Goal: Answer question/provide support: Share knowledge or assist other users

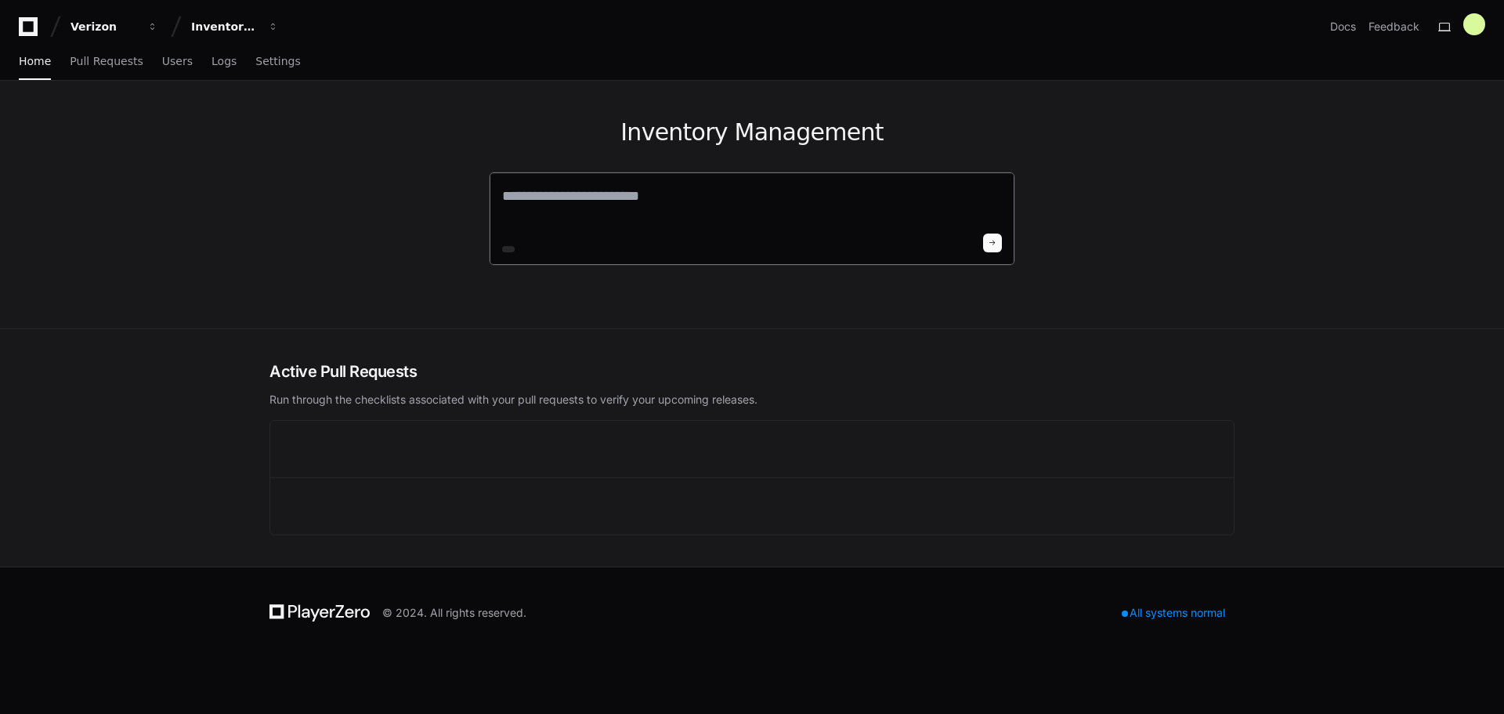
click at [651, 197] on textarea at bounding box center [752, 207] width 500 height 44
type textarea "*"
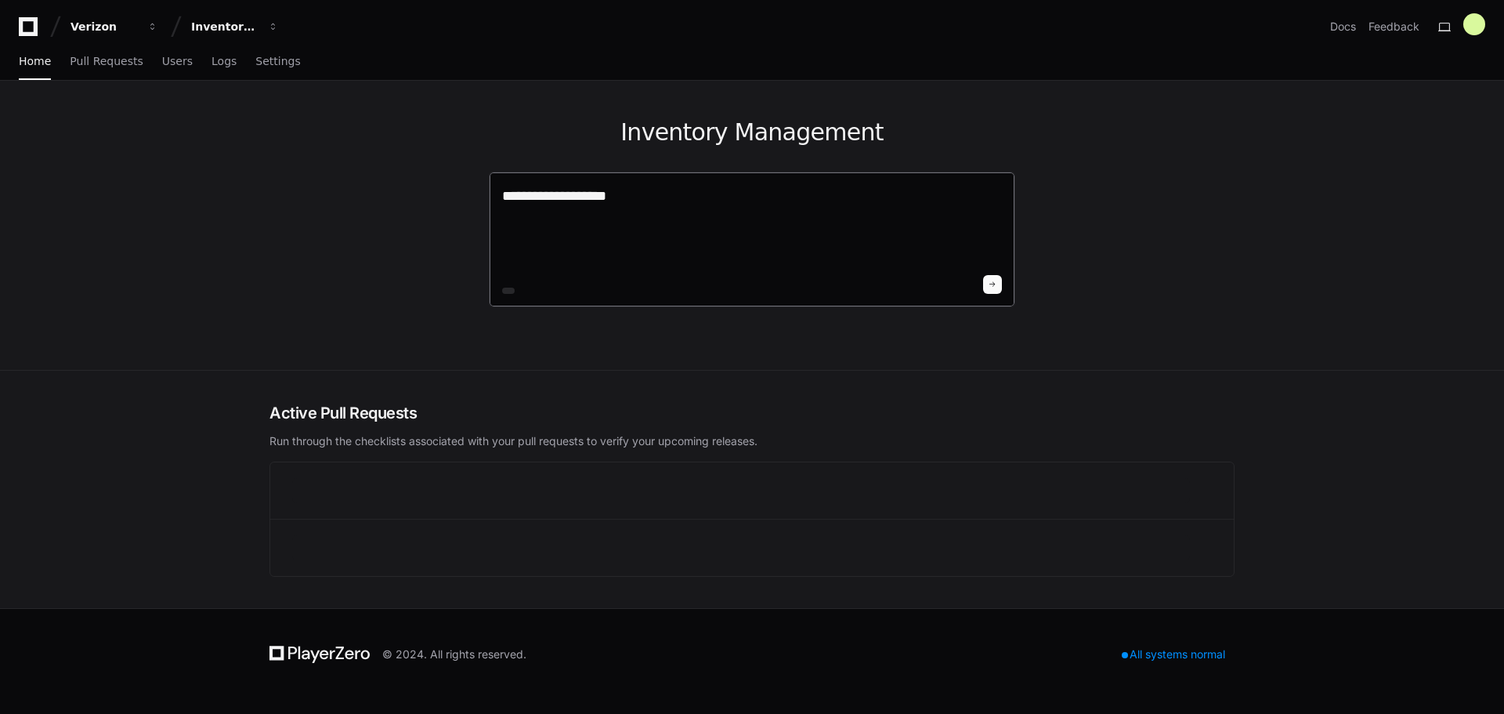
paste textarea "**********"
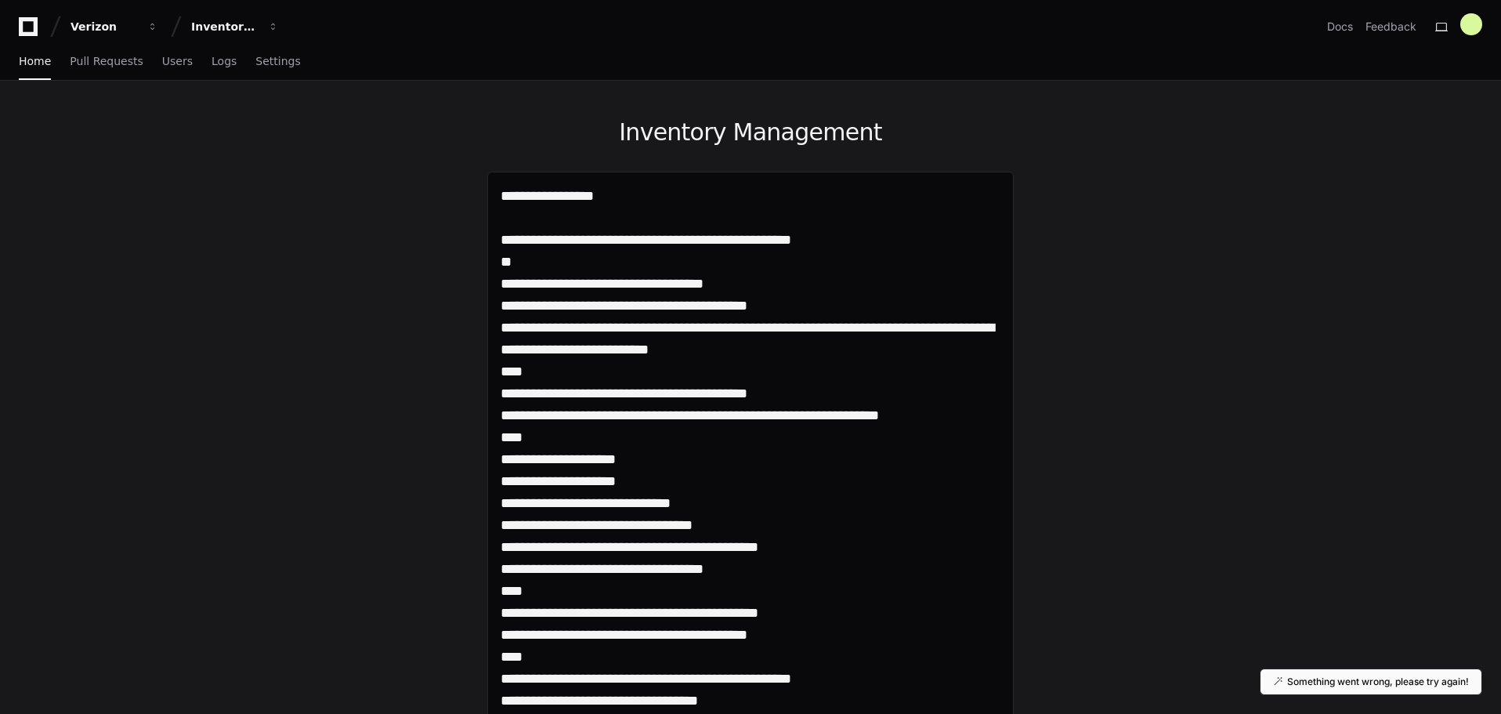
type textarea "**********"
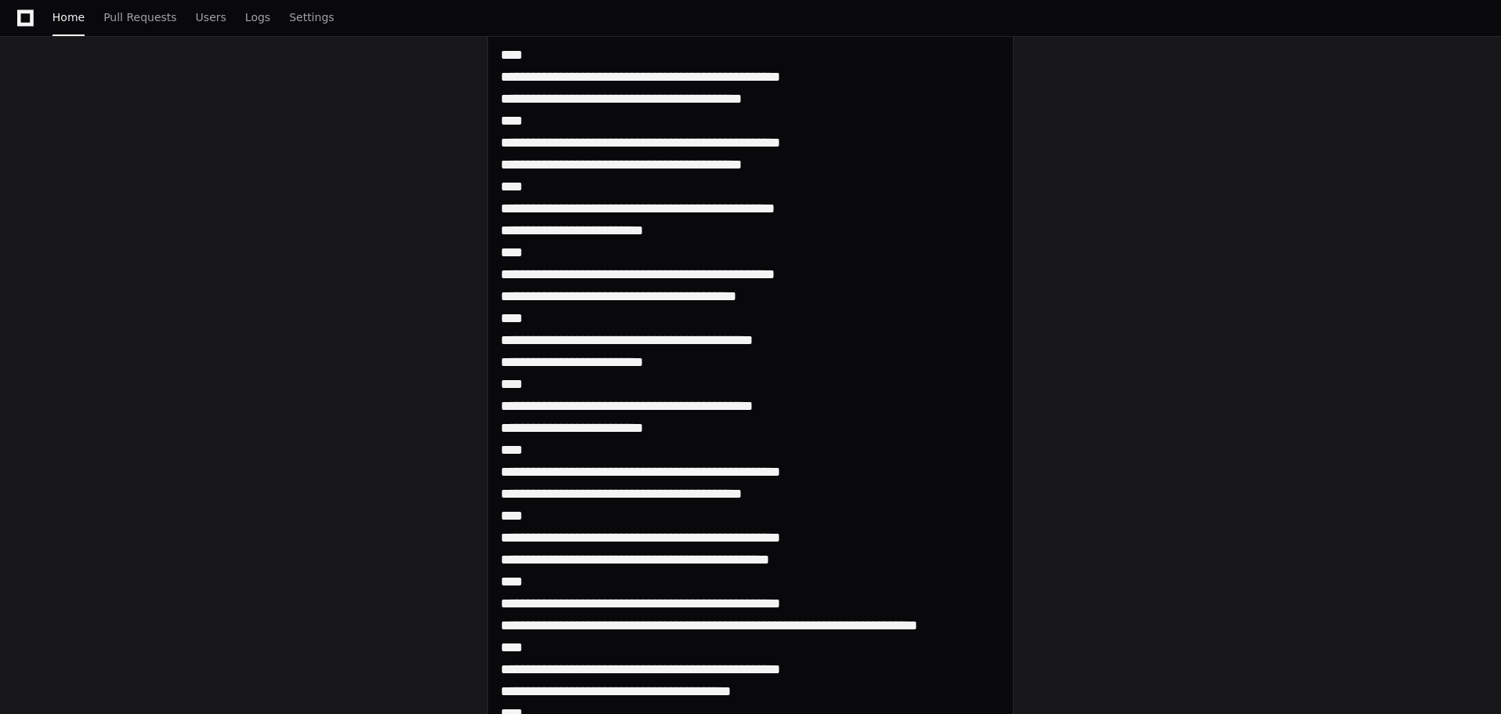
scroll to position [4858, 0]
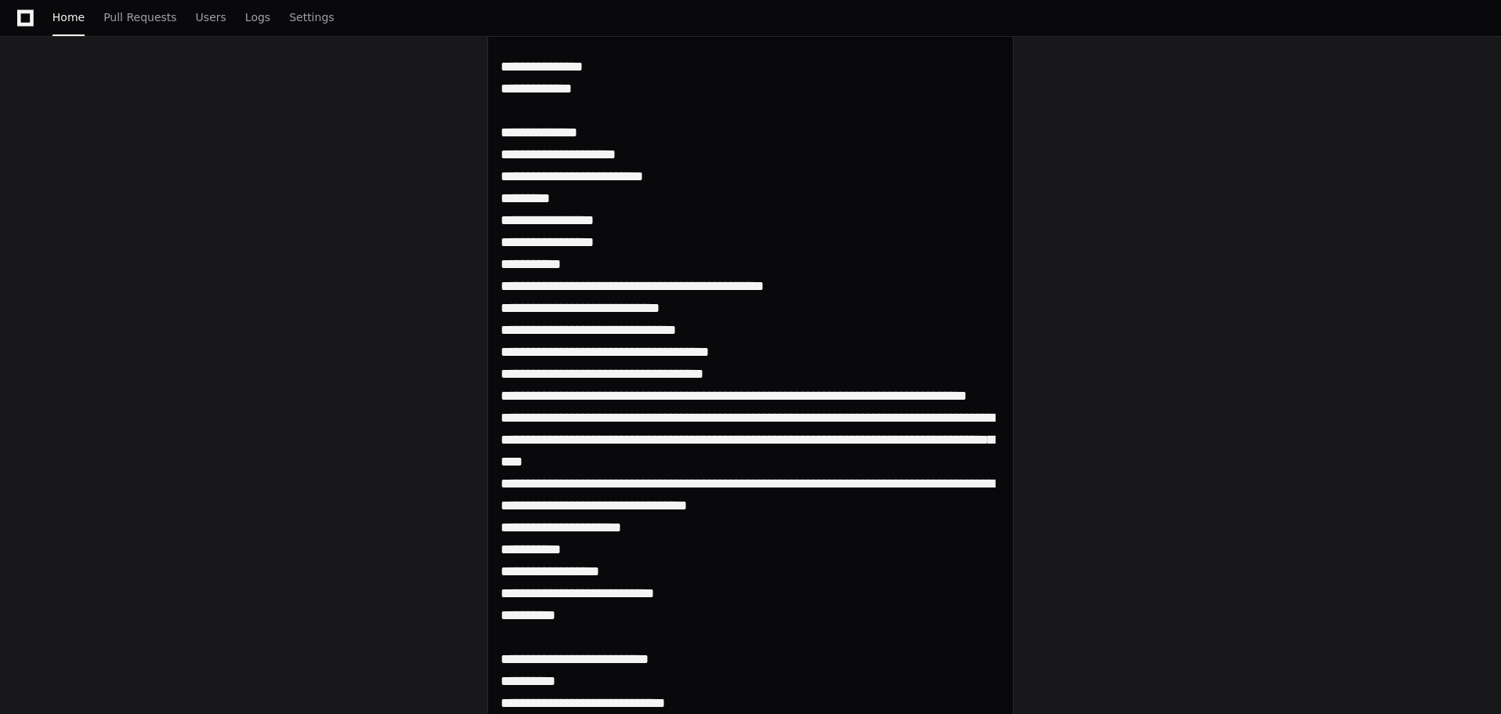
scroll to position [306690, 0]
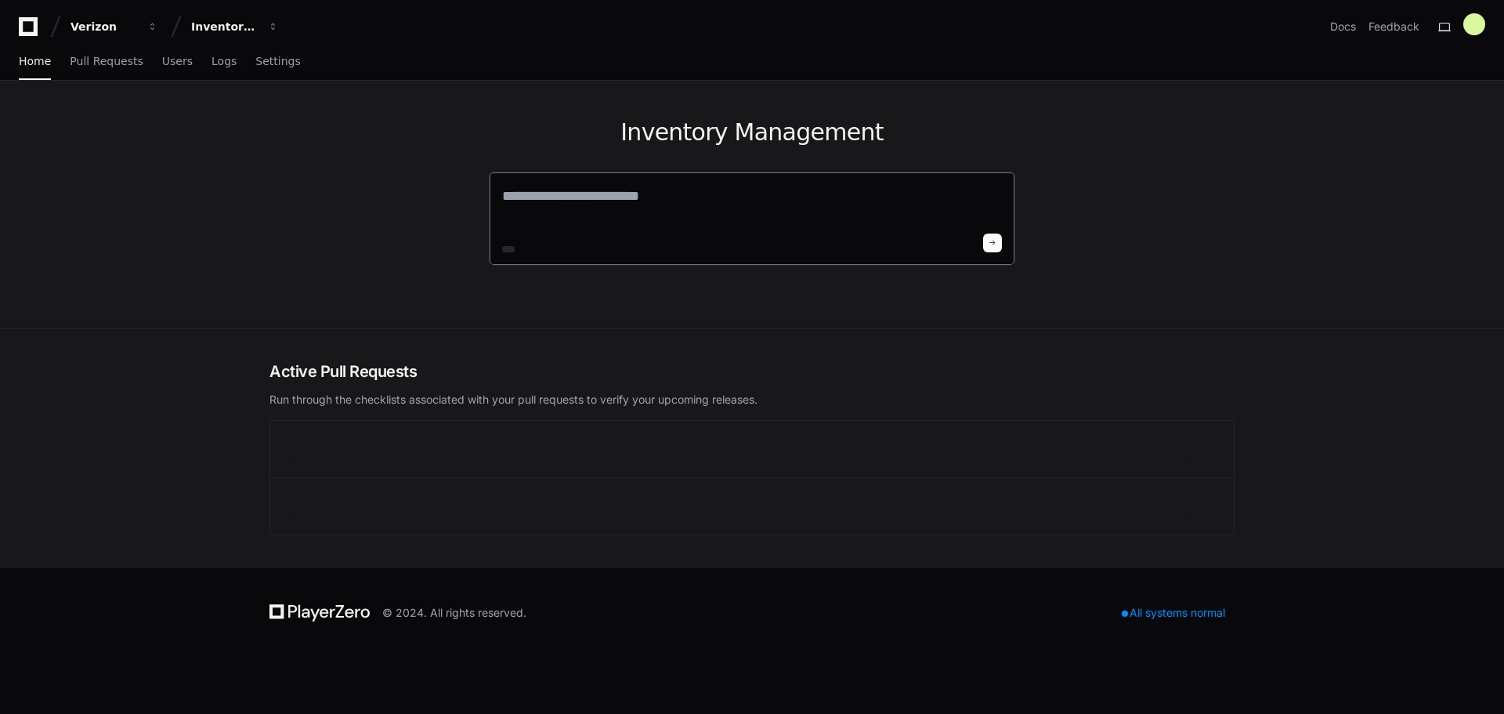
click at [733, 202] on textarea at bounding box center [752, 207] width 500 height 44
click at [816, 222] on textarea at bounding box center [752, 207] width 500 height 44
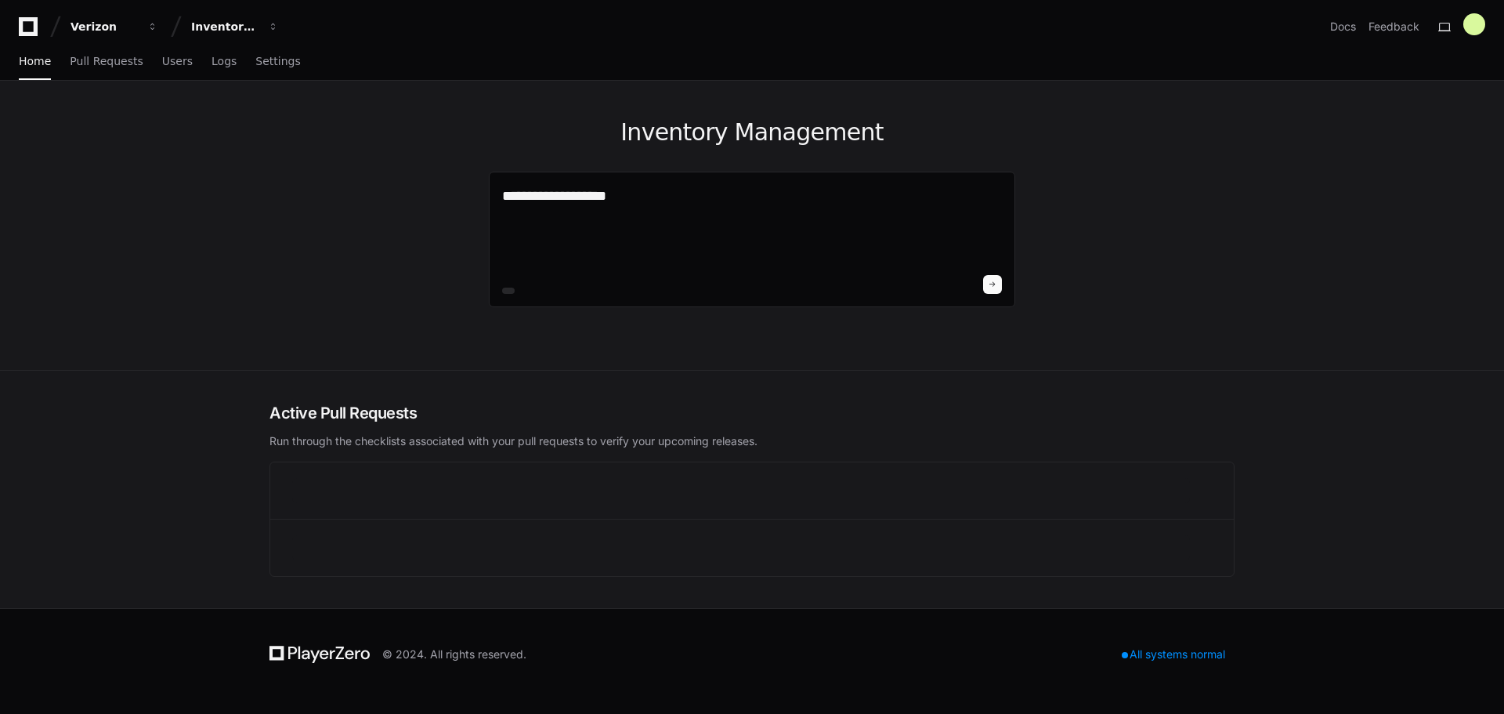
paste textarea "**********"
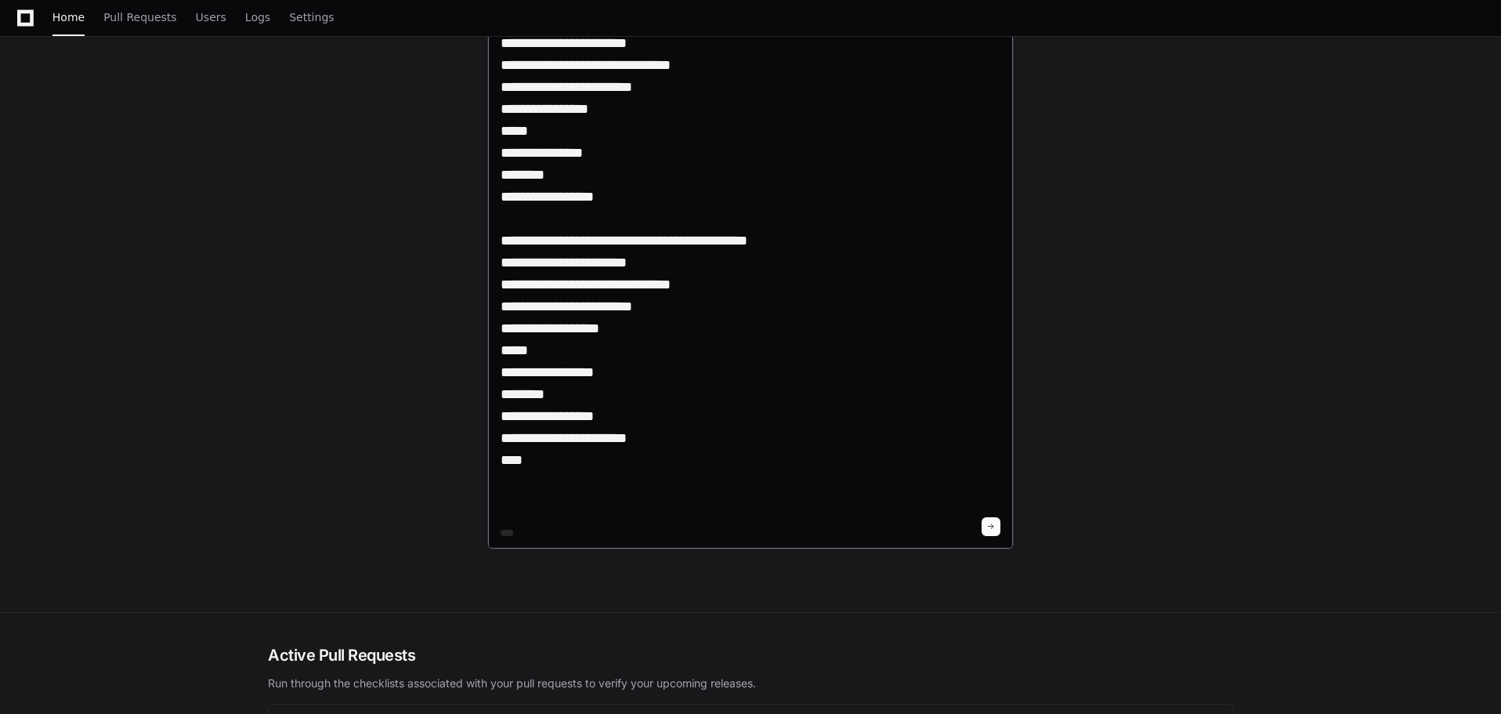
scroll to position [1879, 0]
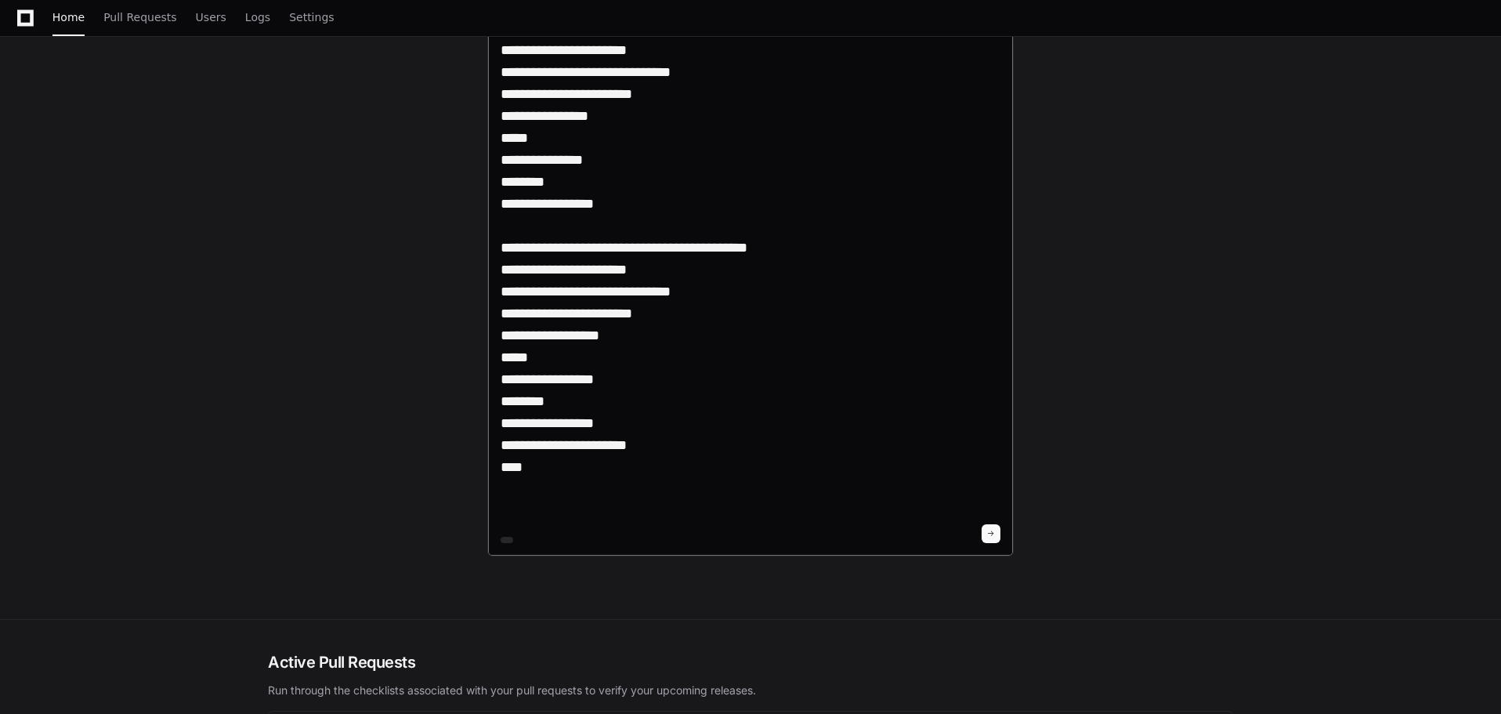
type textarea "**********"
click at [994, 530] on span at bounding box center [991, 534] width 8 height 8
click at [1378, 678] on p "Something went wrong, please try again!" at bounding box center [1378, 681] width 182 height 13
click at [994, 529] on span at bounding box center [991, 533] width 11 height 11
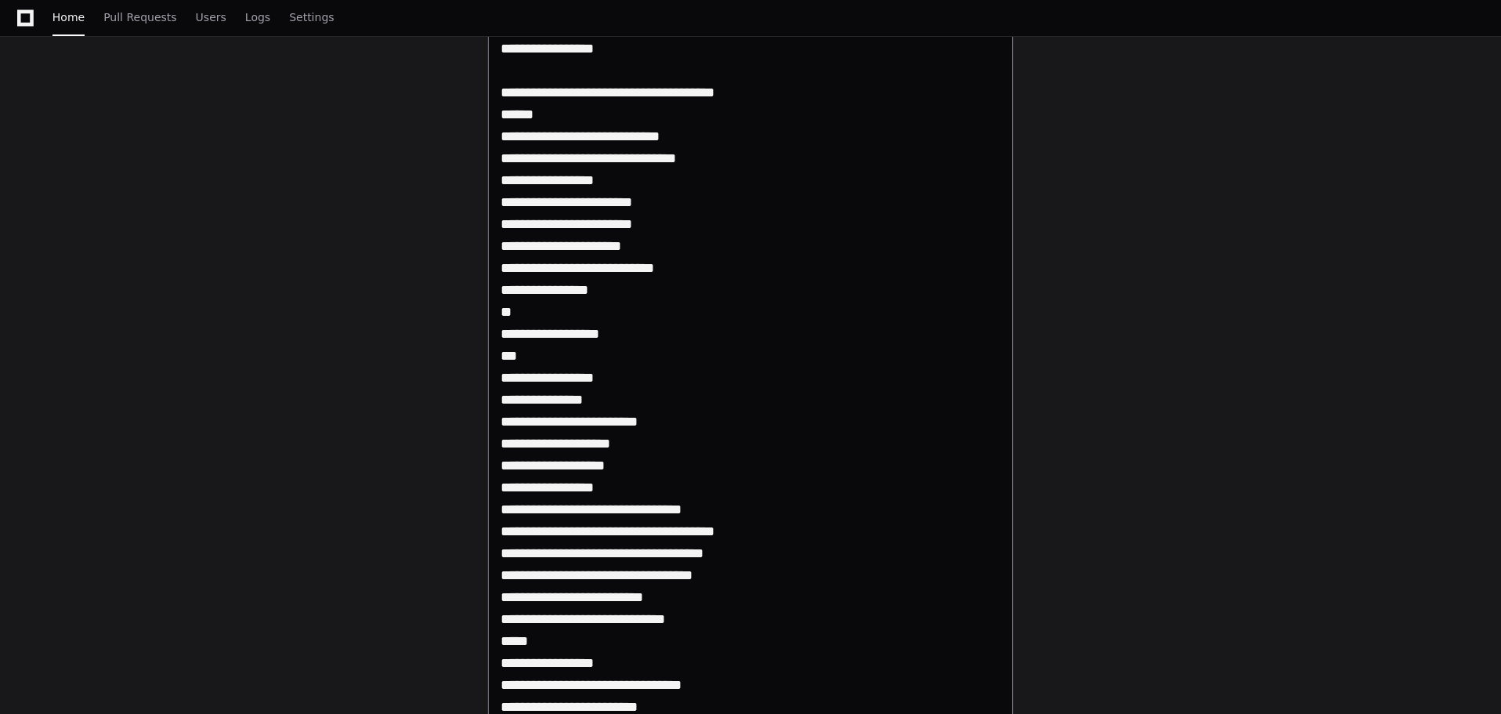
scroll to position [0, 0]
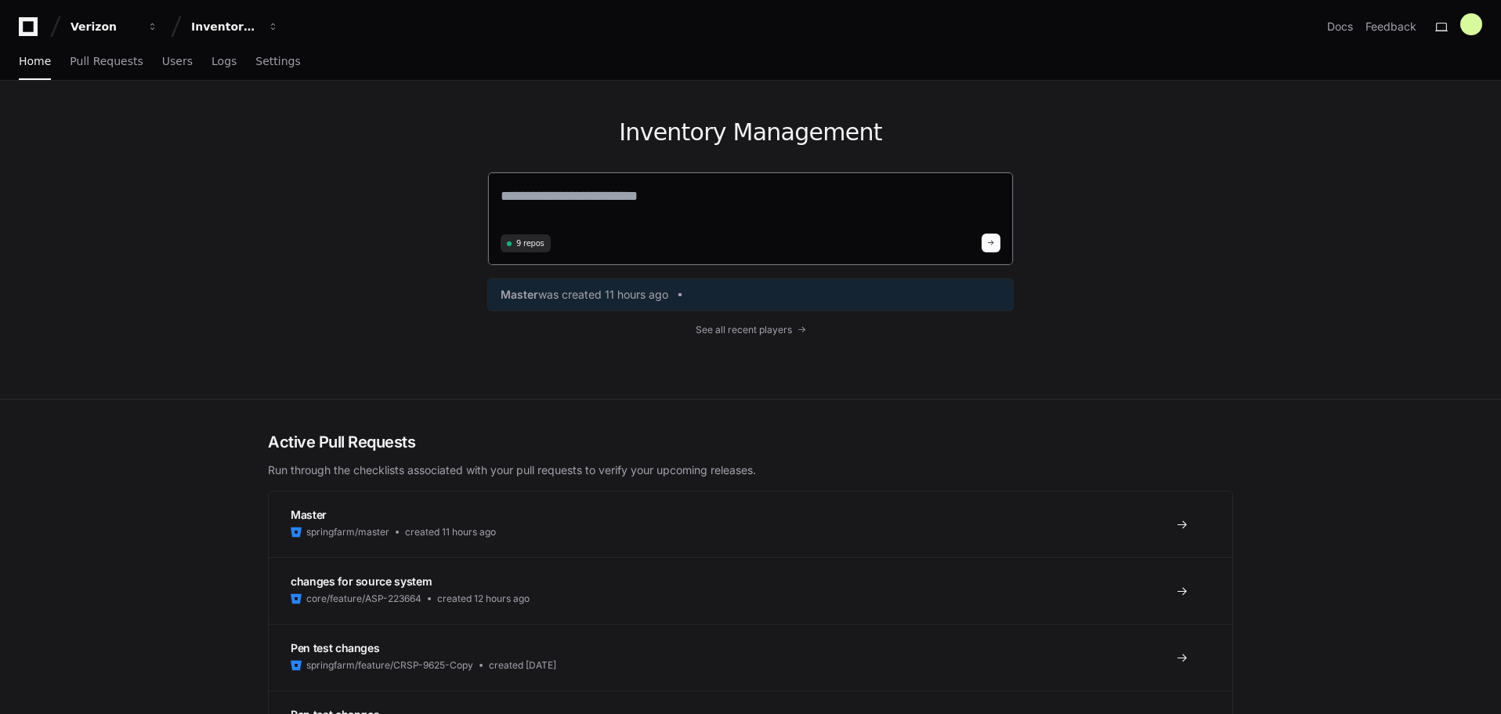
click at [690, 209] on textarea at bounding box center [751, 207] width 500 height 44
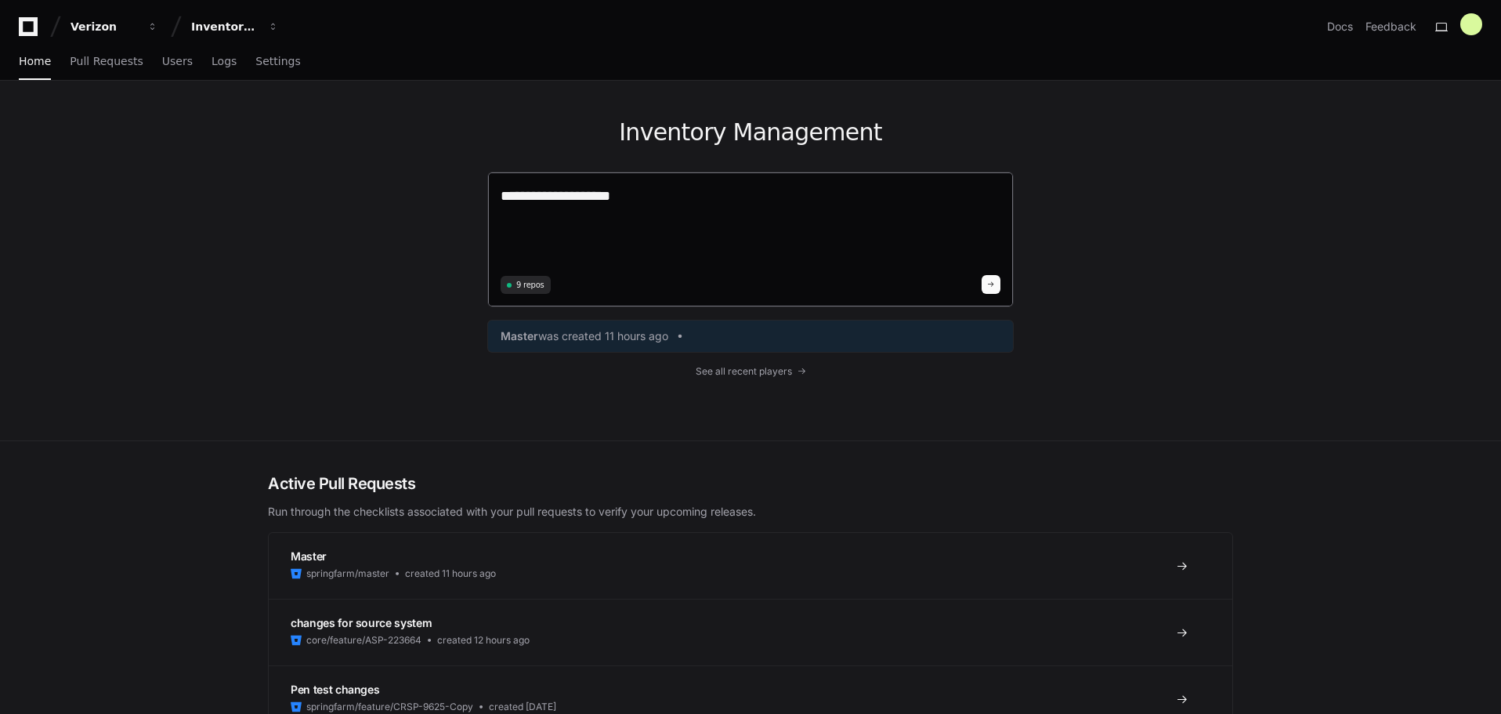
paste textarea "**********"
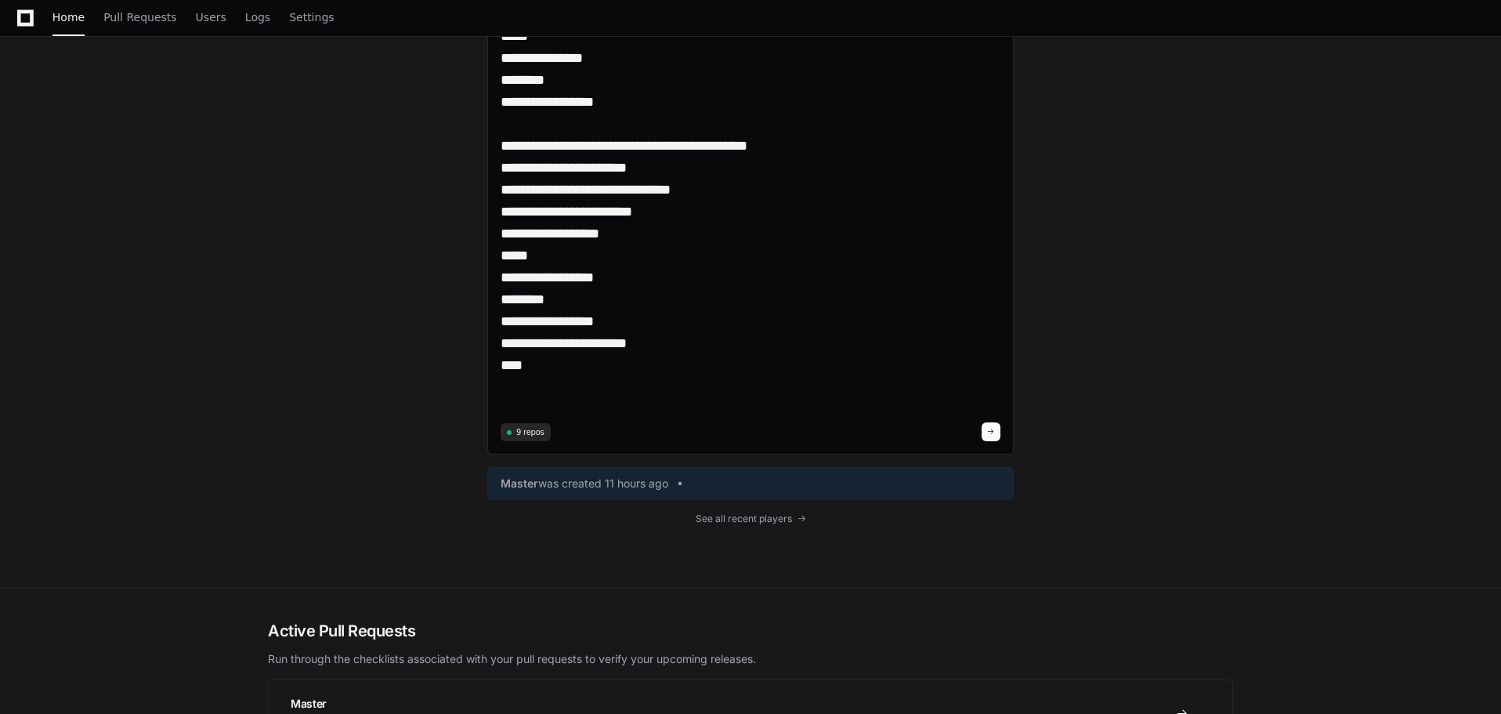
scroll to position [2194, 0]
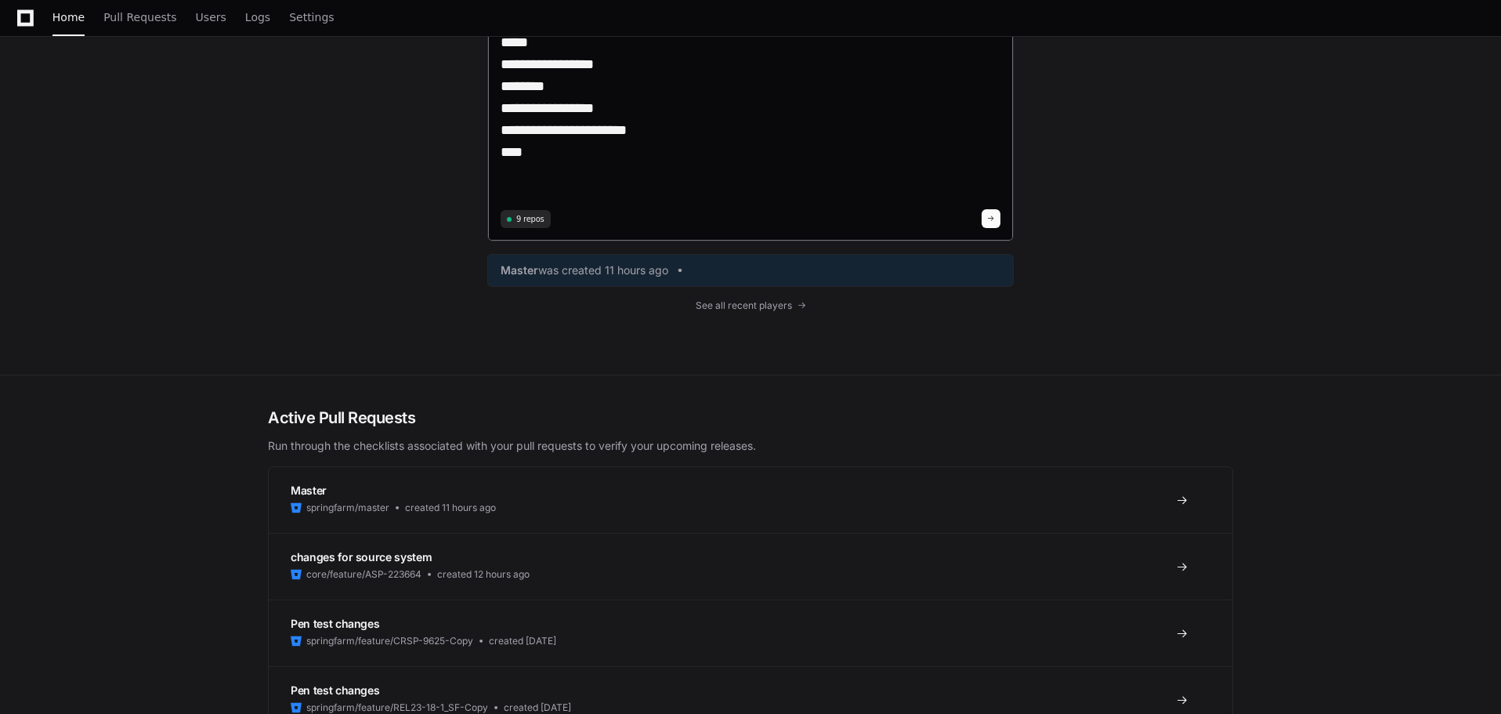
type textarea "**********"
click at [993, 216] on span at bounding box center [991, 219] width 8 height 8
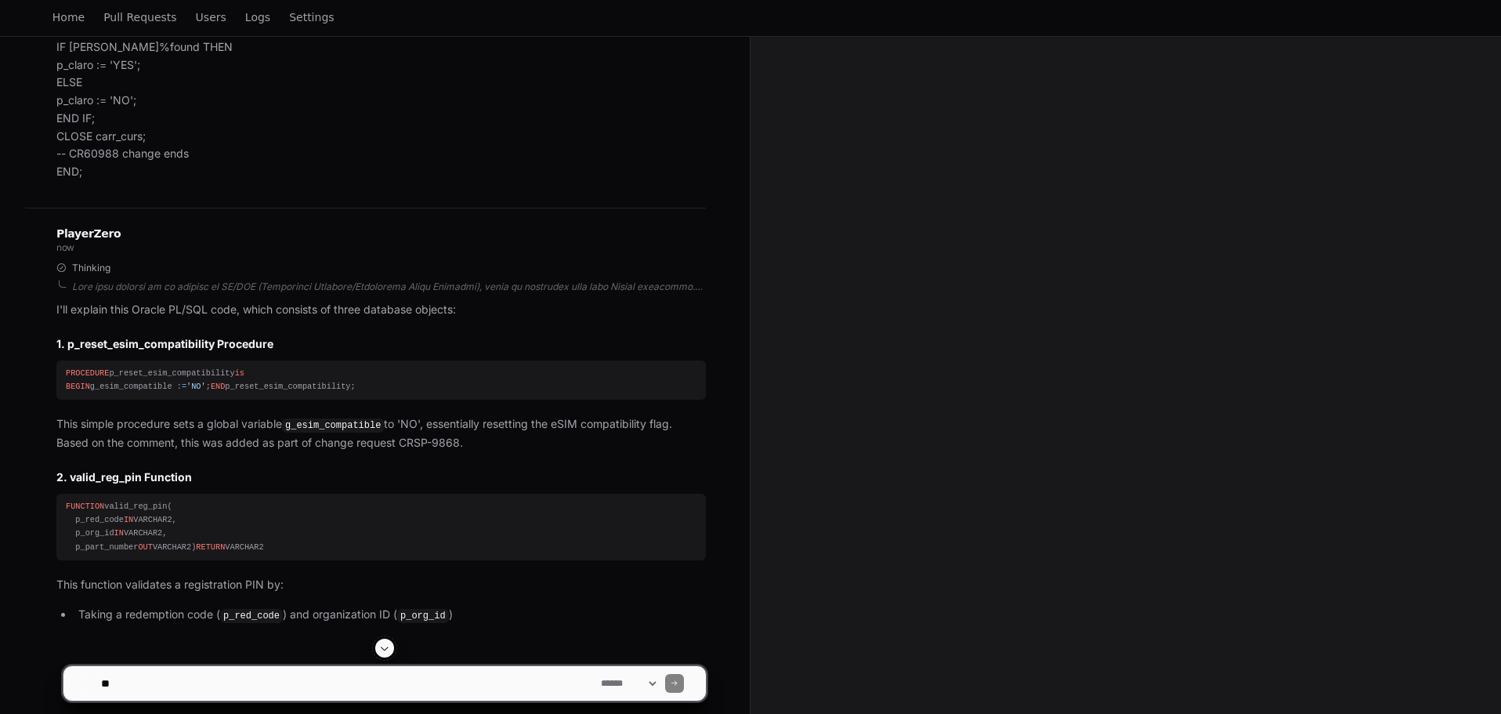
scroll to position [1797, 0]
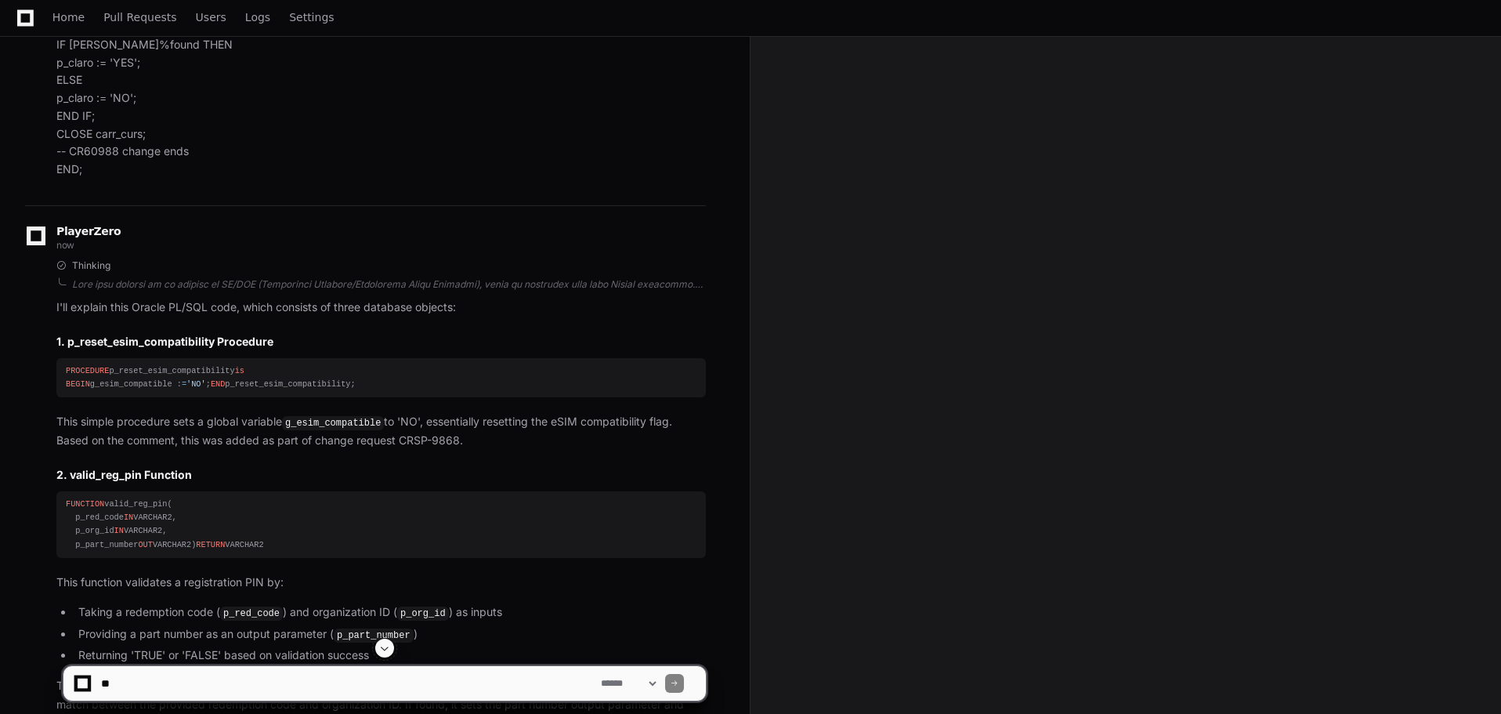
click at [165, 340] on h2 "1. p_reset_esim_compatibility Procedure" at bounding box center [381, 342] width 650 height 16
click at [166, 341] on h2 "1. p_reset_esim_compatibility Procedure" at bounding box center [381, 342] width 650 height 16
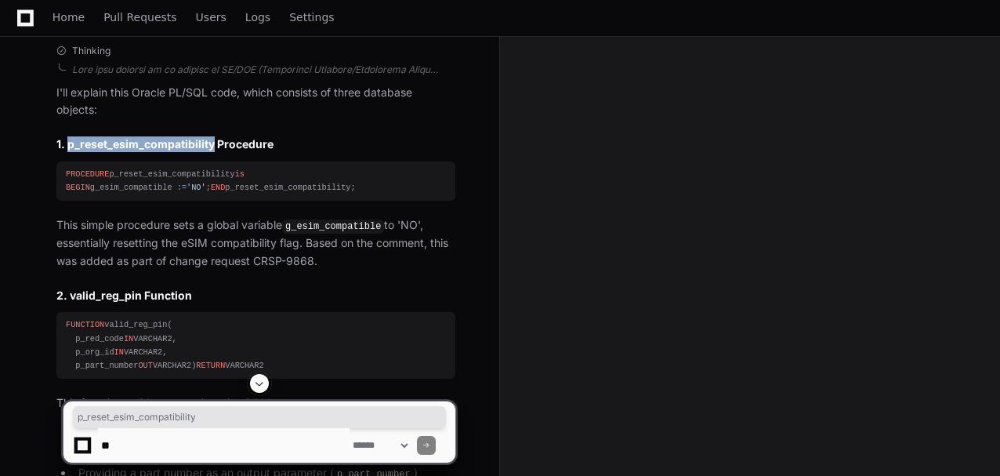
scroll to position [2033, 0]
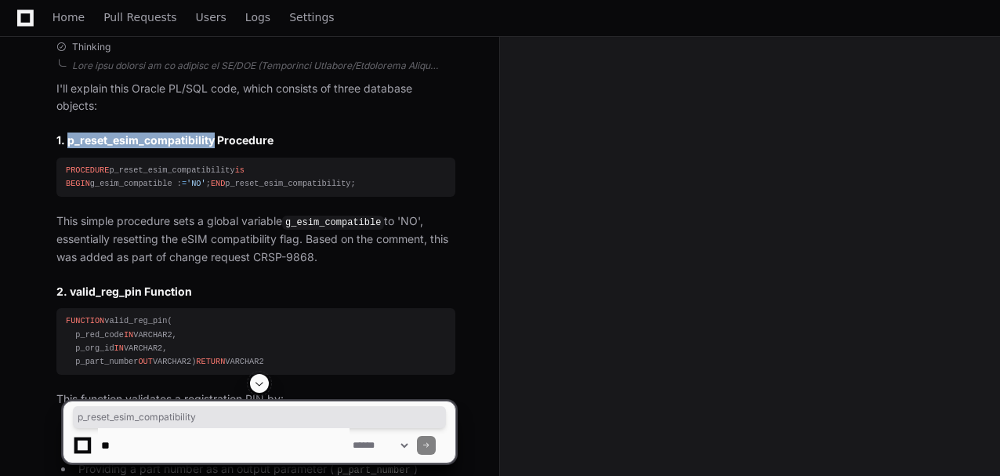
click at [332, 230] on code "g_esim_compatible" at bounding box center [333, 222] width 102 height 14
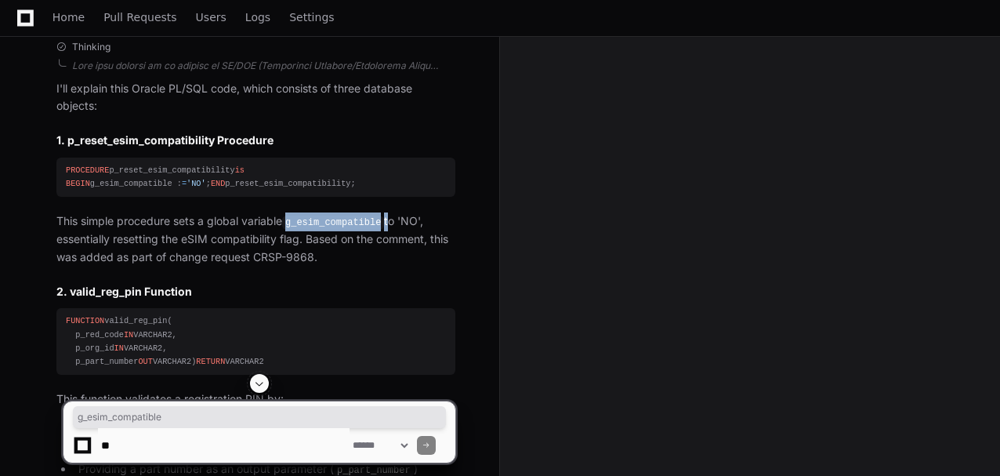
click at [332, 230] on code "g_esim_compatible" at bounding box center [333, 222] width 102 height 14
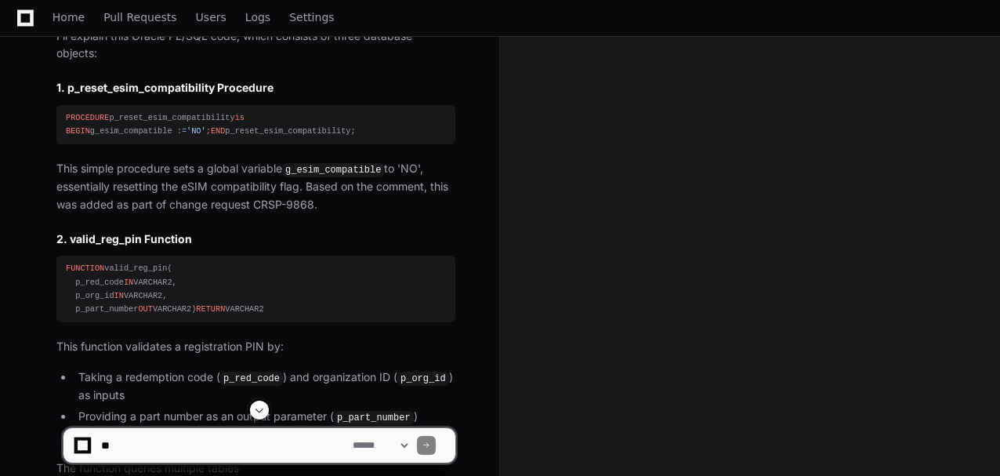
click at [125, 214] on p "This simple procedure sets a global variable g_esim_compatible to 'NO', essenti…" at bounding box center [255, 187] width 399 height 54
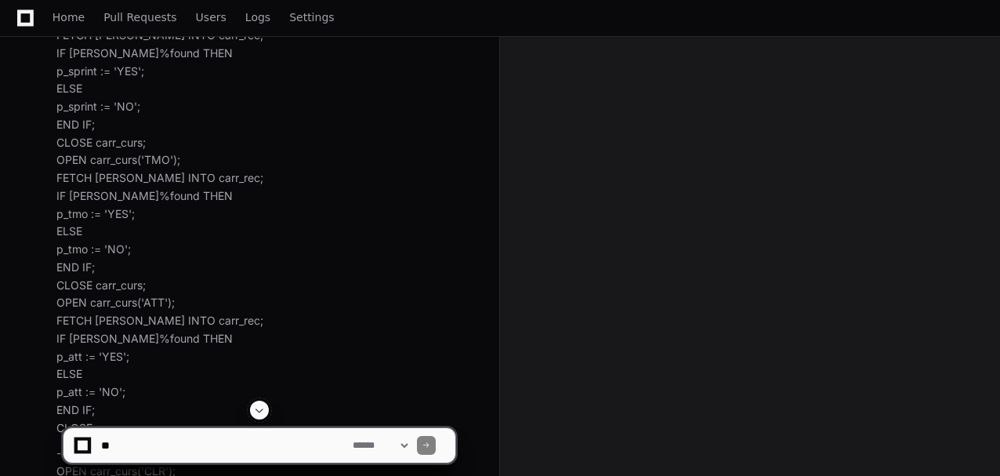
scroll to position [1197, 0]
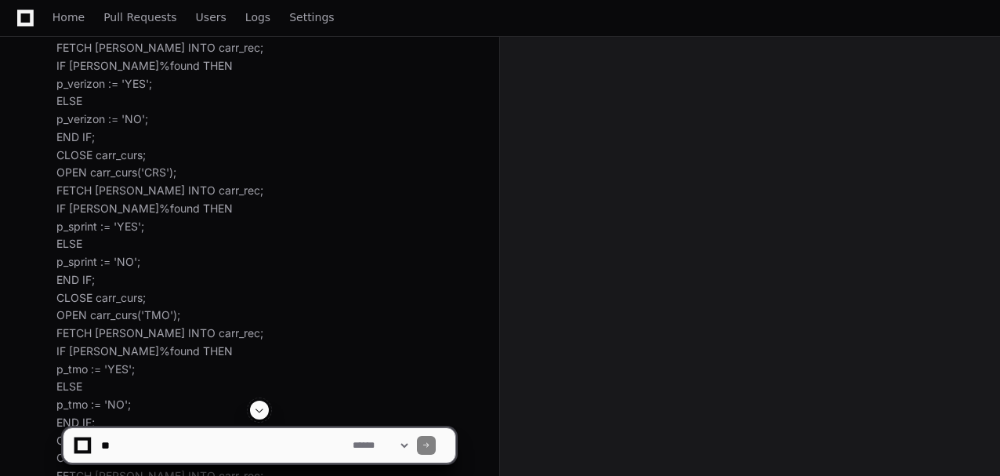
click at [136, 445] on textarea at bounding box center [224, 445] width 252 height 34
type textarea "*****"
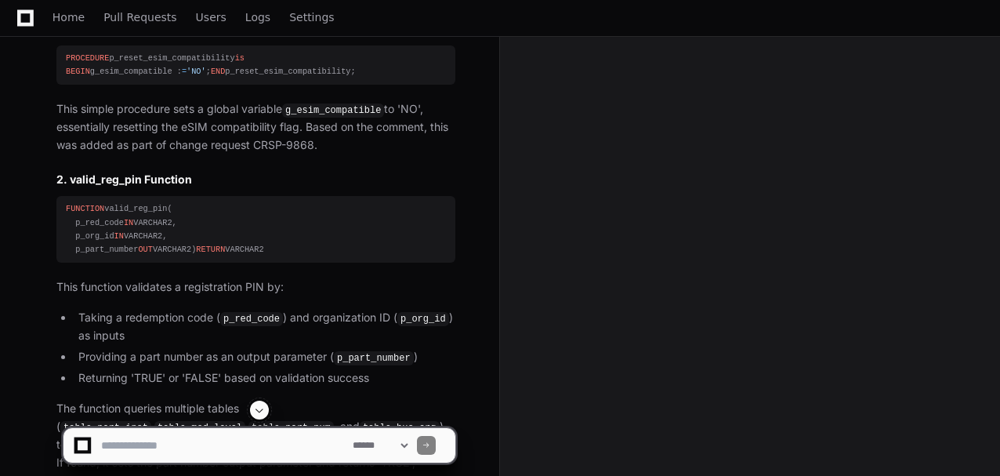
scroll to position [2190, 0]
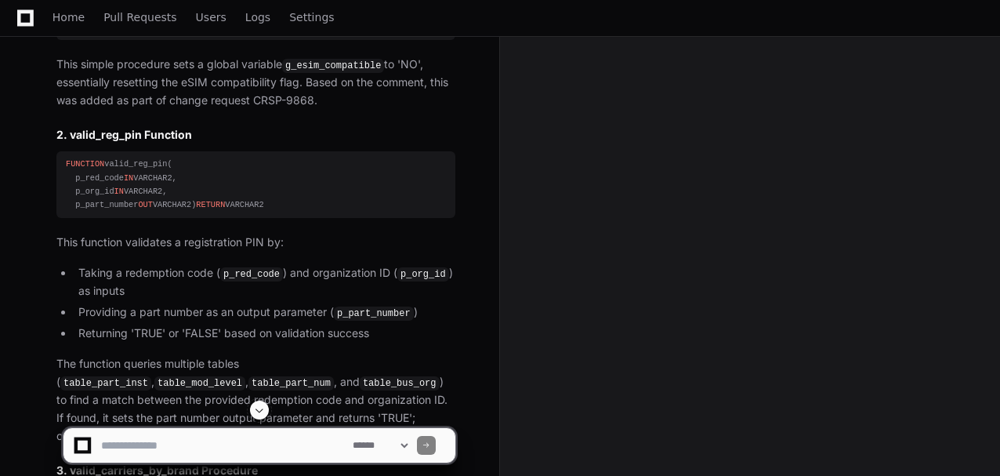
click at [262, 407] on span at bounding box center [259, 410] width 13 height 13
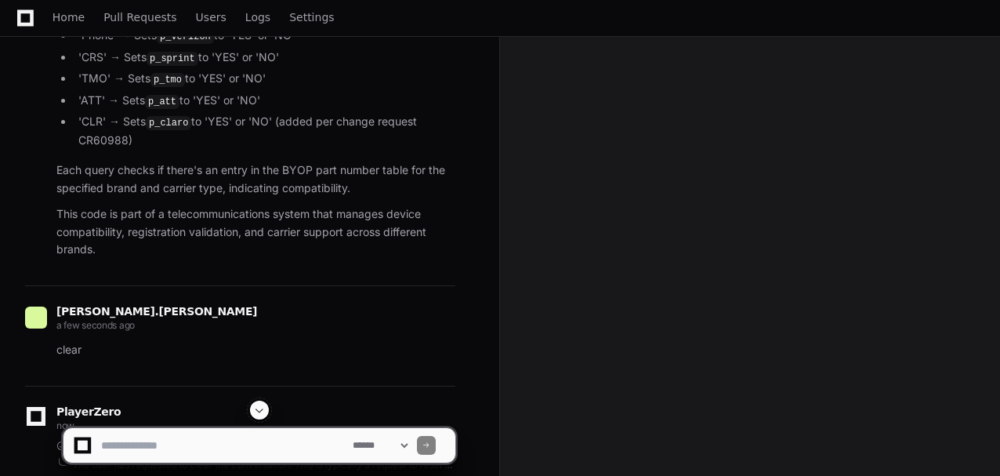
click at [263, 407] on span at bounding box center [259, 410] width 13 height 13
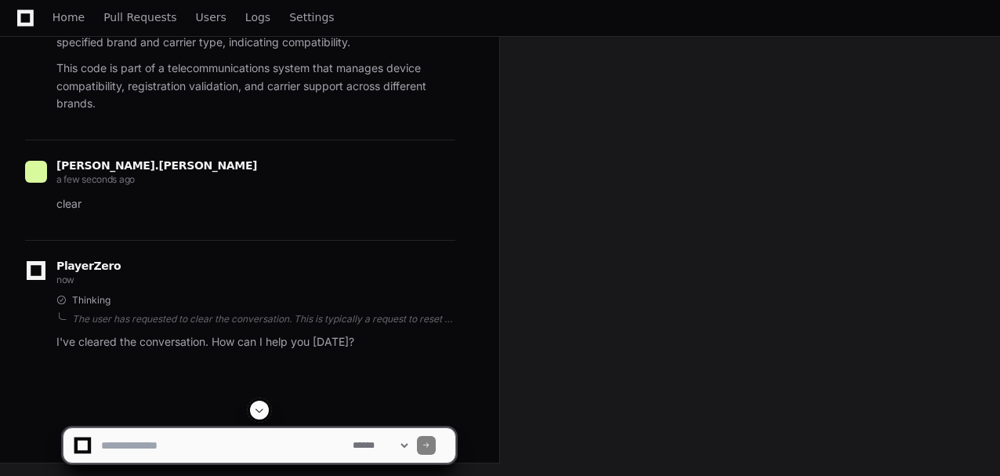
scroll to position [3094, 0]
click at [146, 448] on textarea at bounding box center [224, 445] width 252 height 34
click at [142, 448] on textarea at bounding box center [224, 445] width 252 height 34
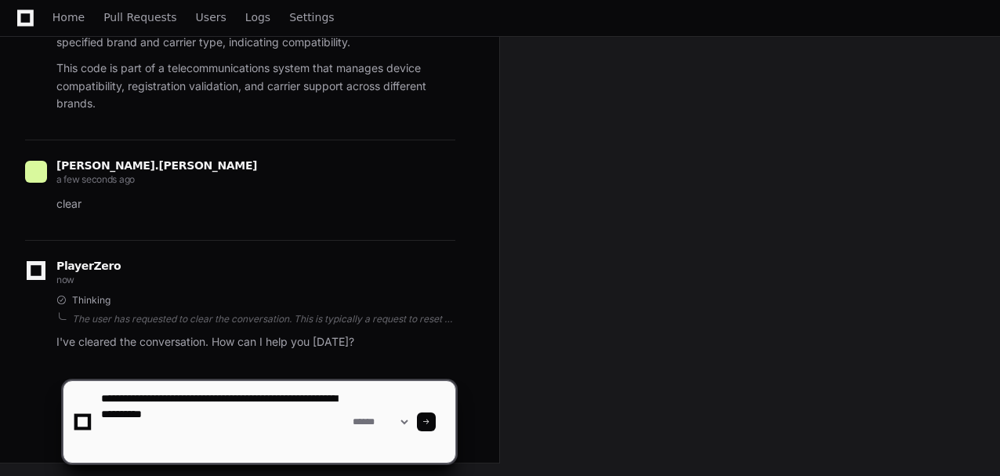
paste textarea "**********"
type textarea "**********"
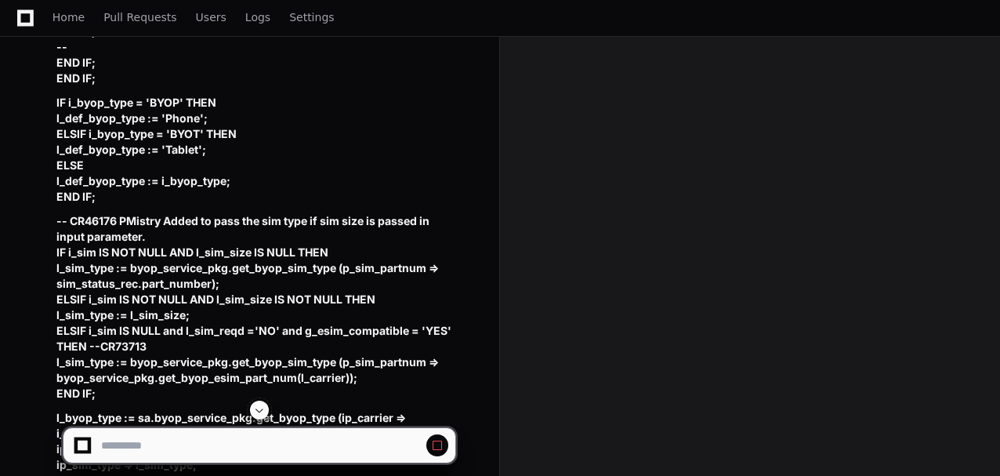
scroll to position [8109, 0]
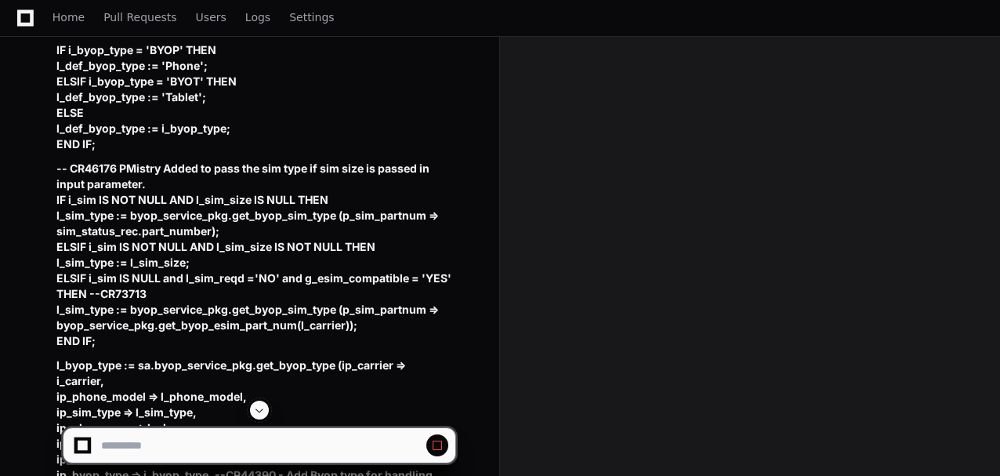
click at [255, 407] on span at bounding box center [259, 410] width 13 height 13
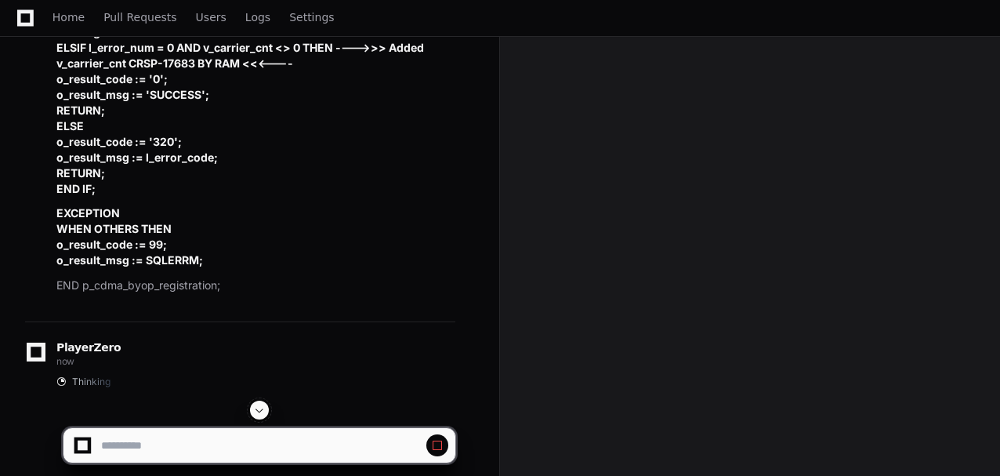
scroll to position [14986, 0]
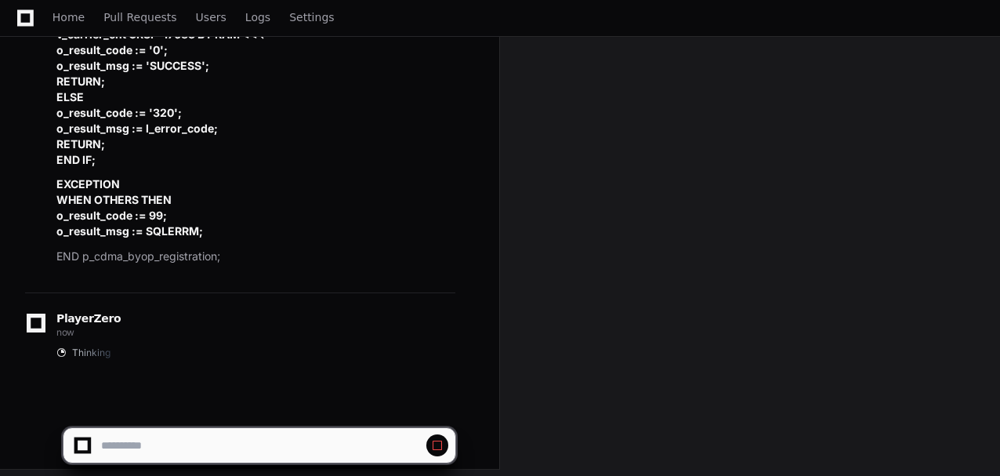
click at [255, 407] on app-app-chat-input at bounding box center [259, 431] width 393 height 63
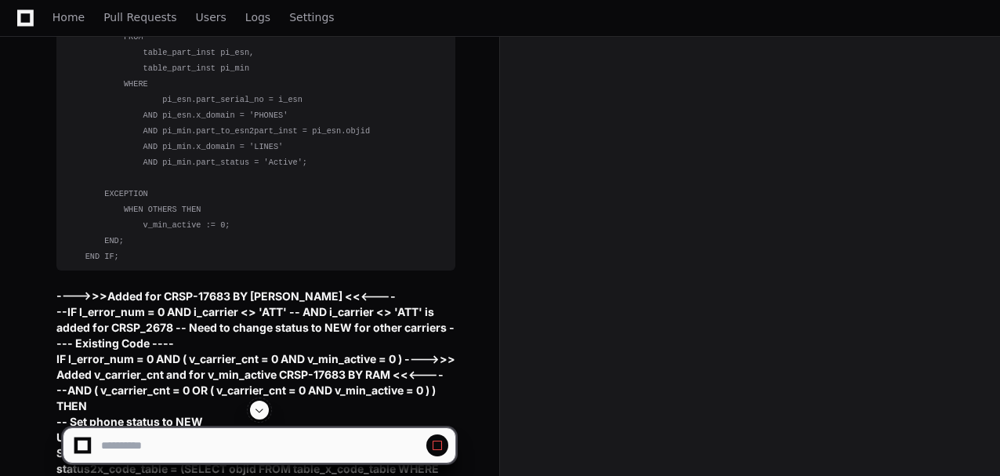
scroll to position [14254, 0]
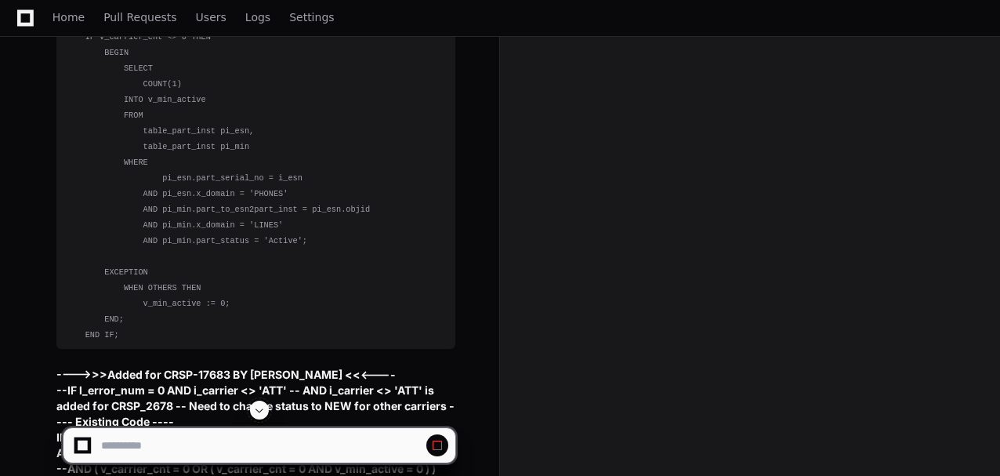
click at [442, 448] on span at bounding box center [437, 445] width 13 height 13
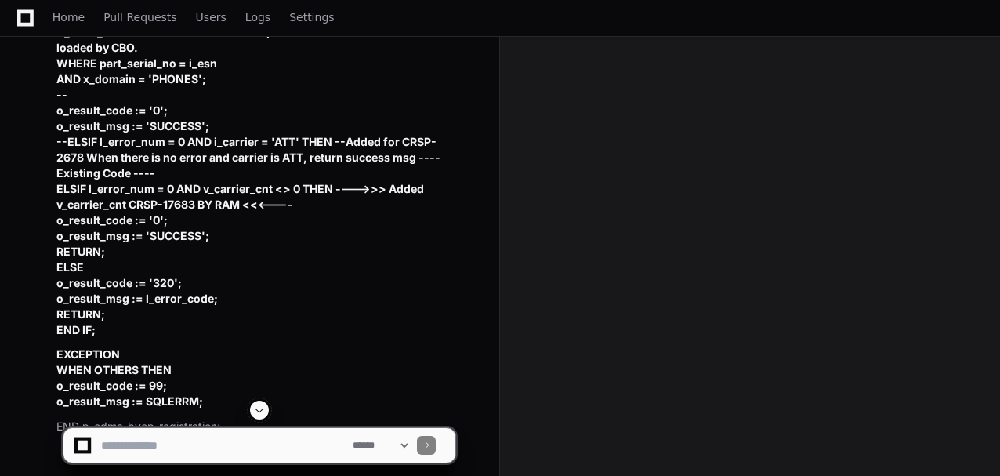
scroll to position [14829, 0]
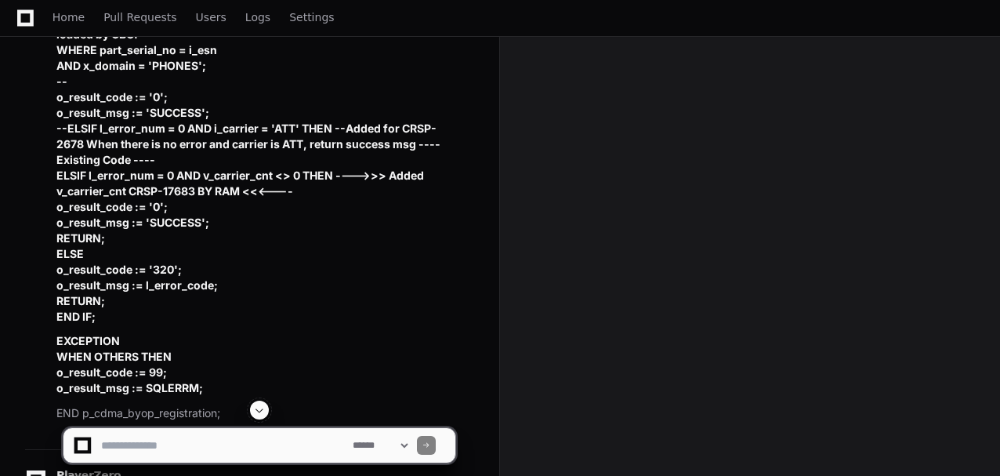
click at [139, 450] on textarea at bounding box center [224, 445] width 252 height 34
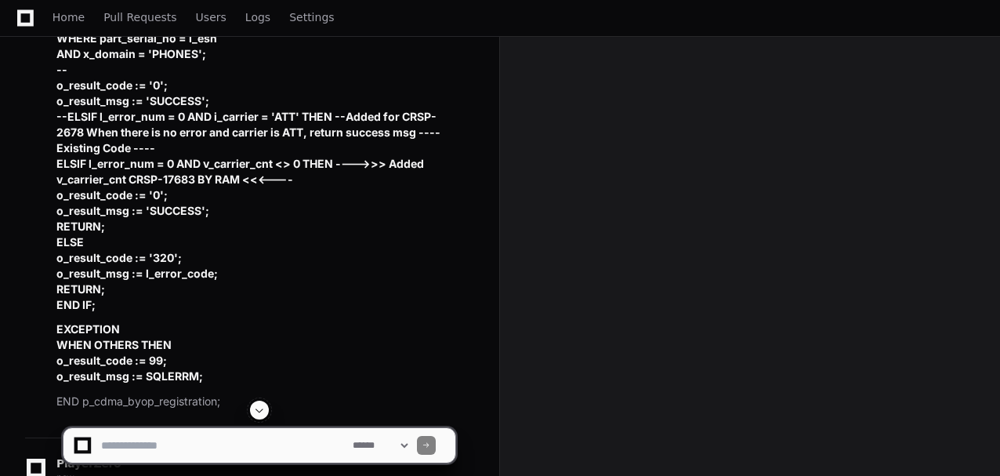
scroll to position [15001, 0]
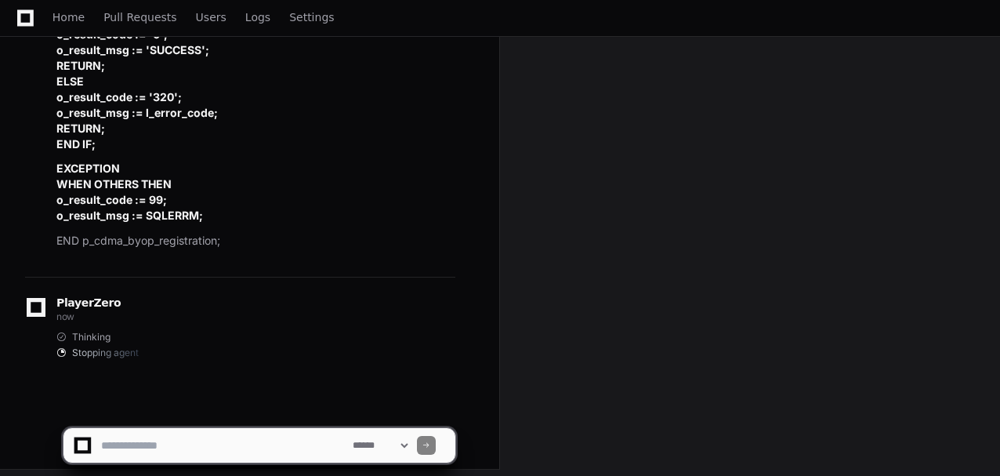
click at [179, 451] on textarea at bounding box center [224, 445] width 252 height 34
type textarea "*****"
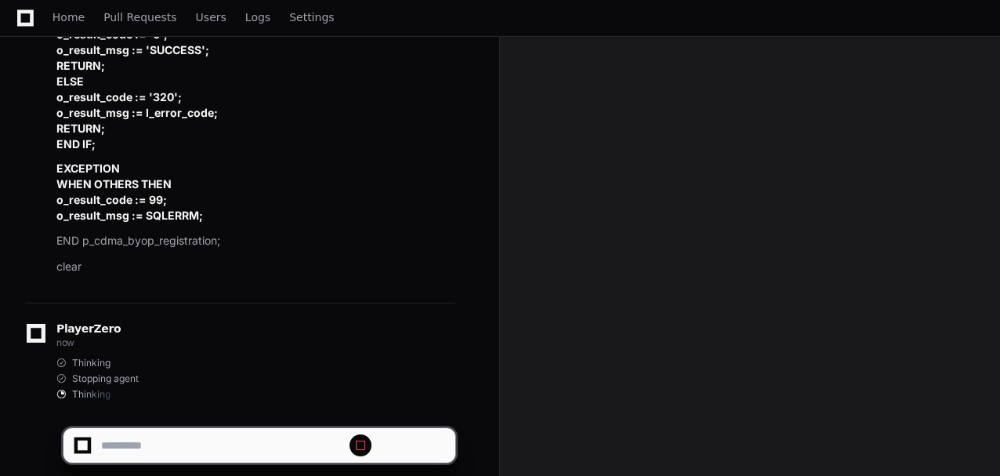
scroll to position [15026, 0]
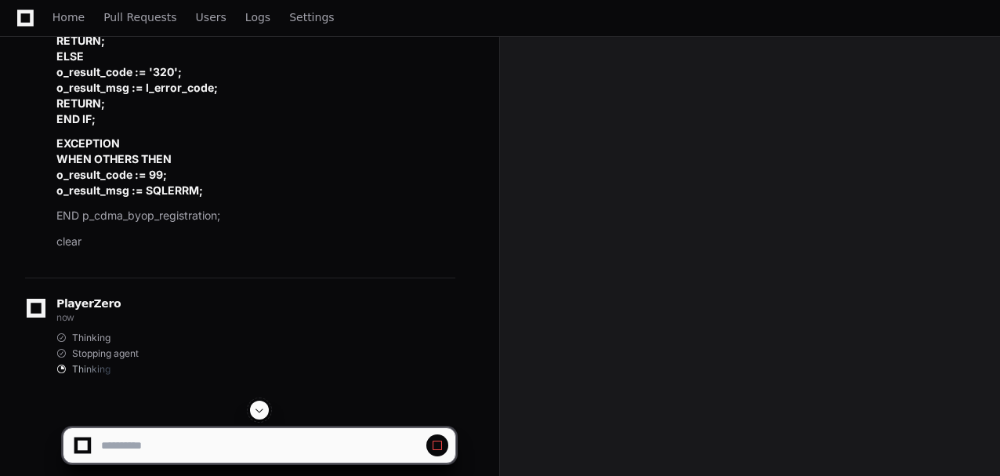
click at [440, 442] on span at bounding box center [437, 445] width 13 height 13
click at [440, 440] on span at bounding box center [437, 445] width 13 height 13
click at [255, 412] on span at bounding box center [259, 410] width 13 height 13
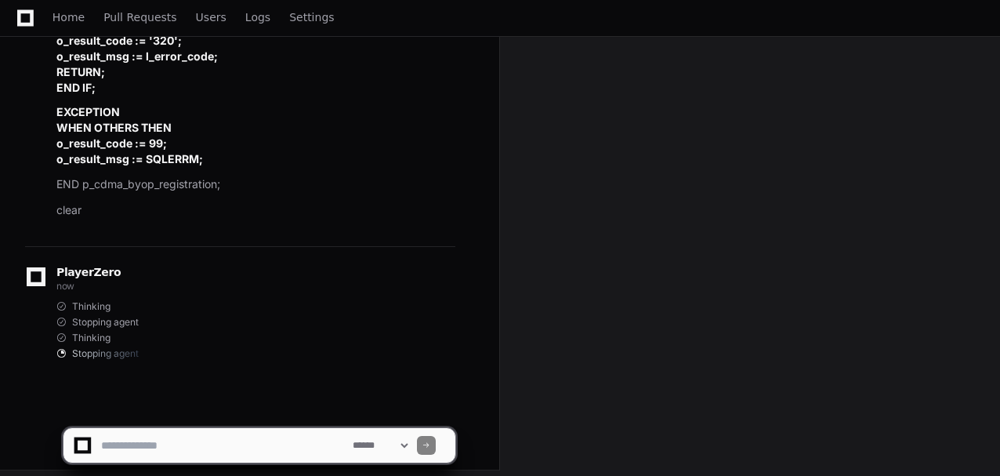
scroll to position [15058, 0]
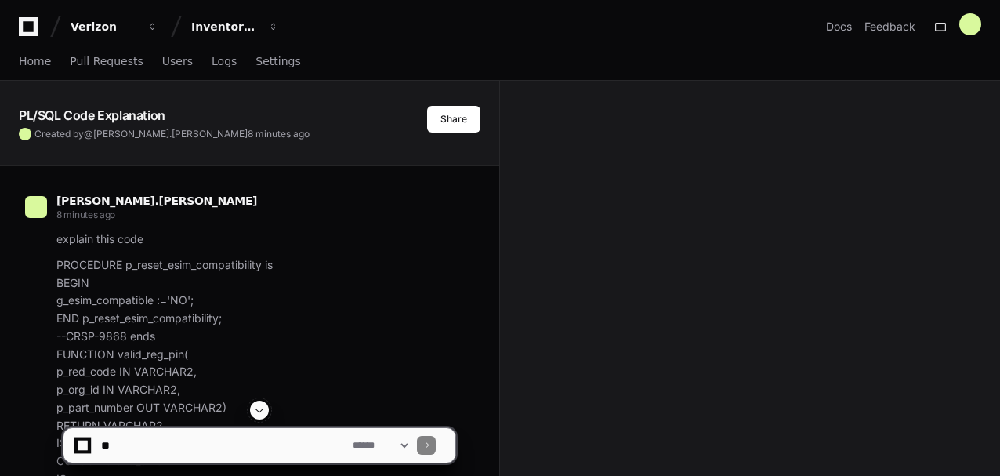
click at [277, 452] on textarea at bounding box center [224, 445] width 252 height 34
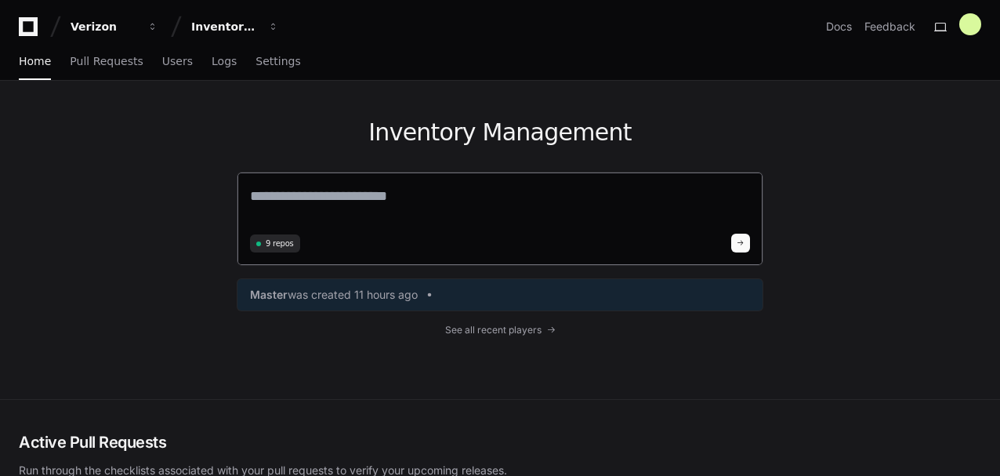
click at [474, 204] on textarea at bounding box center [500, 207] width 500 height 44
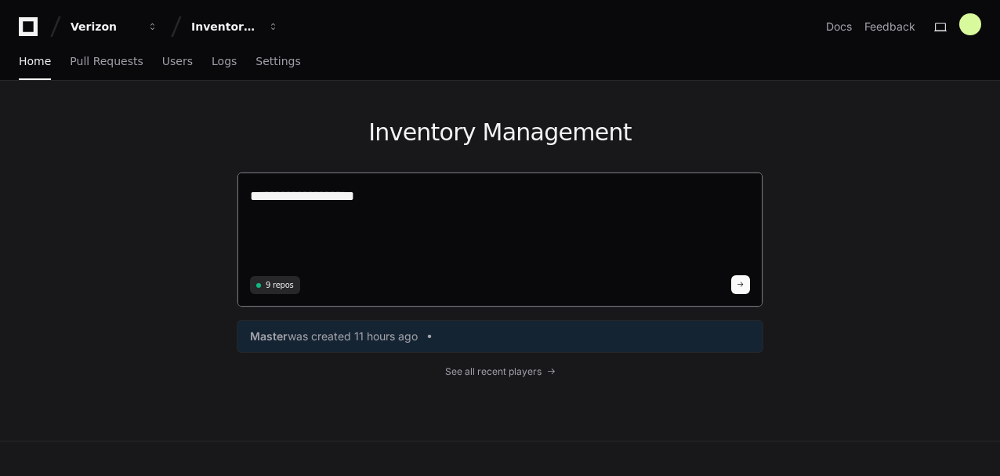
paste textarea "**********"
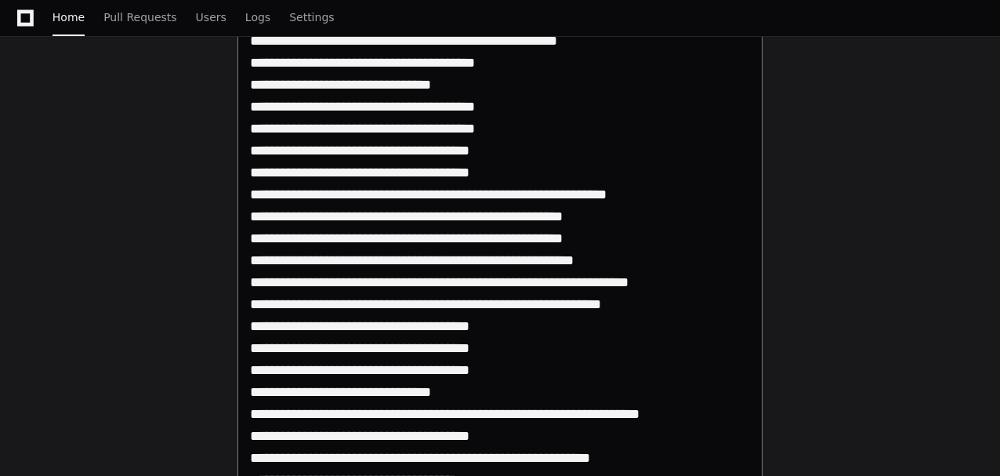
scroll to position [1044, 0]
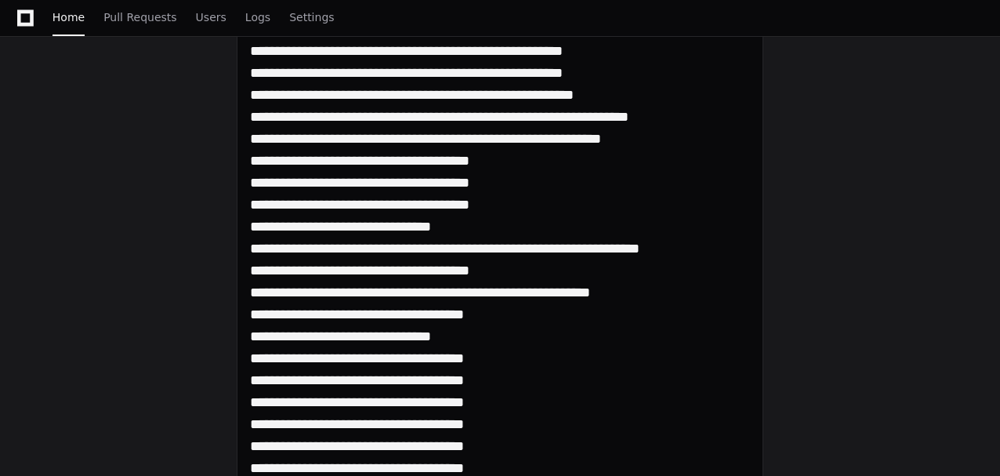
type textarea "**********"
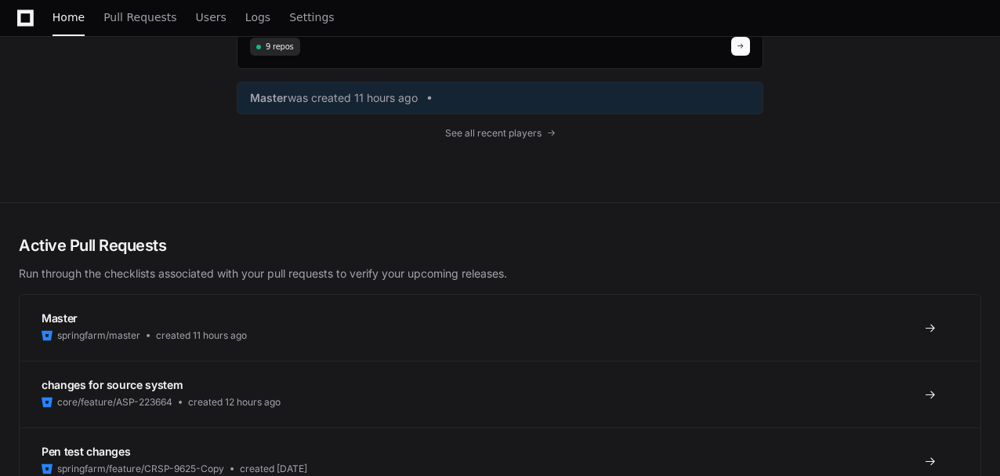
scroll to position [15794, 0]
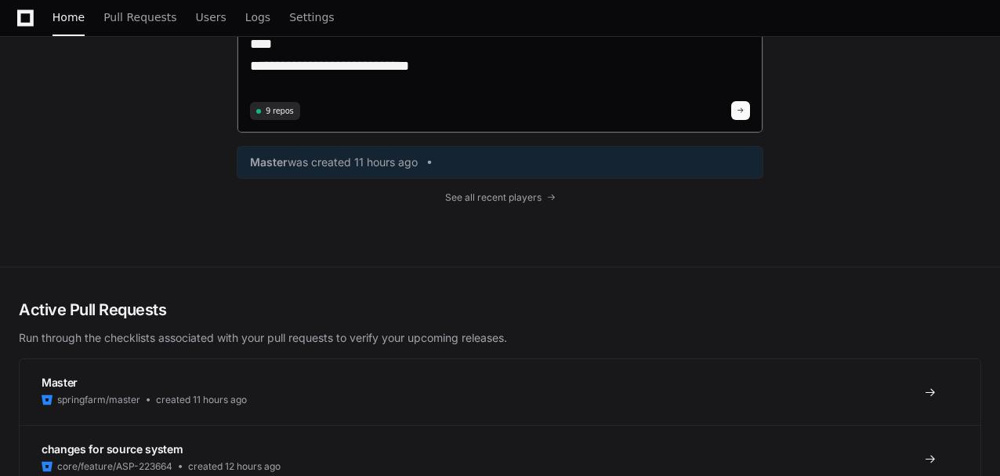
click at [742, 103] on button at bounding box center [740, 110] width 19 height 19
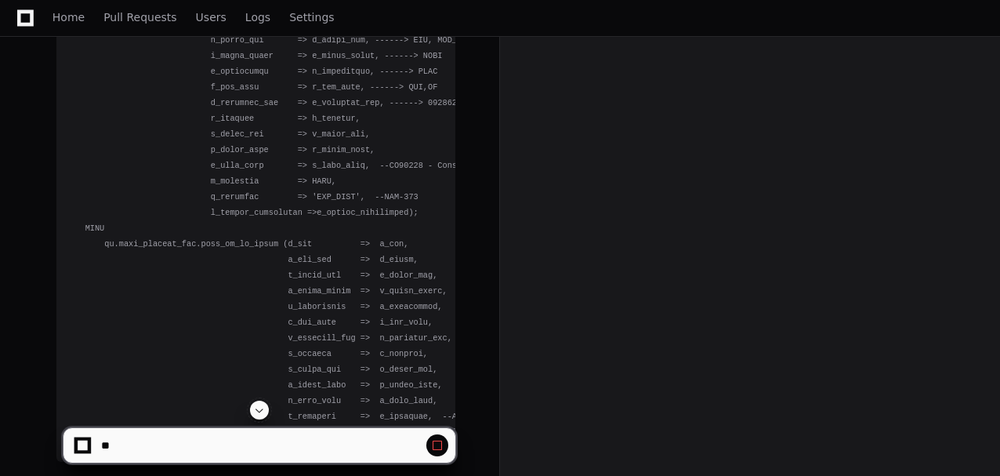
scroll to position [3761, 0]
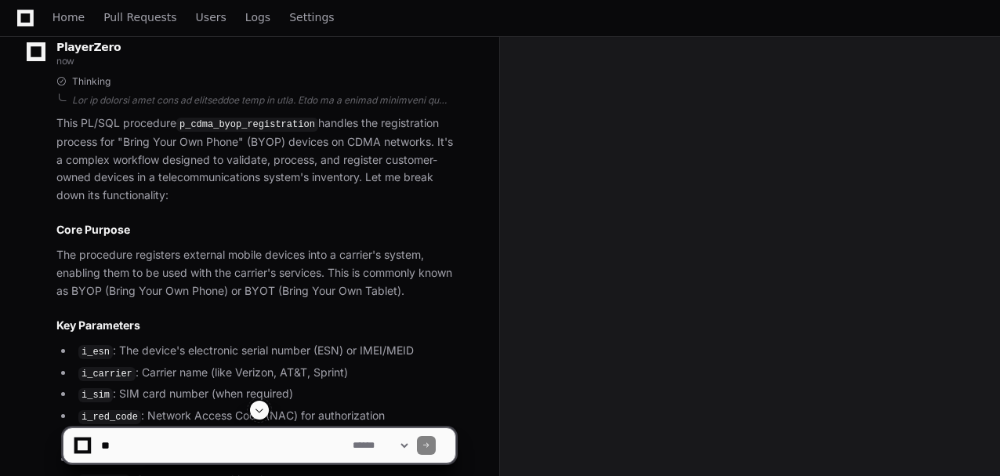
scroll to position [11935, 0]
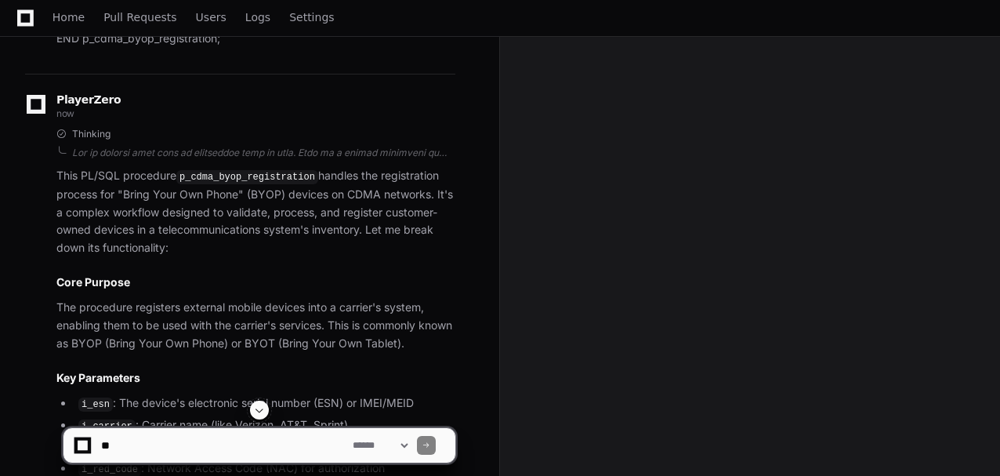
click at [134, 169] on p "This PL/SQL procedure p_cdma_byop_registration handles the registration process…" at bounding box center [255, 212] width 399 height 90
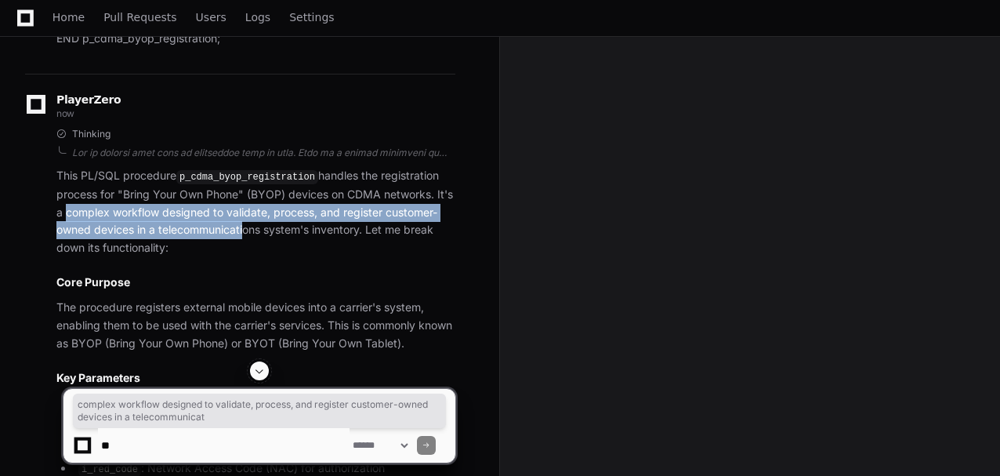
drag, startPoint x: 61, startPoint y: 179, endPoint x: 240, endPoint y: 187, distance: 178.9
click at [240, 187] on p "This PL/SQL procedure p_cdma_byop_registration handles the registration process…" at bounding box center [255, 212] width 399 height 90
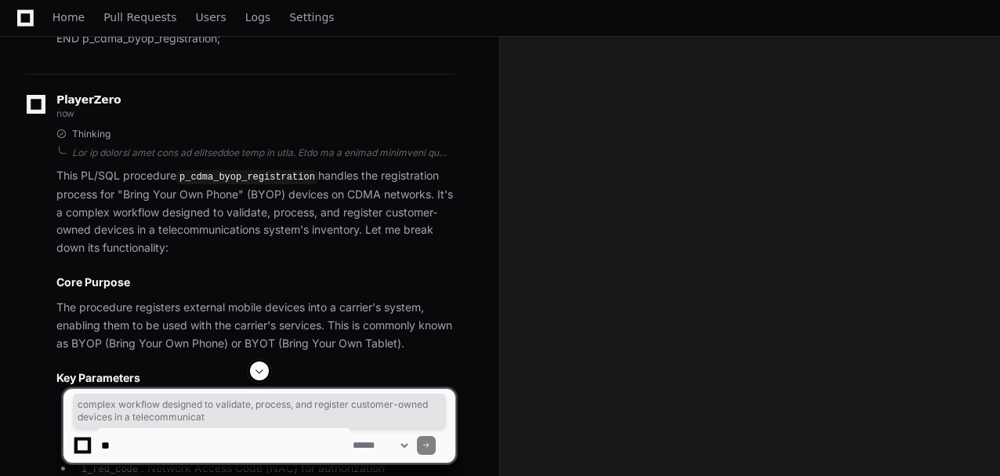
click at [219, 215] on p "This PL/SQL procedure p_cdma_byop_registration handles the registration process…" at bounding box center [255, 212] width 399 height 90
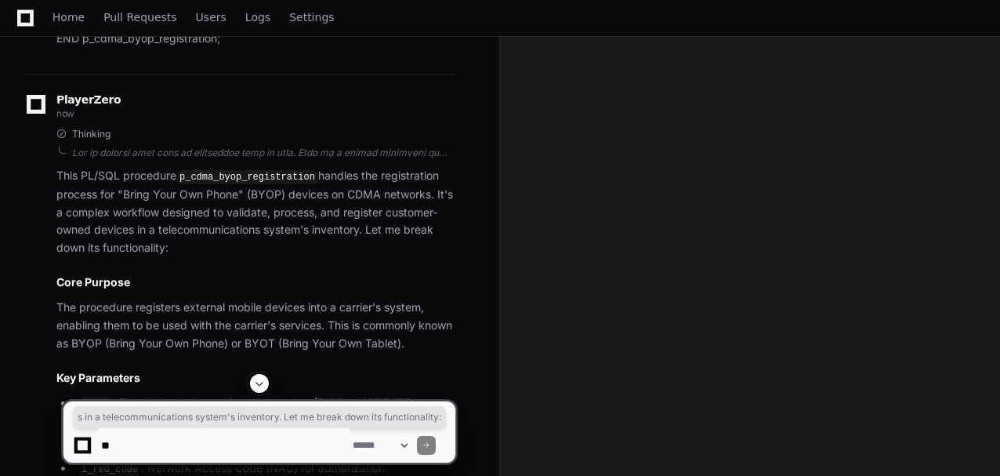
drag, startPoint x: 127, startPoint y: 197, endPoint x: 328, endPoint y: 204, distance: 200.7
click at [328, 204] on p "This PL/SQL procedure p_cdma_byop_registration handles the registration process…" at bounding box center [255, 212] width 399 height 90
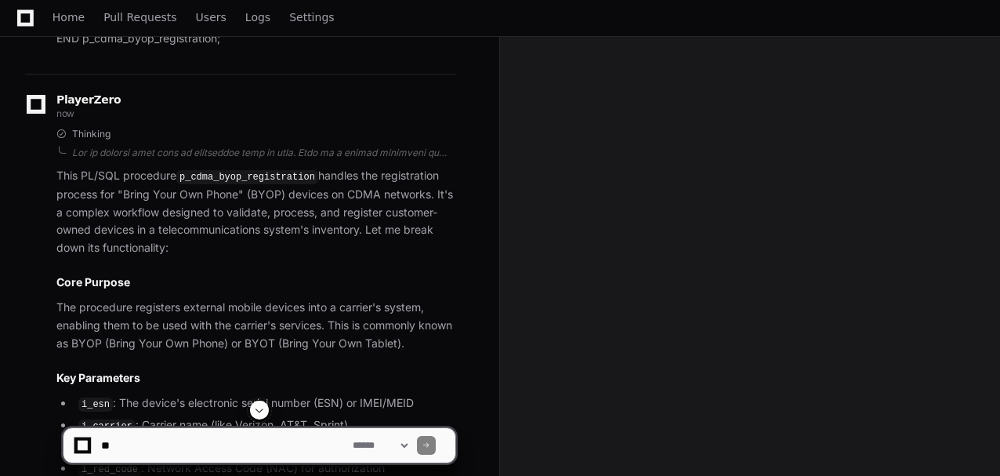
click at [199, 274] on h2 "Core Purpose" at bounding box center [255, 282] width 399 height 16
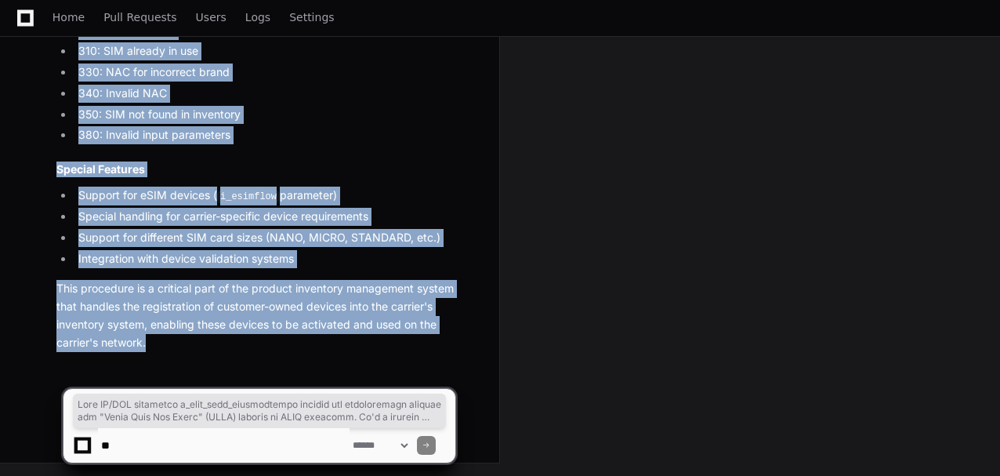
scroll to position [13663, 0]
drag, startPoint x: 55, startPoint y: 130, endPoint x: 207, endPoint y: 344, distance: 262.4
copy article "This PL/SQL procedure p_cdma_byop_registration handles the registration process…"
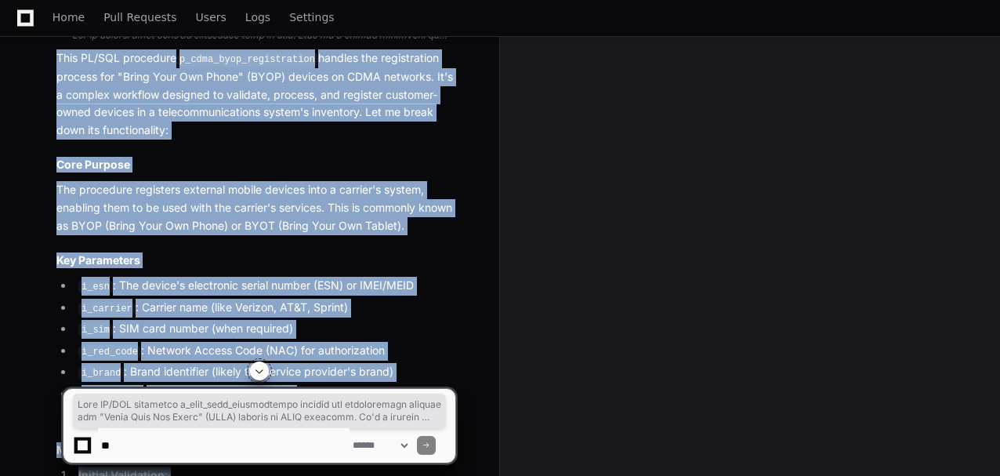
scroll to position [12149, 0]
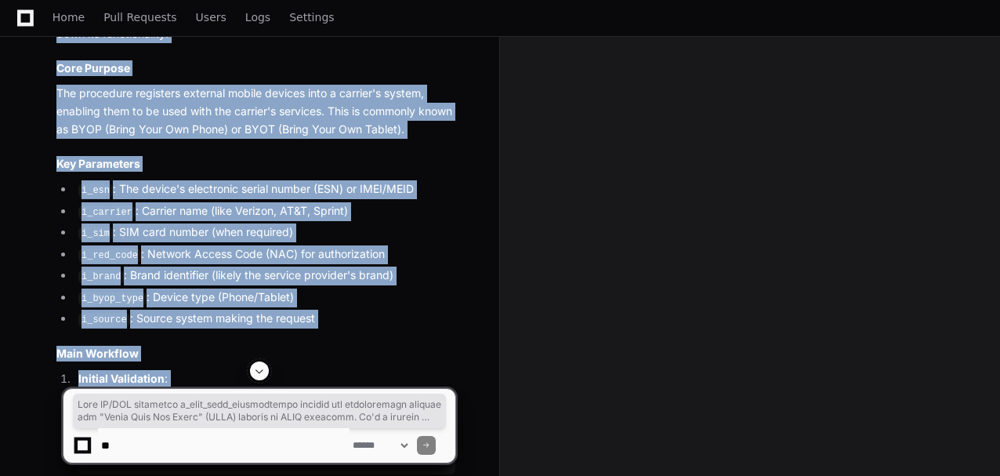
click at [218, 223] on li "i_sim : SIM card number (when required)" at bounding box center [265, 232] width 382 height 19
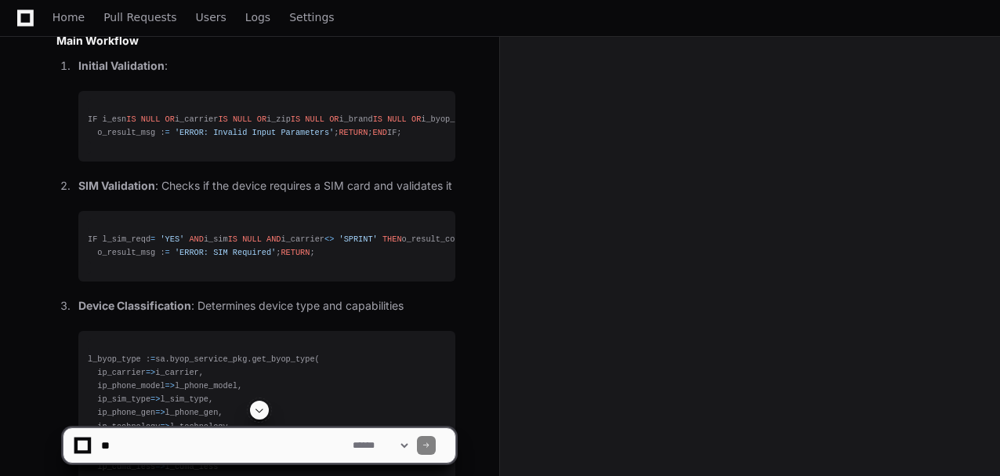
scroll to position [12462, 0]
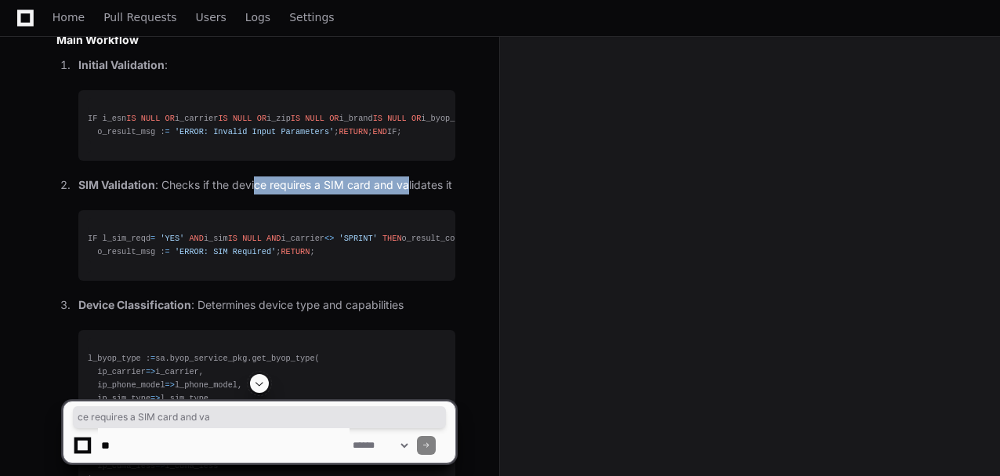
drag, startPoint x: 287, startPoint y: 182, endPoint x: 406, endPoint y: 196, distance: 119.9
click at [406, 194] on p "SIM Validation : Checks if the device requires a SIM card and validates it" at bounding box center [266, 185] width 377 height 18
click at [118, 241] on div "IF l_sim_reqd = 'YES' AND i_sim IS NULL AND i_carrier <> 'SPRINT' THEN o_result…" at bounding box center [267, 245] width 358 height 27
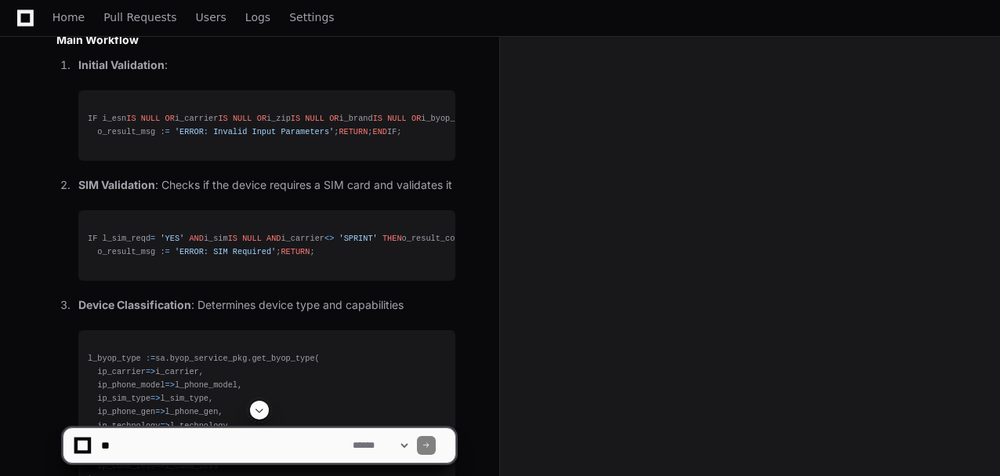
click at [118, 241] on div "IF l_sim_reqd = 'YES' AND i_sim IS NULL AND i_carrier <> 'SPRINT' THEN o_result…" at bounding box center [267, 245] width 358 height 27
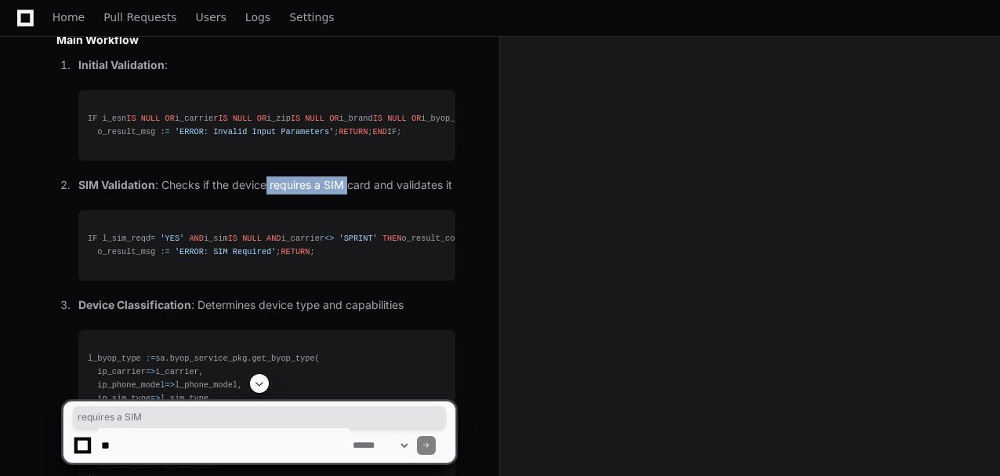
drag, startPoint x: 282, startPoint y: 183, endPoint x: 350, endPoint y: 185, distance: 68.2
click at [350, 185] on p "SIM Validation : Checks if the device requires a SIM card and validates it" at bounding box center [266, 185] width 377 height 18
click at [483, 243] on span "'300'" at bounding box center [495, 237] width 24 height 9
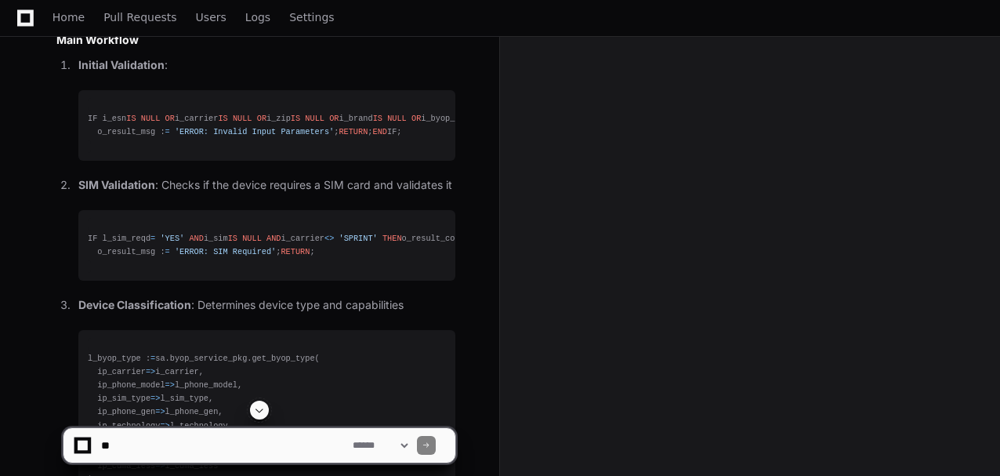
click at [483, 243] on span "'300'" at bounding box center [495, 237] width 24 height 9
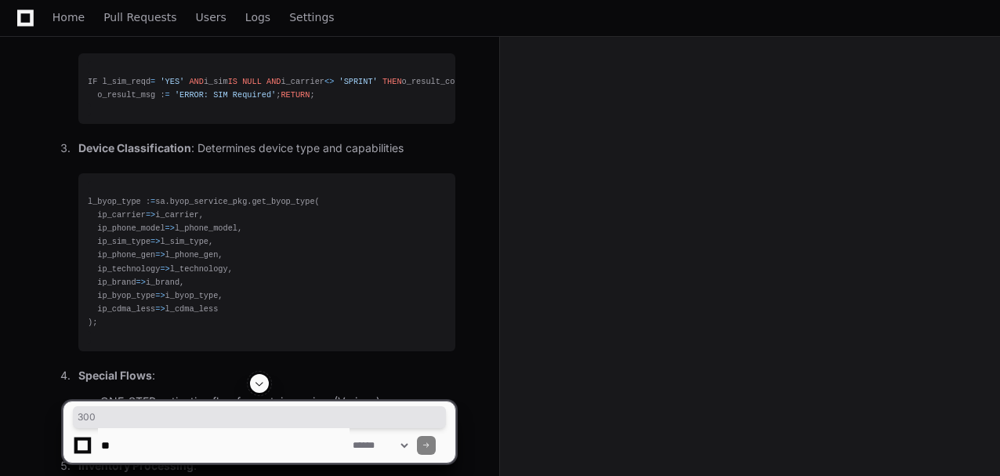
scroll to position [12671, 0]
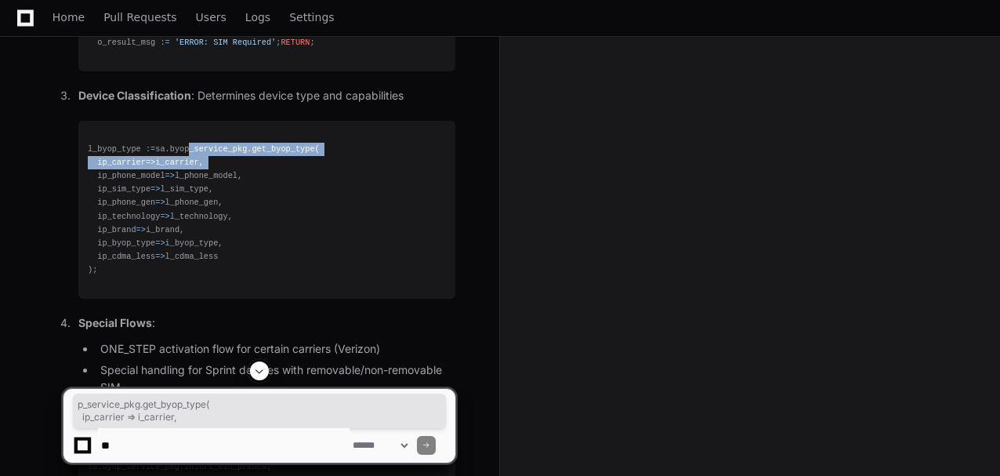
drag, startPoint x: 180, startPoint y: 171, endPoint x: 298, endPoint y: 191, distance: 119.3
click at [298, 191] on div "l_byop_type : = sa.byop_service_pkg.get_byop_type( ip_carrier = > i_carrier, ip…" at bounding box center [267, 210] width 358 height 134
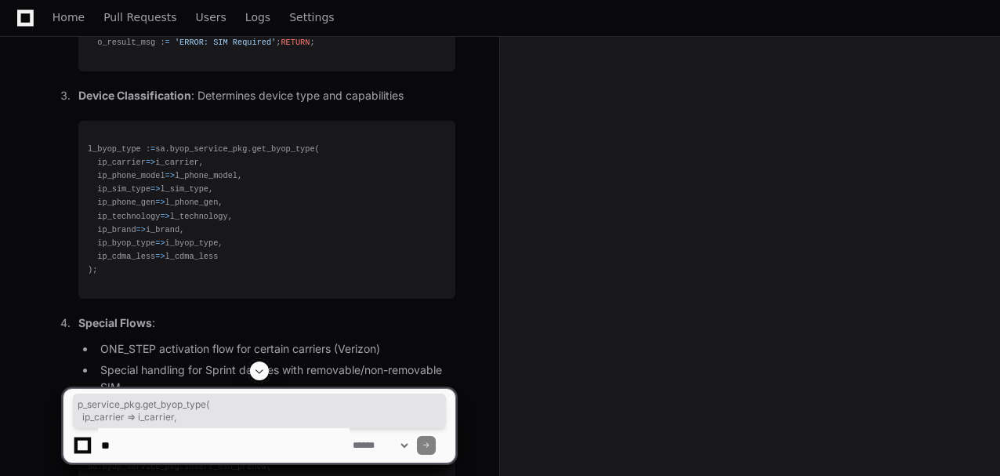
click at [293, 215] on div "l_byop_type : = sa.byop_service_pkg.get_byop_type( ip_carrier = > i_carrier, ip…" at bounding box center [267, 210] width 358 height 134
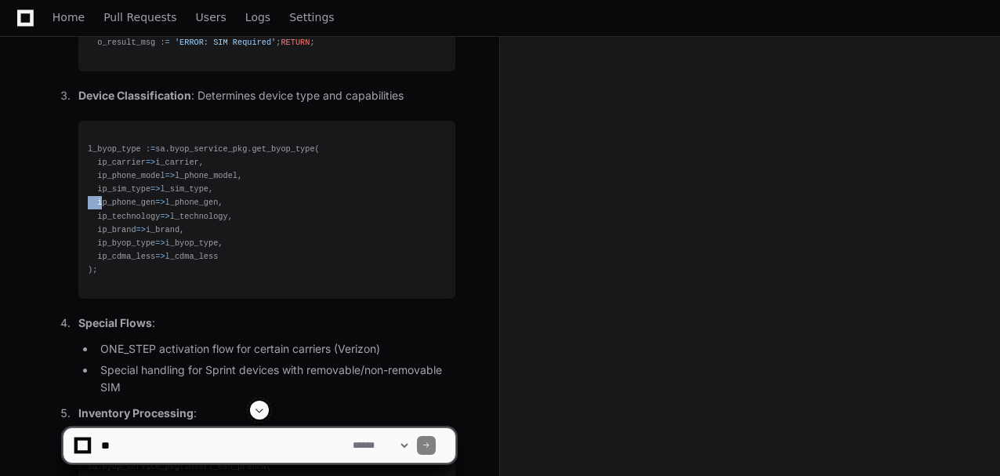
click at [293, 216] on div "l_byop_type : = sa.byop_service_pkg.get_byop_type( ip_carrier = > i_carrier, ip…" at bounding box center [267, 210] width 358 height 134
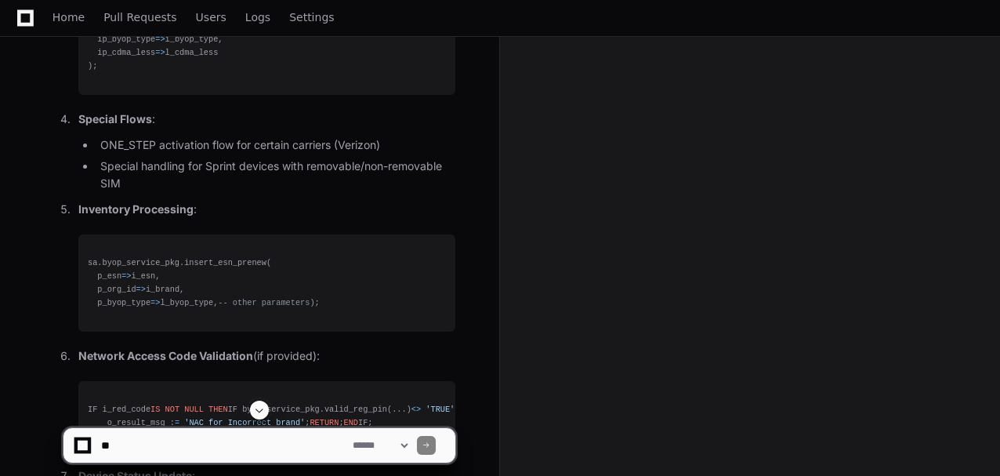
scroll to position [12932, 0]
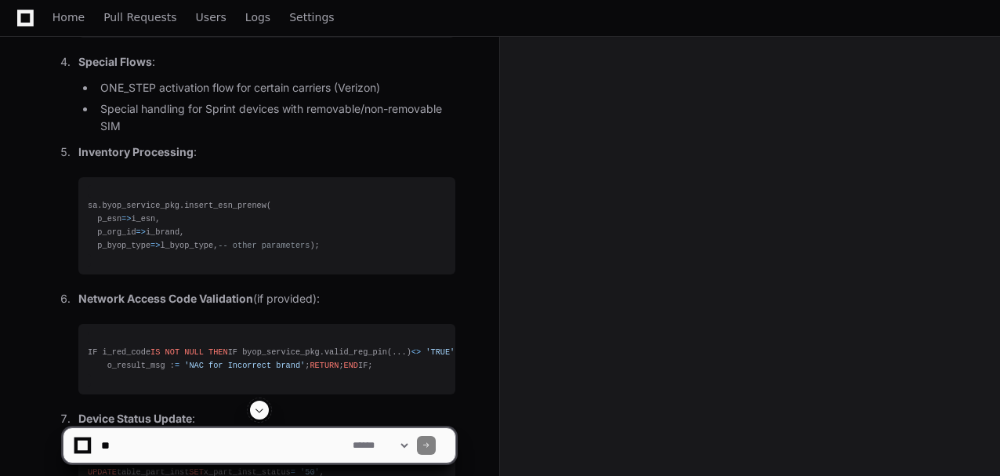
click at [208, 236] on div "sa.byop_service_pkg.insert_esn_prenew( p_esn = > i_esn, p_org_id = > i_brand, p…" at bounding box center [267, 226] width 358 height 54
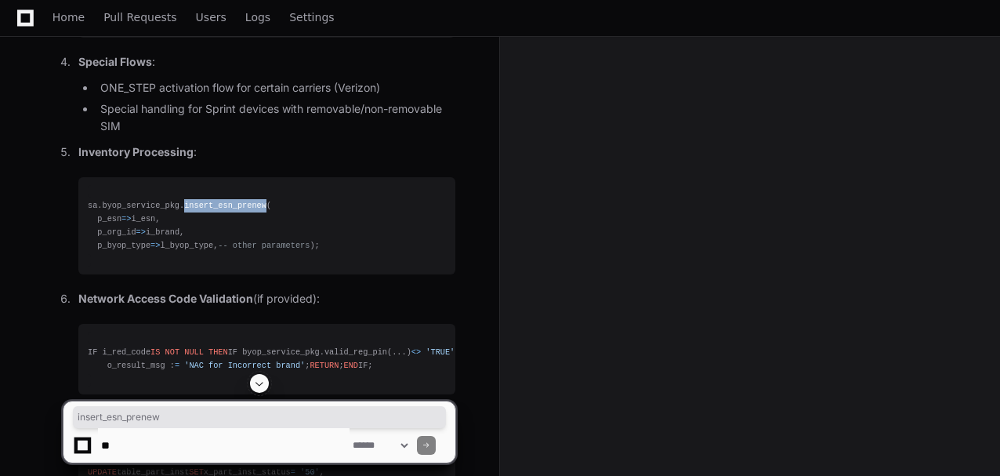
click at [208, 236] on div "sa.byop_service_pkg.insert_esn_prenew( p_esn = > i_esn, p_org_id = > i_brand, p…" at bounding box center [267, 226] width 358 height 54
click at [208, 237] on div "sa.byop_service_pkg.insert_esn_prenew( p_esn = > i_esn, p_org_id = > i_brand, p…" at bounding box center [267, 226] width 358 height 54
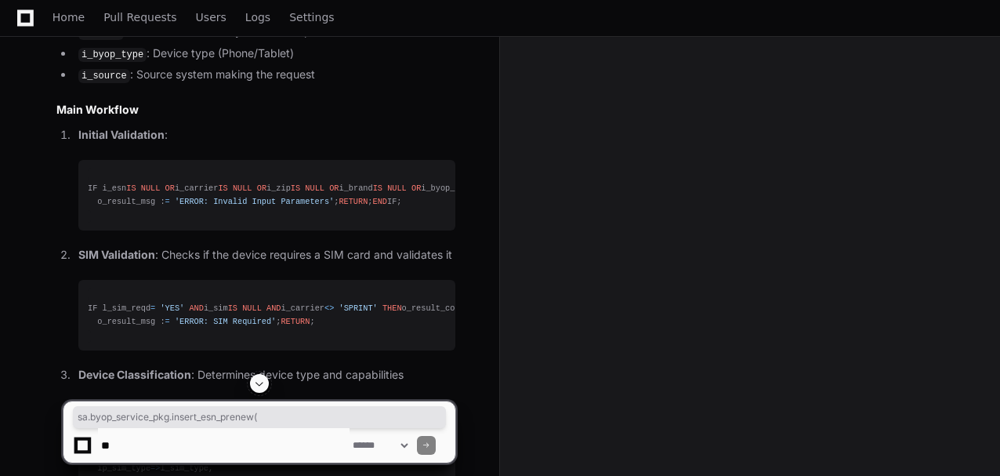
scroll to position [12410, 0]
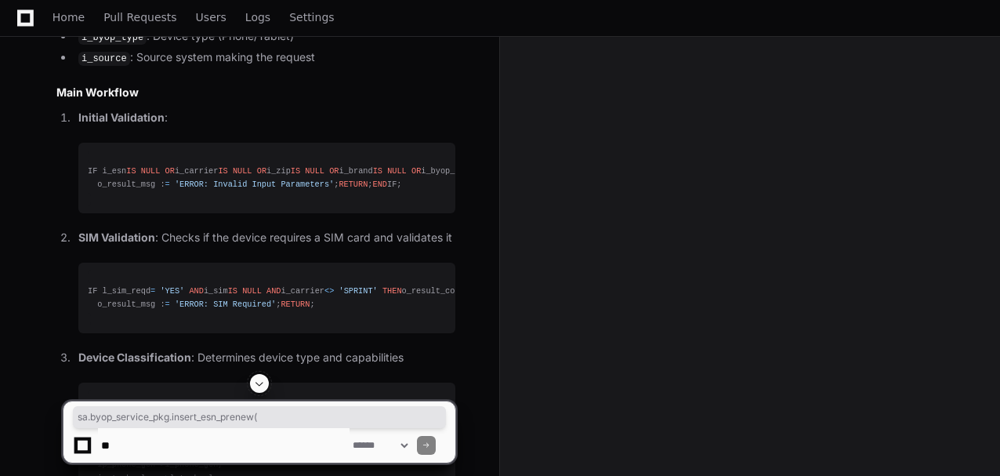
click at [257, 450] on textarea at bounding box center [224, 445] width 252 height 34
click at [226, 447] on textarea at bounding box center [224, 445] width 252 height 34
type textarea "**********"
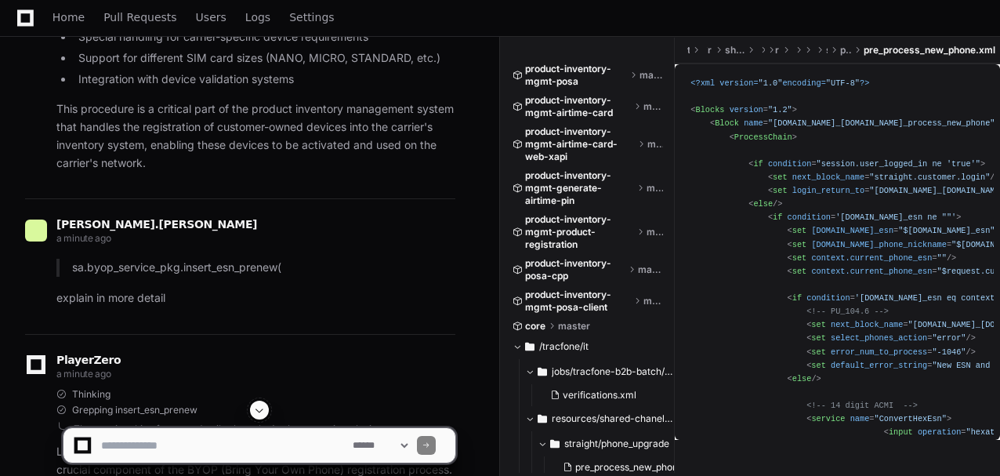
scroll to position [13696, 0]
click at [290, 435] on textarea at bounding box center [224, 445] width 252 height 34
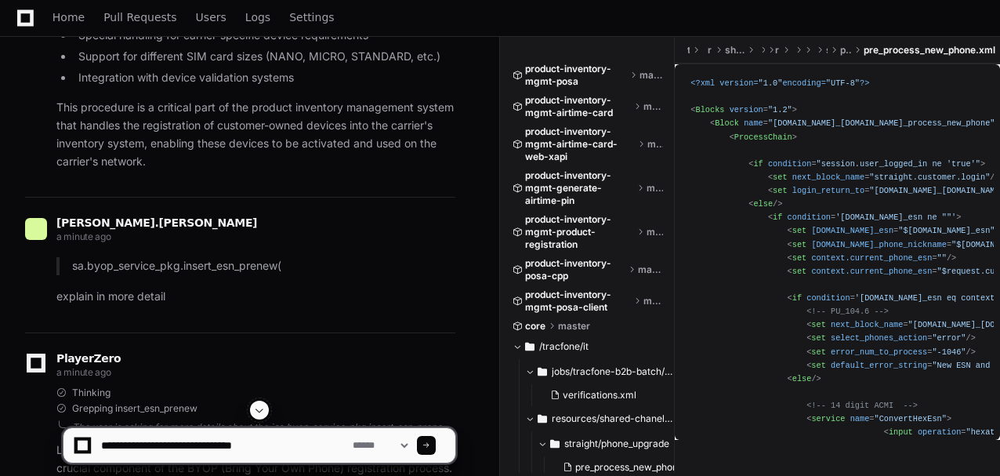
paste textarea "**********"
type textarea "**********"
click at [267, 409] on button at bounding box center [259, 409] width 19 height 19
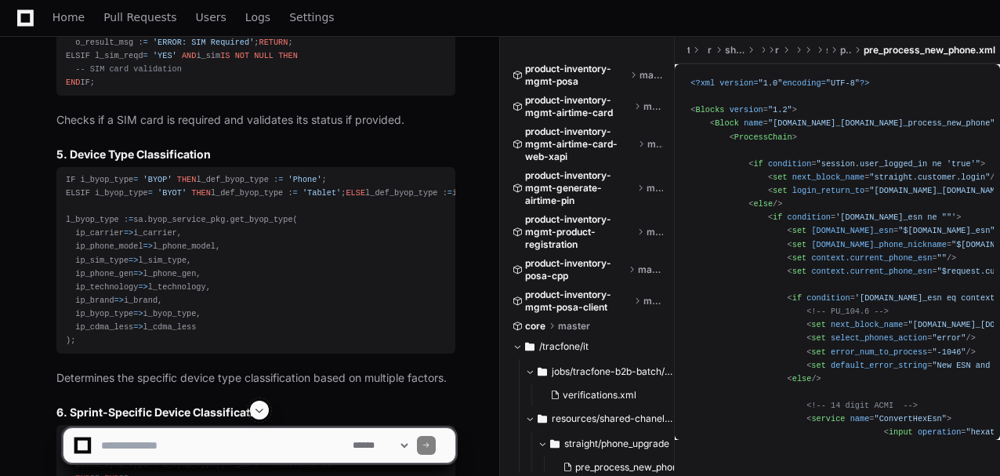
scroll to position [17885, 0]
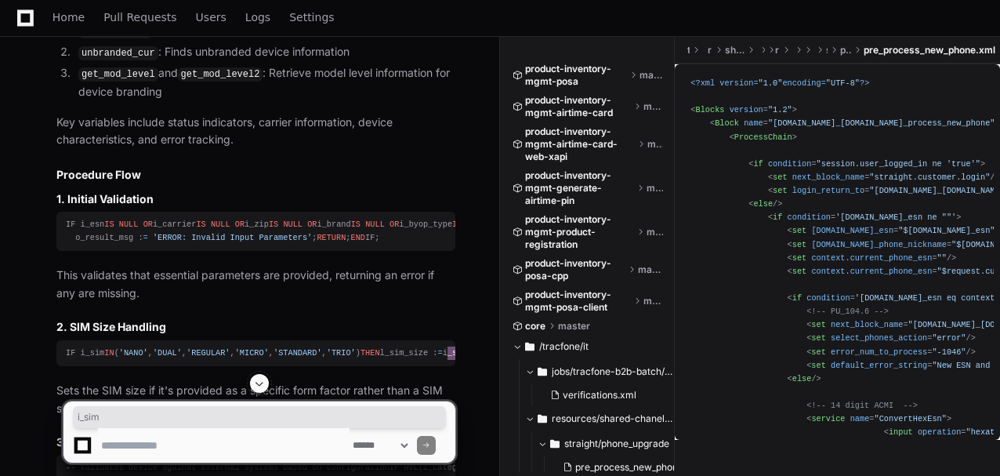
scroll to position [17258, 0]
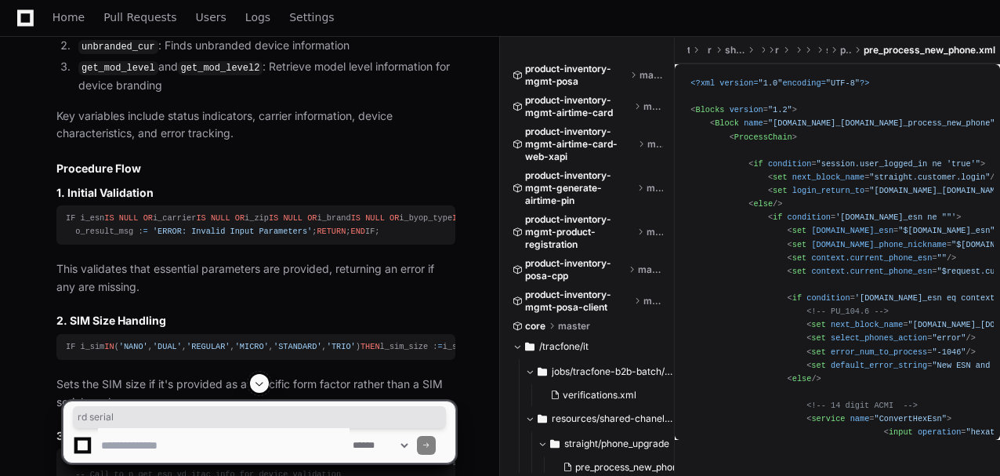
drag, startPoint x: 166, startPoint y: 193, endPoint x: 197, endPoint y: 194, distance: 30.6
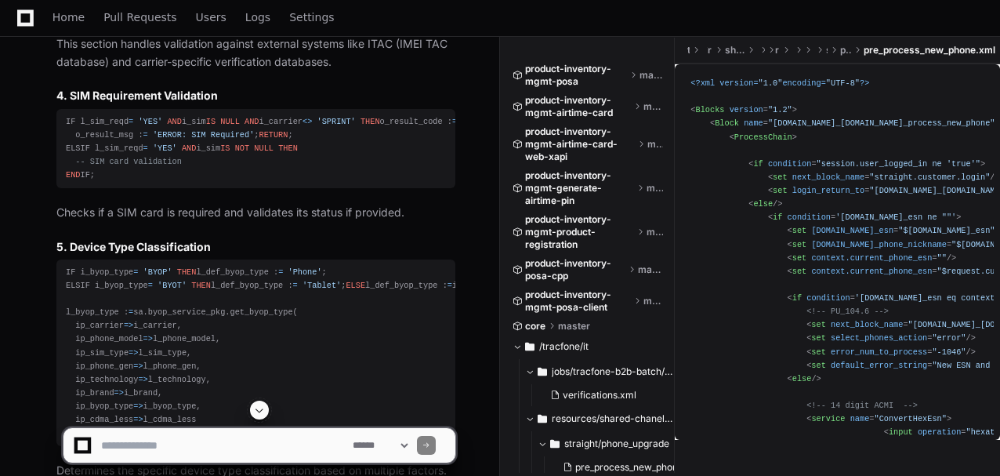
scroll to position [17885, 0]
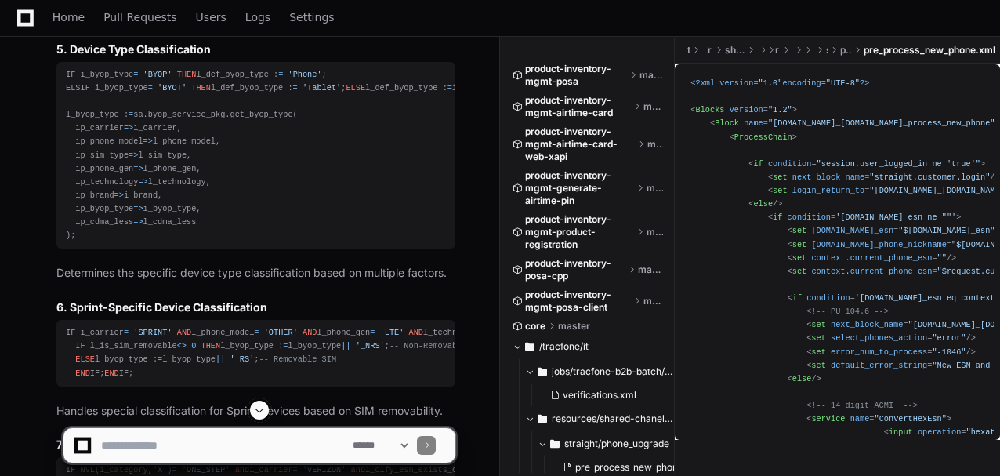
scroll to position [17989, 0]
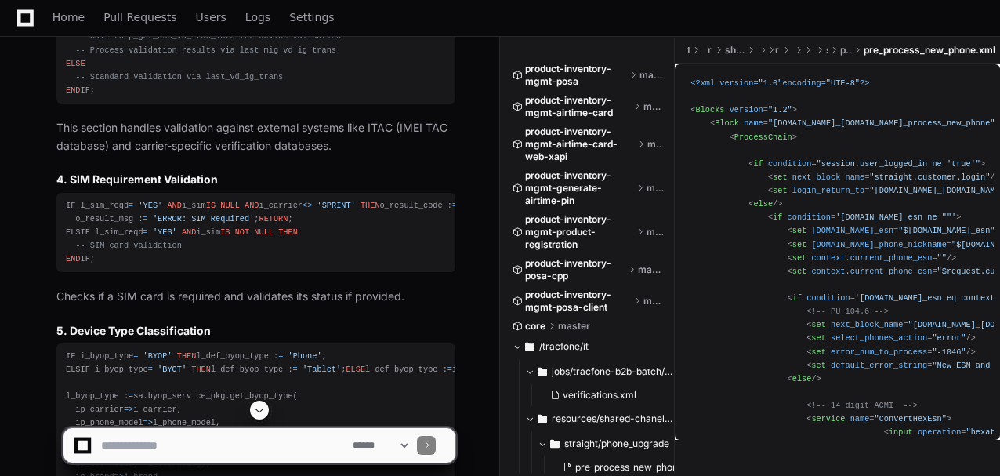
scroll to position [17676, 0]
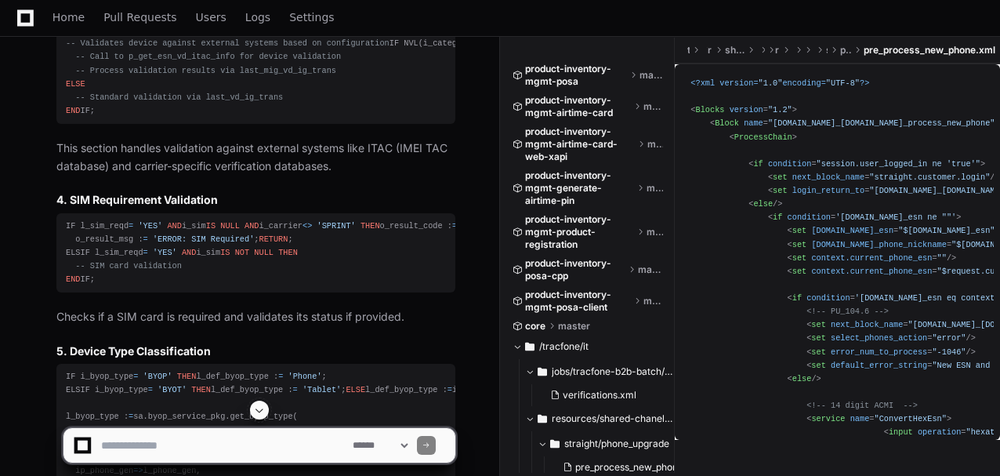
click at [189, 451] on textarea at bounding box center [224, 445] width 252 height 34
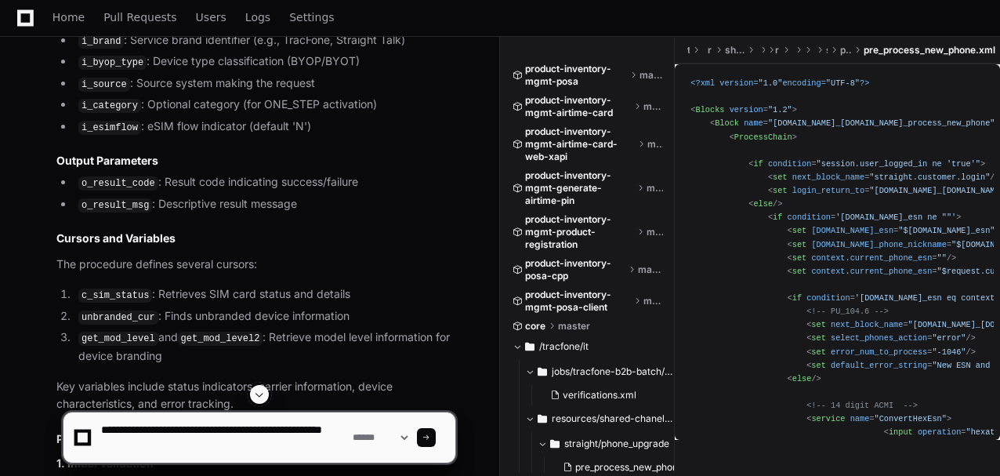
scroll to position [16892, 0]
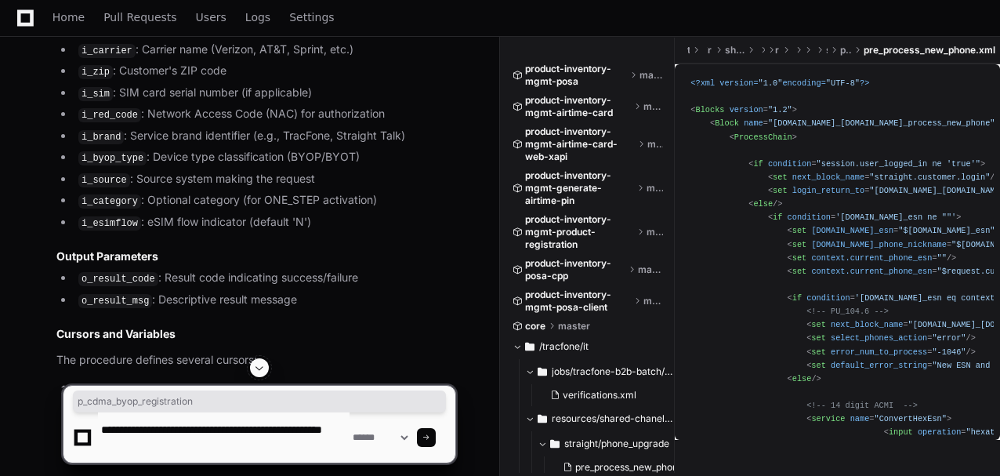
copy h1 "p_cdma_byop_registration"
click at [208, 451] on textarea at bounding box center [224, 437] width 252 height 50
paste textarea "**********"
type textarea "**********"
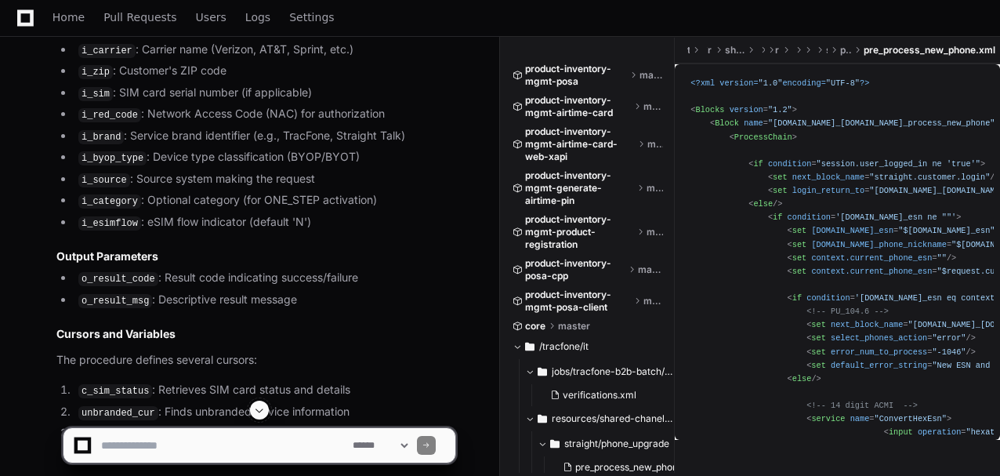
scroll to position [0, 0]
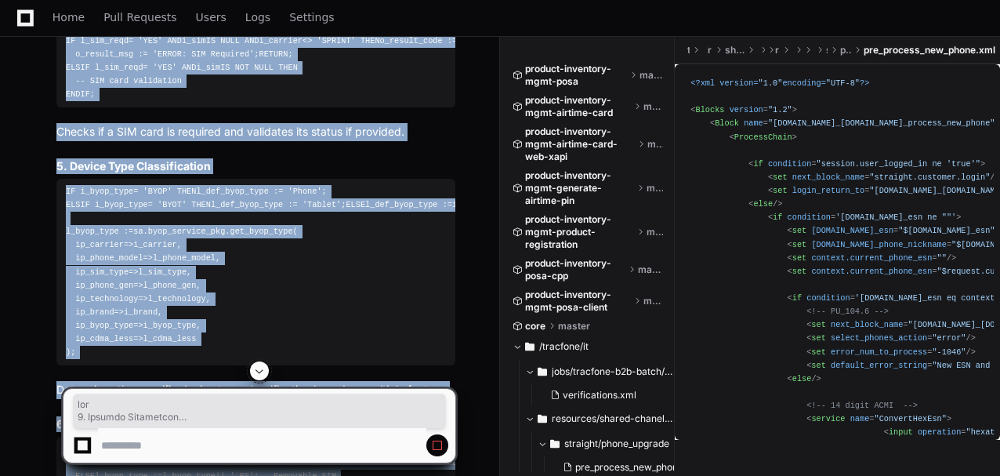
scroll to position [17763, 0]
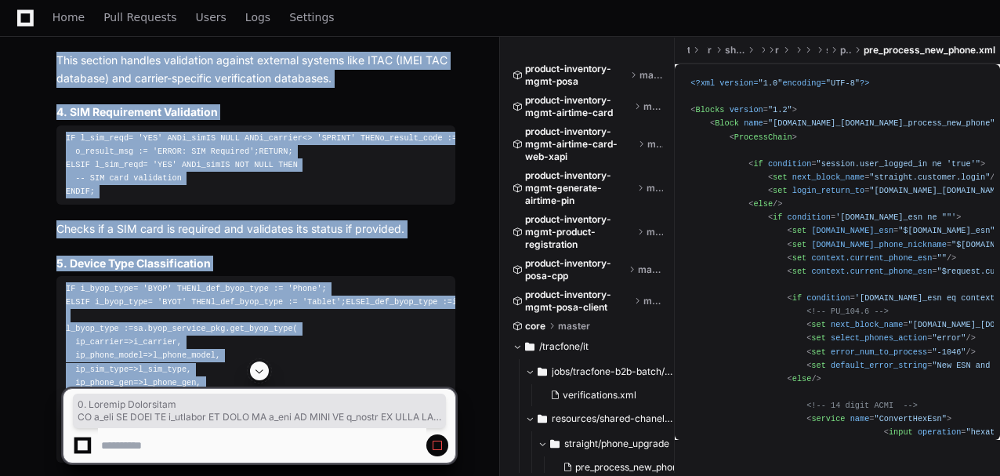
drag, startPoint x: 381, startPoint y: 268, endPoint x: 47, endPoint y: 135, distance: 359.4
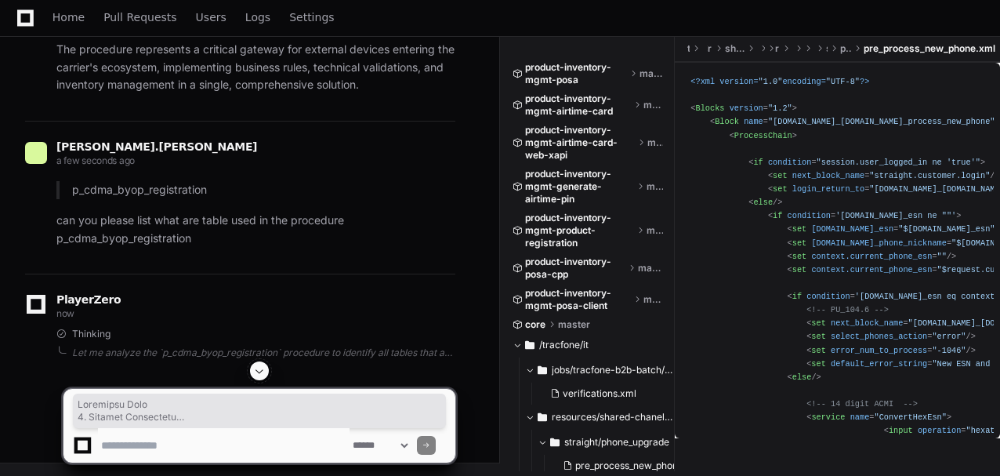
scroll to position [20637, 0]
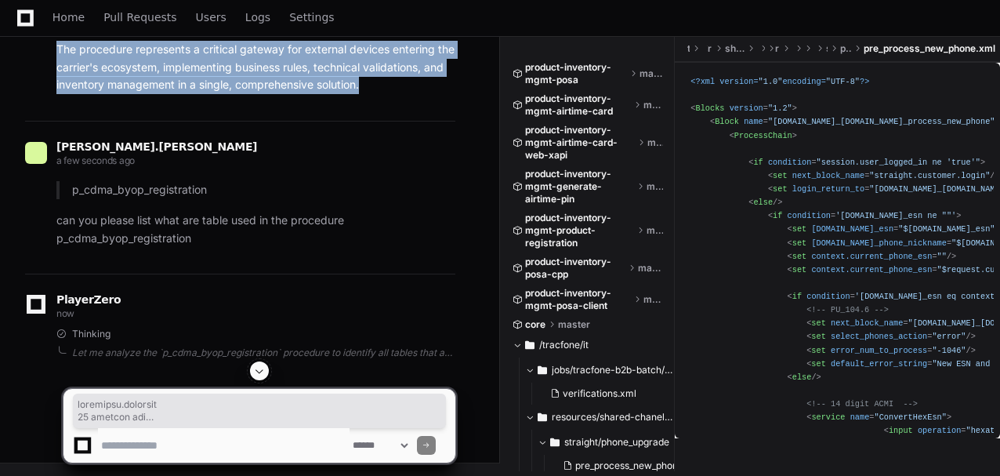
drag, startPoint x: 53, startPoint y: 113, endPoint x: 375, endPoint y: 255, distance: 351.5
copy div "saravanan.jayavelu 16 minutes ago explain this code PROCEDURE p_cdma_byop_regis…"
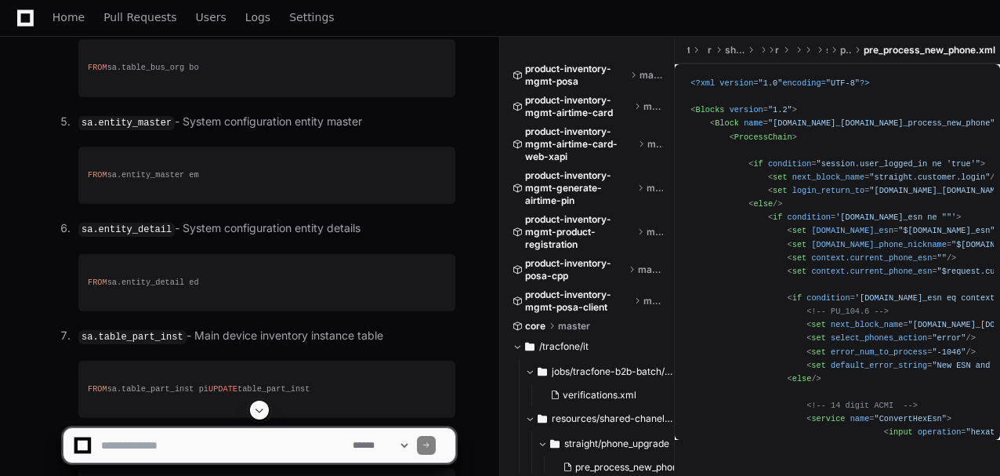
click at [190, 456] on textarea at bounding box center [224, 445] width 252 height 34
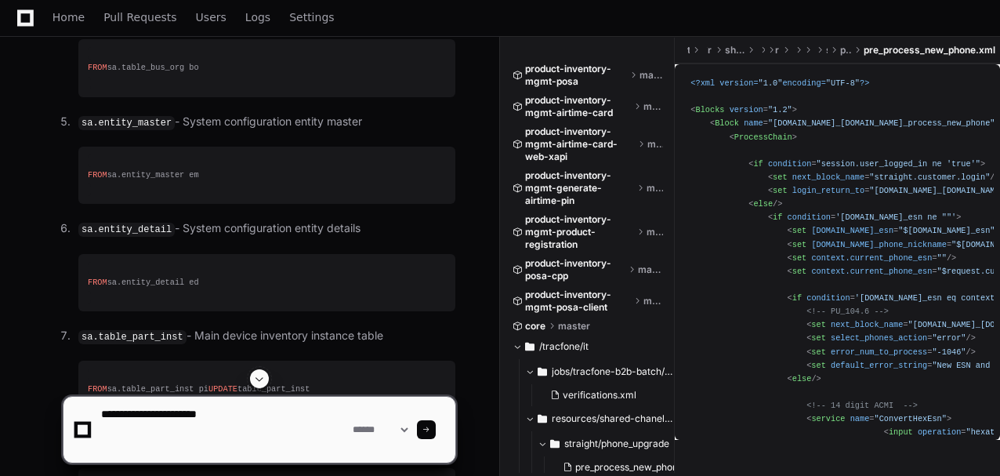
paste textarea "**********"
type textarea "**********"
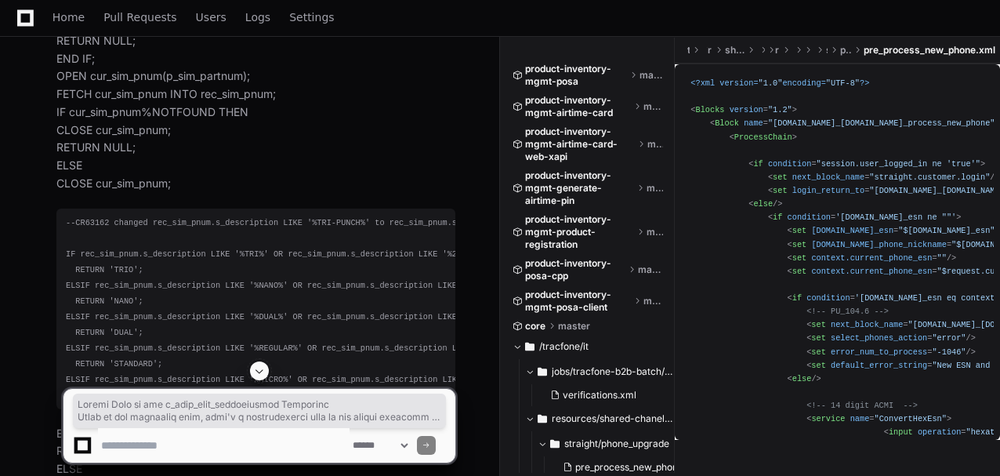
scroll to position [22465, 0]
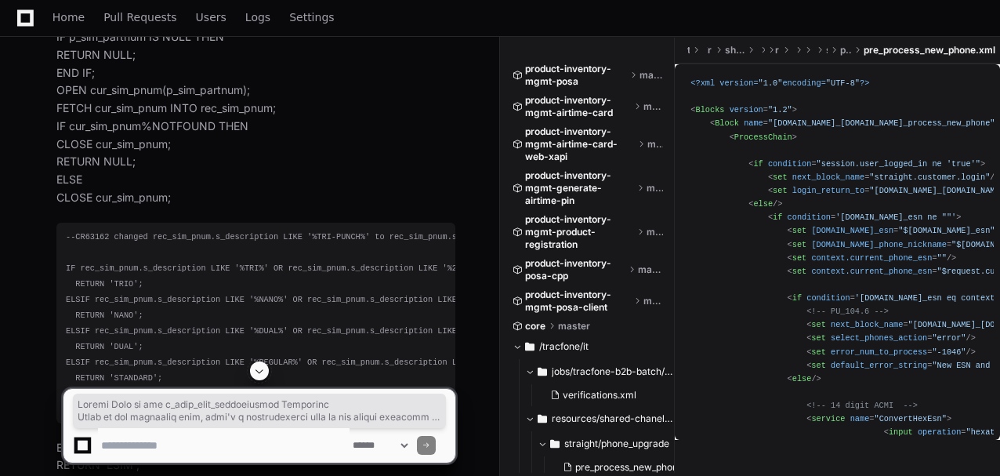
drag, startPoint x: 56, startPoint y: 124, endPoint x: 280, endPoint y: 219, distance: 242.9
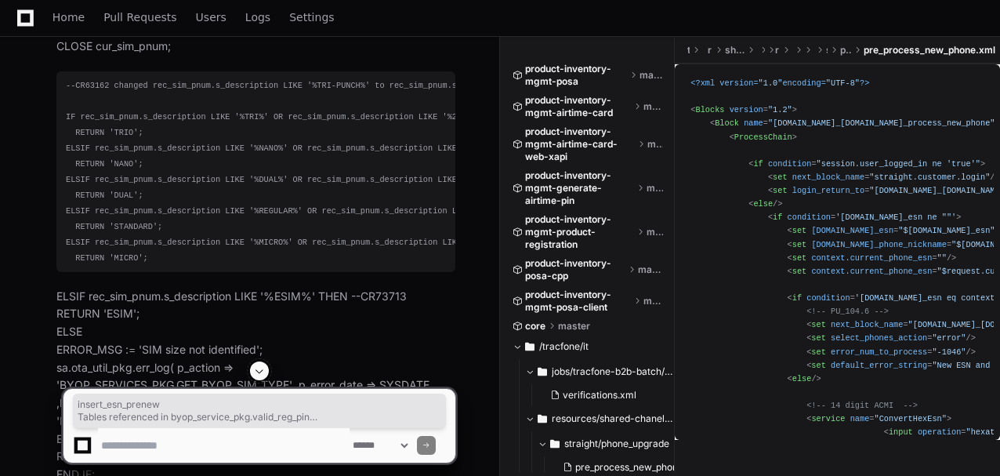
drag, startPoint x: 277, startPoint y: 216, endPoint x: 306, endPoint y: 254, distance: 47.0
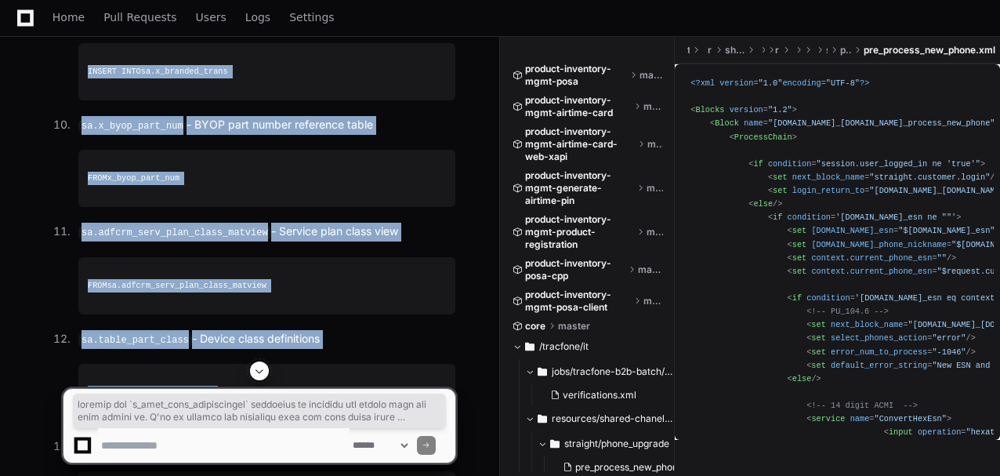
scroll to position [21054, 0]
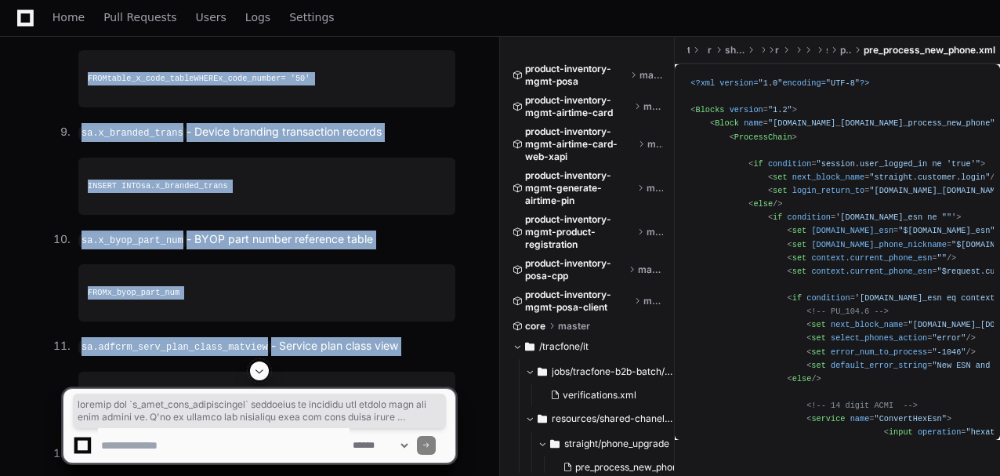
drag, startPoint x: 283, startPoint y: 169, endPoint x: 48, endPoint y: 130, distance: 238.3
click at [55, 128] on div "Thinking Tables Used in the p_cdma_byop_registration Procedure Based on the pro…" at bounding box center [240, 95] width 430 height 1979
click at [45, 130] on div "Thinking Tables Used in the p_cdma_byop_registration Procedure Based on the pro…" at bounding box center [240, 95] width 430 height 1979
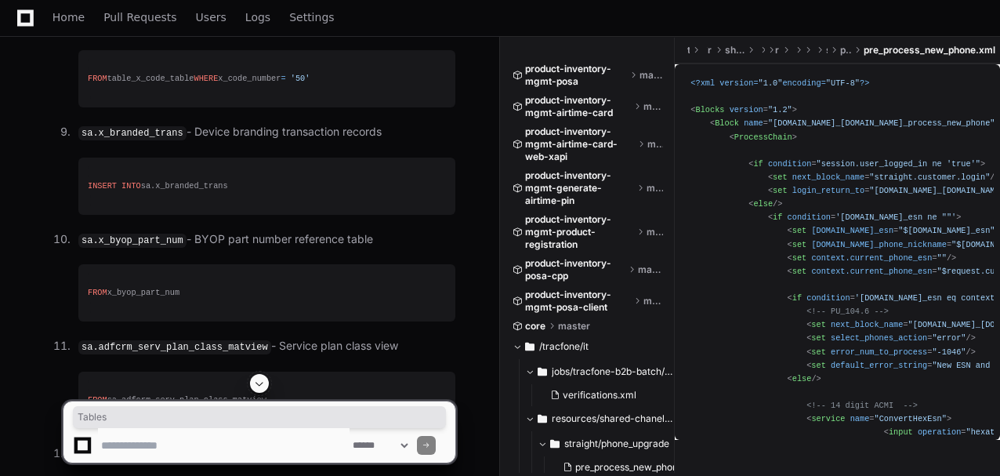
click at [45, 130] on div "Thinking Tables Used in the p_cdma_byop_registration Procedure Based on the pro…" at bounding box center [240, 95] width 430 height 1979
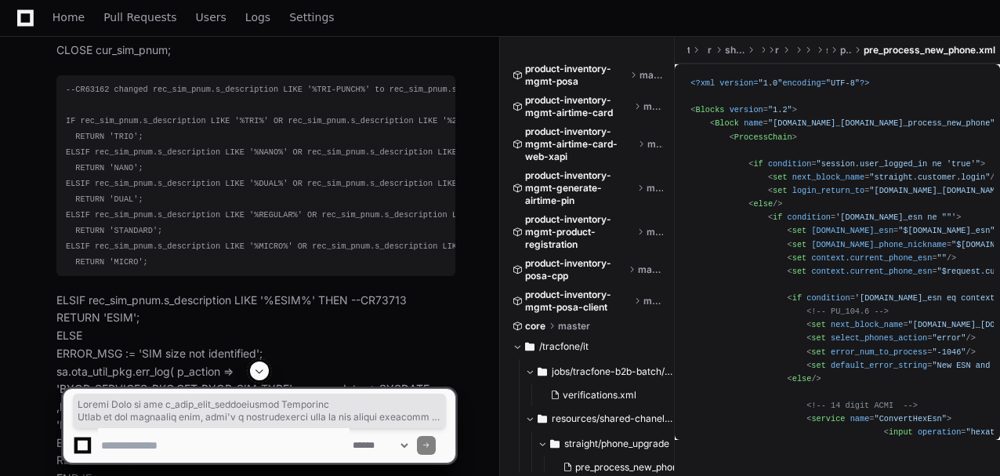
scroll to position [22778, 0]
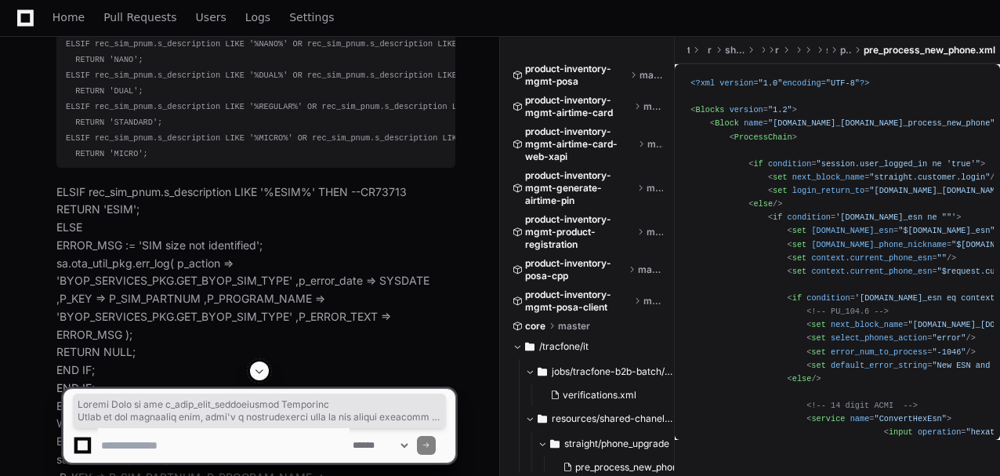
drag, startPoint x: 60, startPoint y: 121, endPoint x: 277, endPoint y: 332, distance: 303.1
copy article "Tables Used in the p_cdma_byop_registration Procedure Based on the procedure co…"
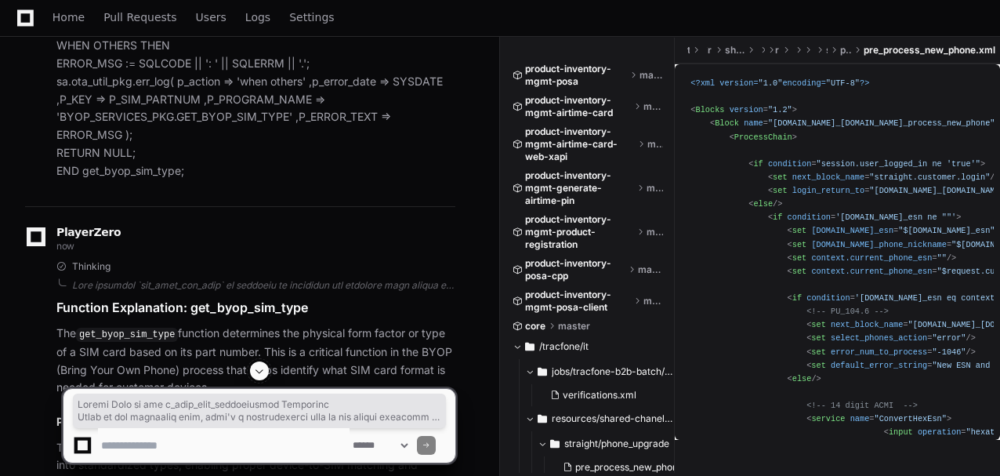
scroll to position [23144, 0]
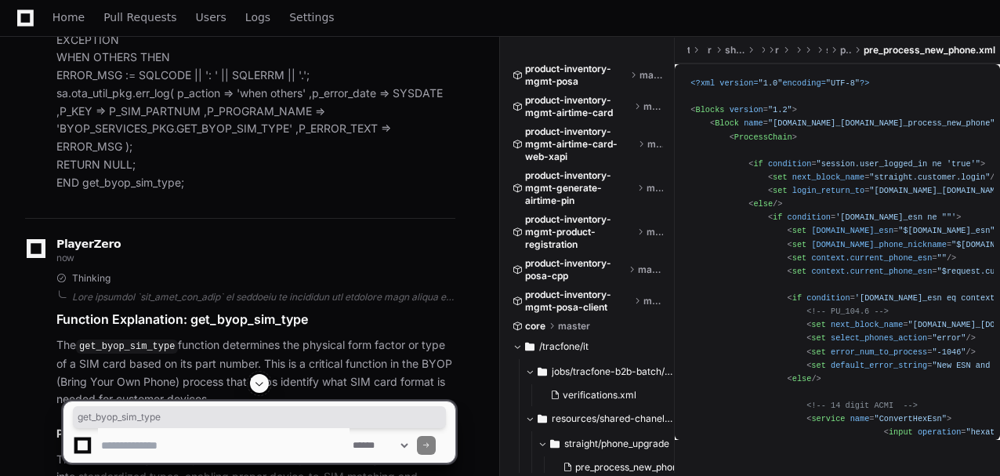
copy p "get_byop_sim_type"
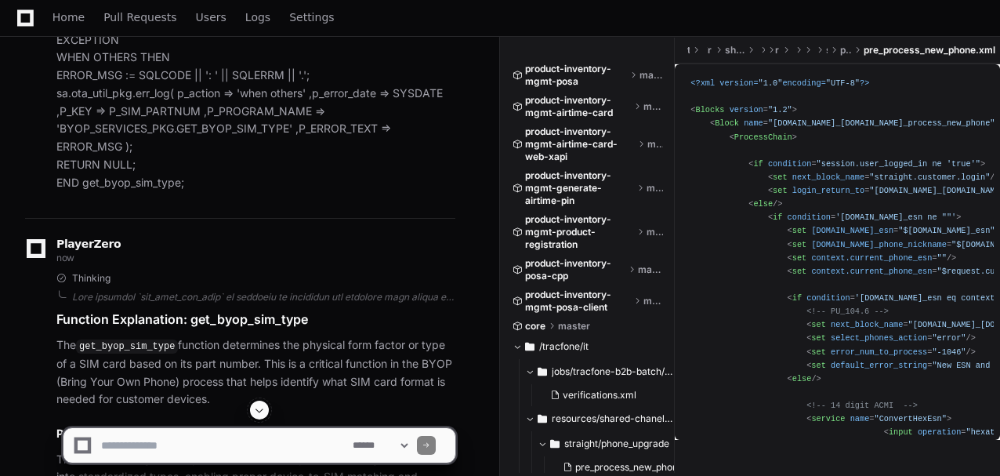
click at [221, 443] on textarea at bounding box center [224, 445] width 252 height 34
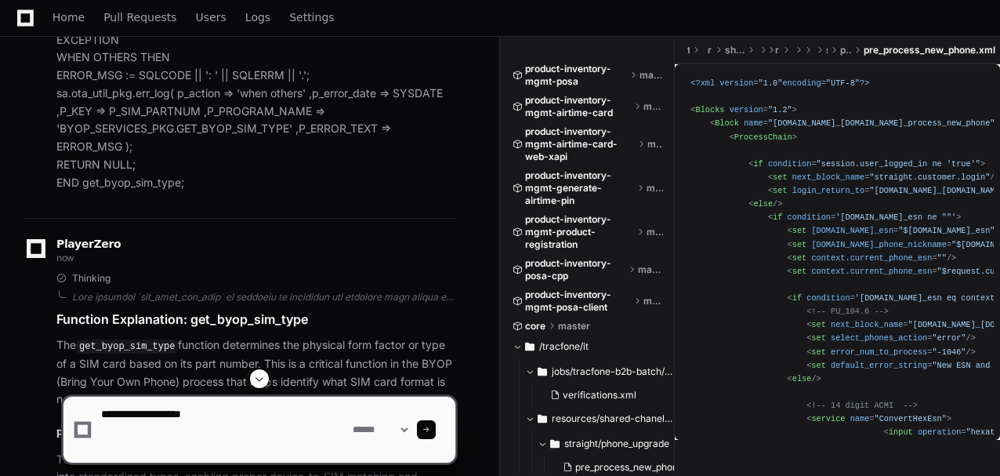
paste textarea "**********"
type textarea "**********"
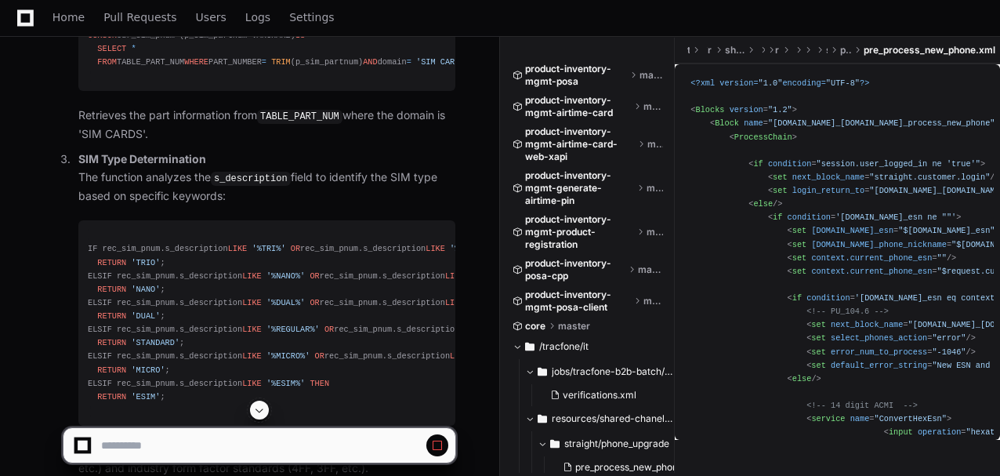
scroll to position [24292, 0]
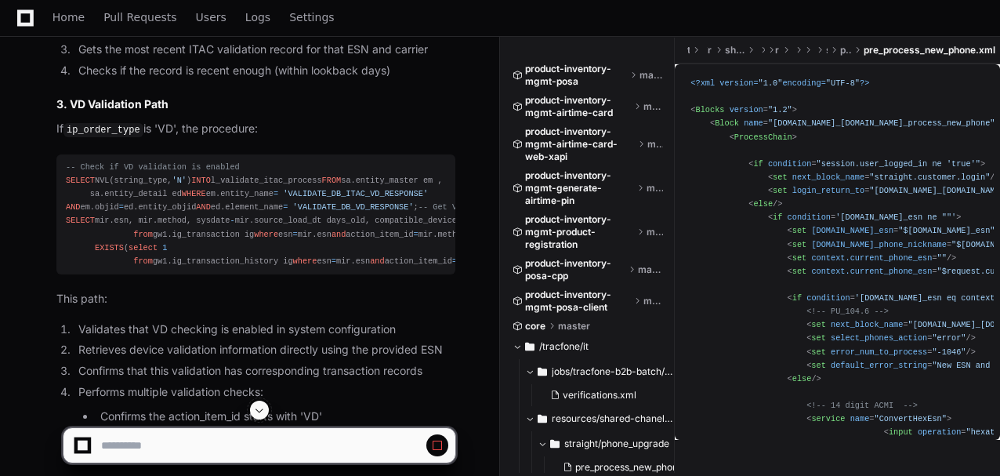
scroll to position [29398, 0]
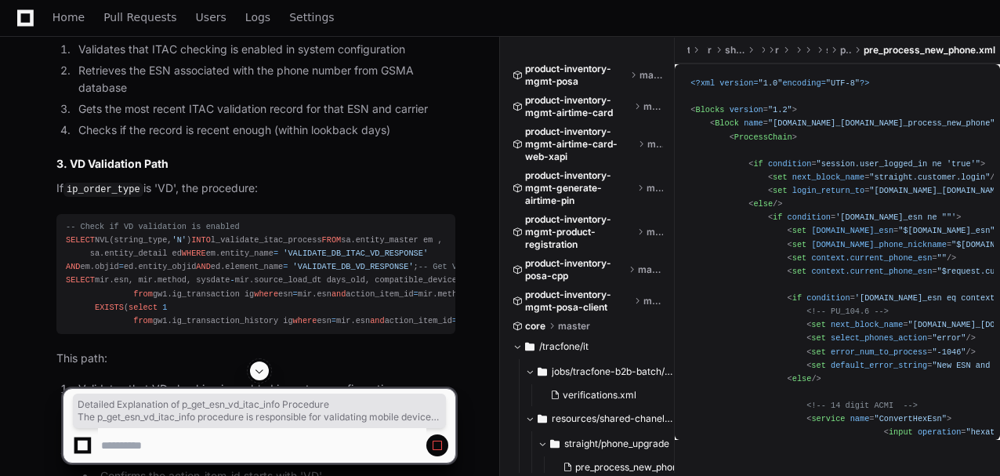
drag, startPoint x: 52, startPoint y: 116, endPoint x: 122, endPoint y: 304, distance: 200.6
click at [121, 297] on div "Thinking Detailed Explanation of p_get_esn_vd_itac_info Procedure The p_get_esn…" at bounding box center [240, 151] width 430 height 2315
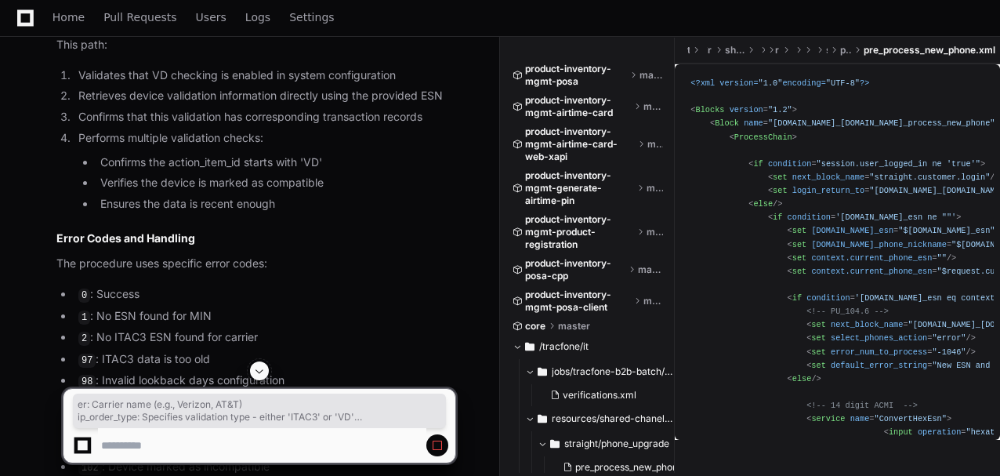
drag, startPoint x: 124, startPoint y: 305, endPoint x: 123, endPoint y: 291, distance: 14.1
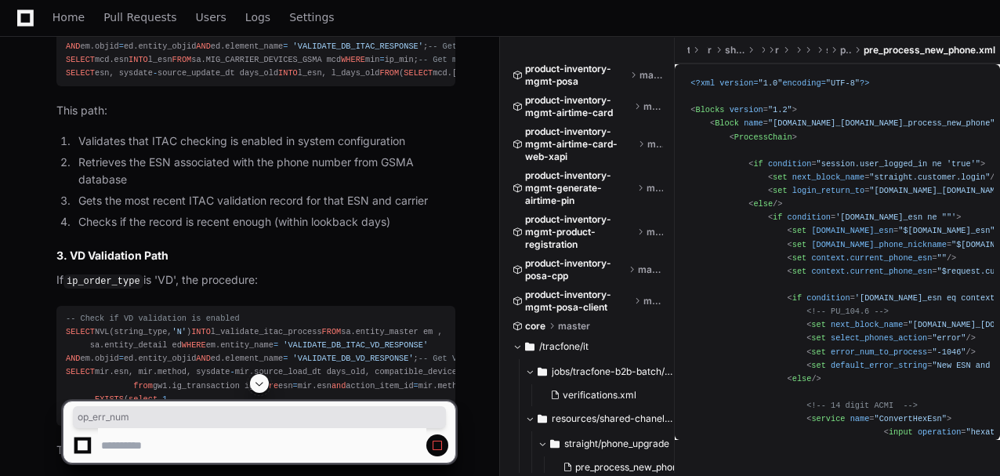
scroll to position [29241, 0]
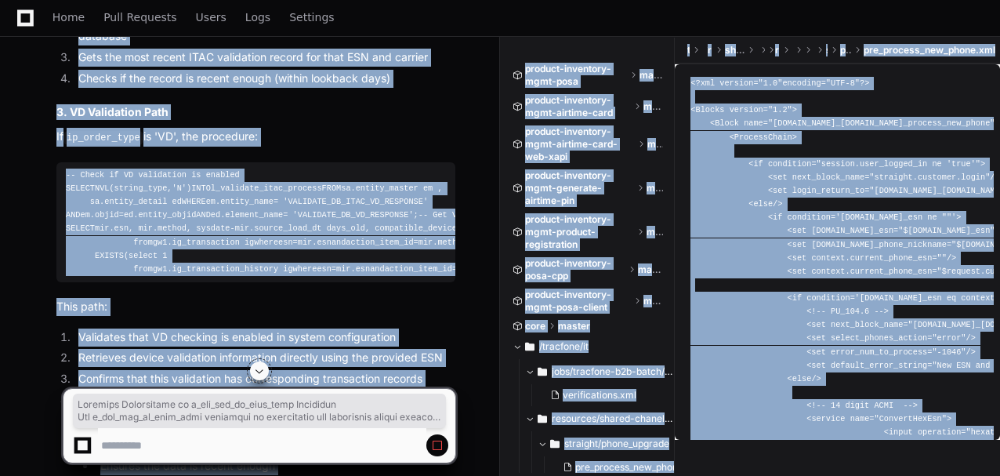
scroll to position [29520, 0]
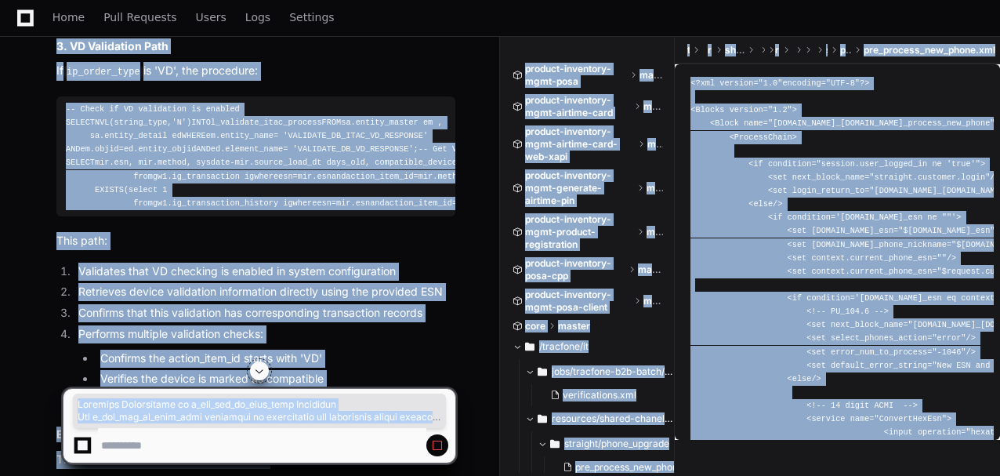
drag, startPoint x: 53, startPoint y: 72, endPoint x: 152, endPoint y: 463, distance: 403.3
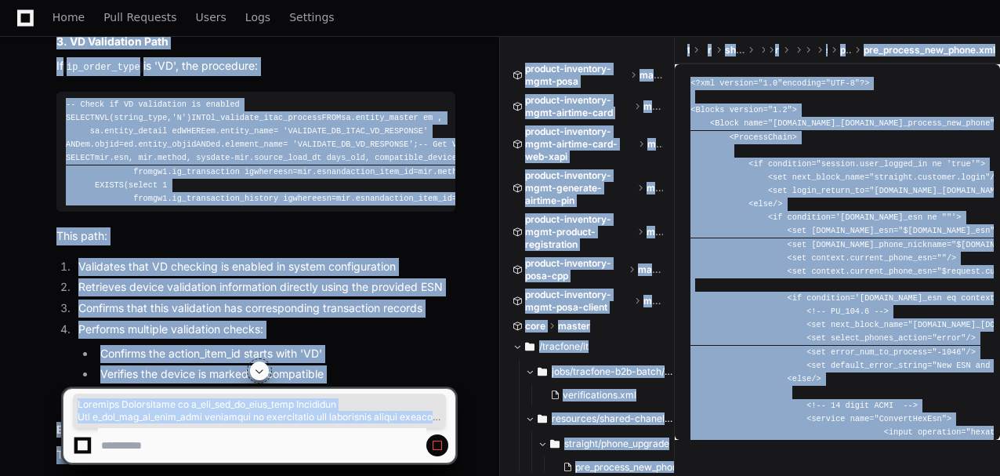
click at [202, 273] on article "Detailed Explanation of p_get_esn_vd_itac_info Procedure The p_get_esn_vd_itac_…" at bounding box center [255, 47] width 399 height 2277
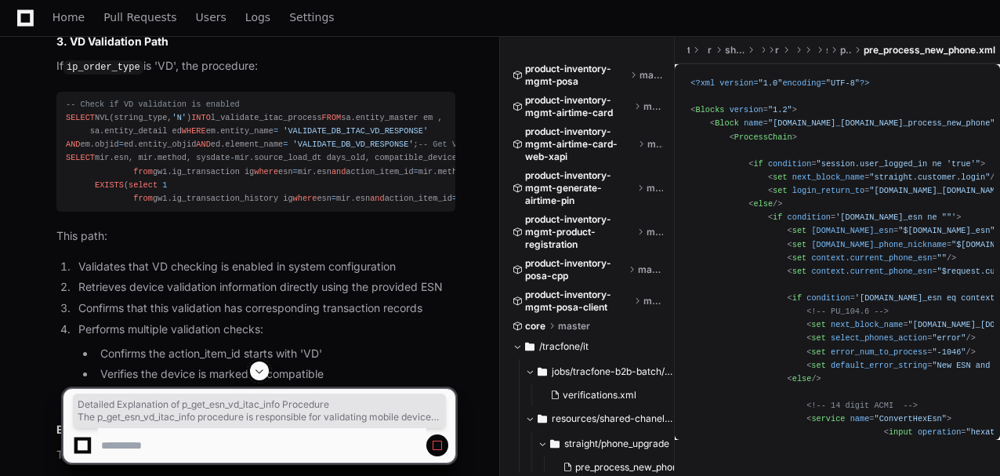
drag, startPoint x: 202, startPoint y: 273, endPoint x: 320, endPoint y: 434, distance: 199.0
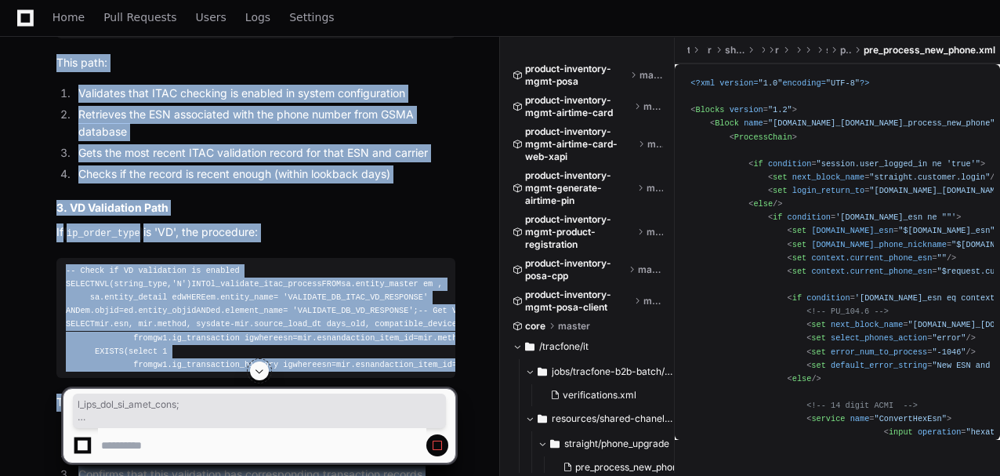
scroll to position [29338, 0]
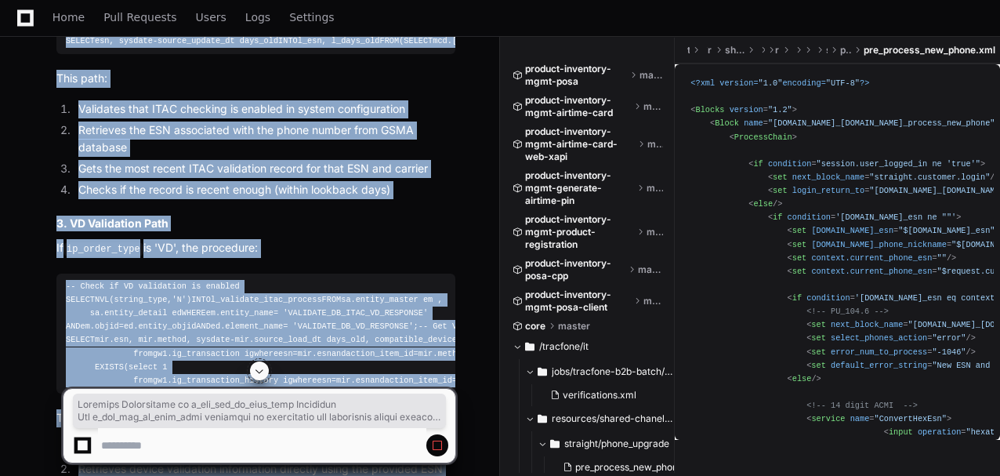
drag, startPoint x: 402, startPoint y: 336, endPoint x: 58, endPoint y: 179, distance: 378.3
click at [58, 179] on article "Detailed Explanation of p_get_esn_vd_itac_info Procedure The p_get_esn_vd_itac_…" at bounding box center [255, 229] width 399 height 2277
copy article "Detailed Explanation of p_get_esn_vd_itac_info Procedure The p_get_esn_vd_itac_…"
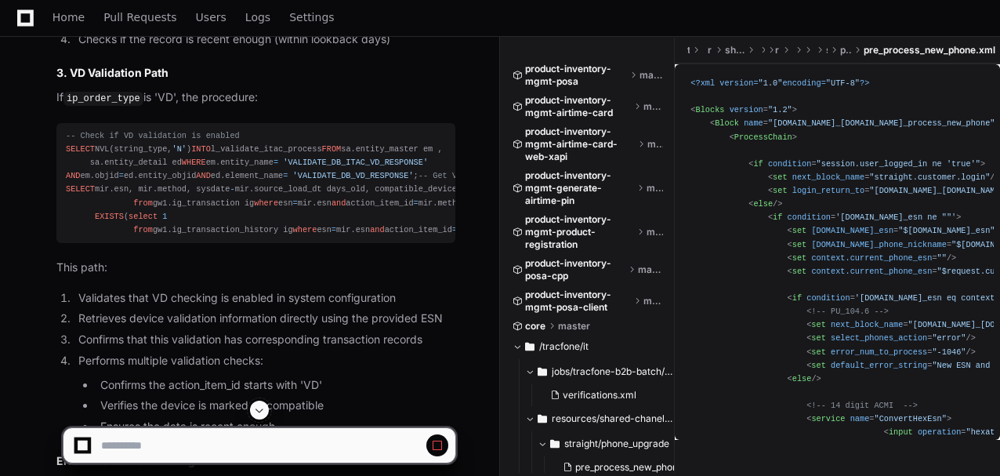
scroll to position [29495, 0]
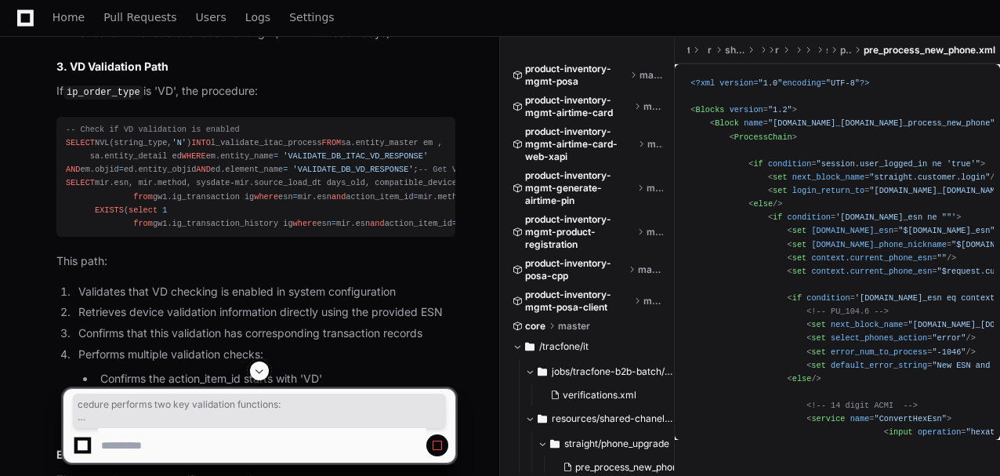
drag, startPoint x: 99, startPoint y: 183, endPoint x: 371, endPoint y: 198, distance: 273.1
click at [371, 197] on article "Detailed Explanation of p_get_esn_vd_itac_info Procedure The p_get_esn_vd_itac_…" at bounding box center [255, 72] width 399 height 2277
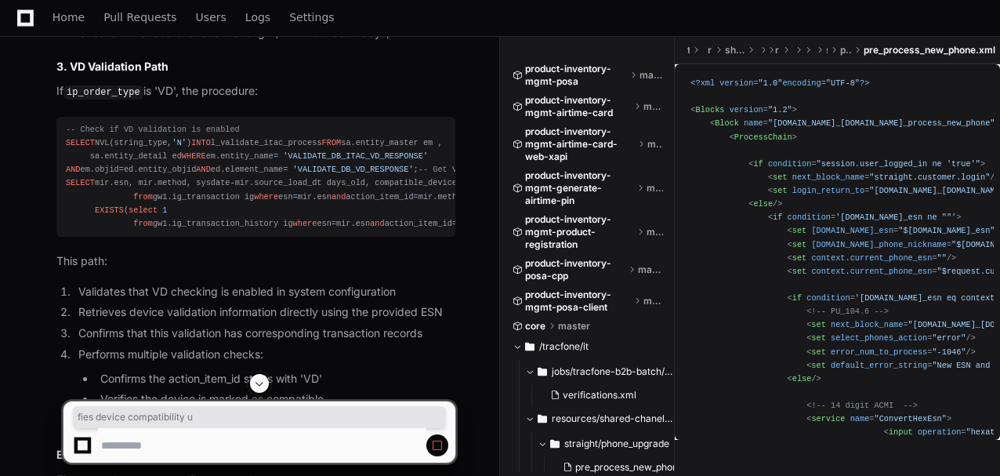
drag, startPoint x: 185, startPoint y: 221, endPoint x: 321, endPoint y: 220, distance: 136.3
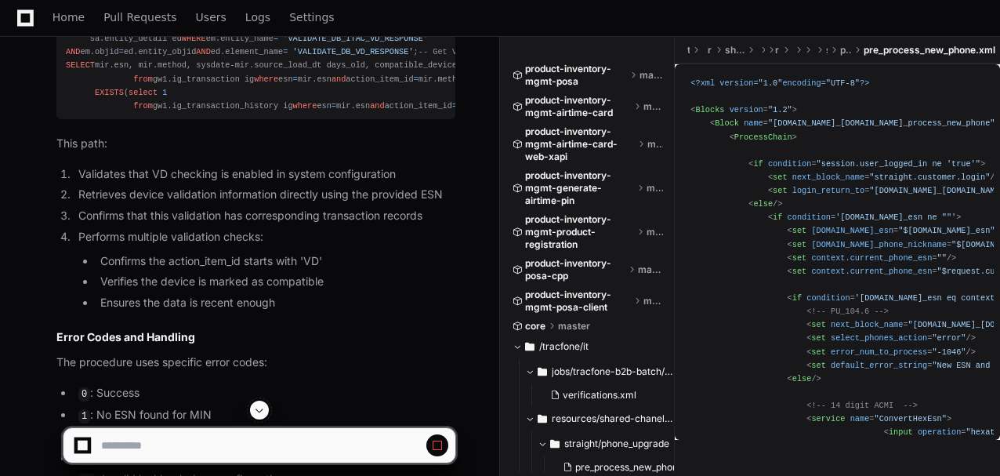
scroll to position [29652, 0]
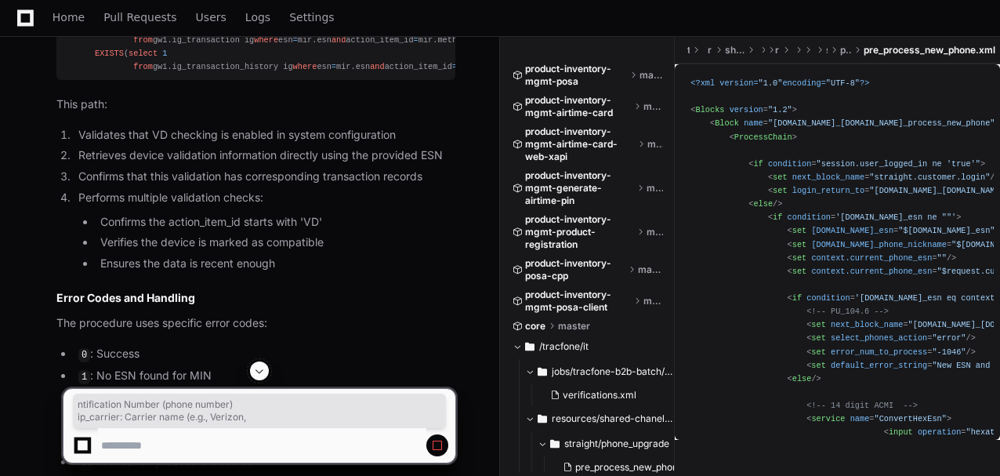
drag, startPoint x: 178, startPoint y: 194, endPoint x: 286, endPoint y: 210, distance: 109.3
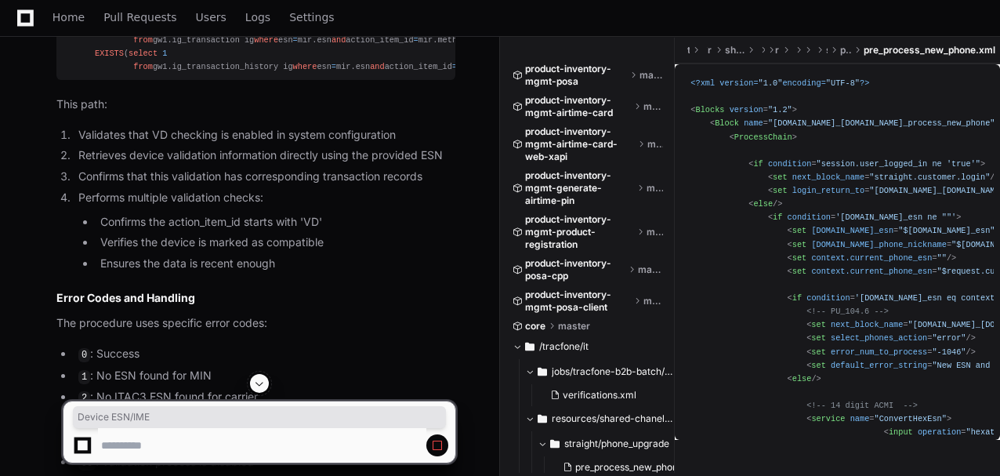
drag, startPoint x: 140, startPoint y: 259, endPoint x: 221, endPoint y: 256, distance: 80.8
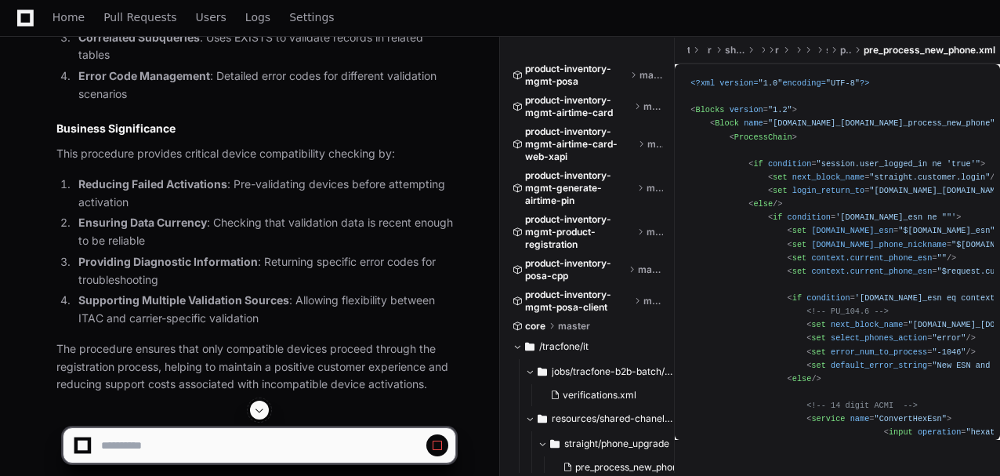
scroll to position [30384, 0]
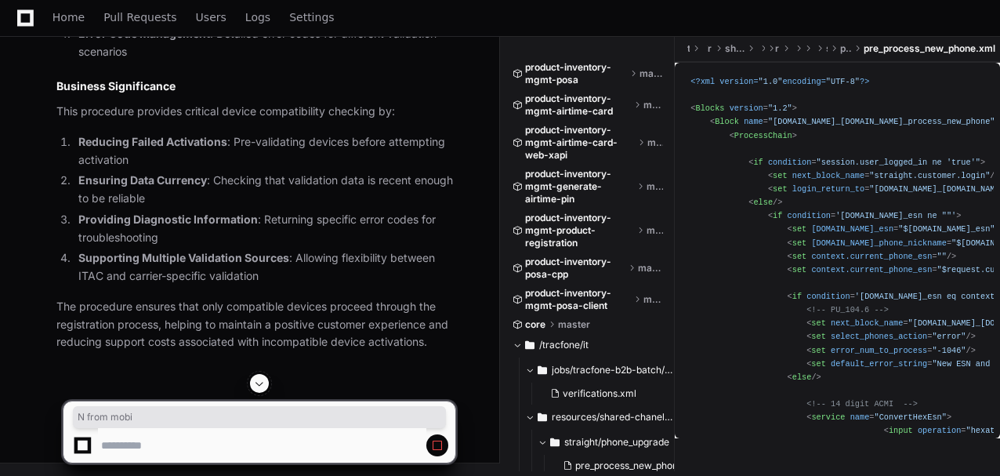
drag, startPoint x: 107, startPoint y: 204, endPoint x: 154, endPoint y: 204, distance: 47.0
drag, startPoint x: 104, startPoint y: 186, endPoint x: 178, endPoint y: 180, distance: 73.9
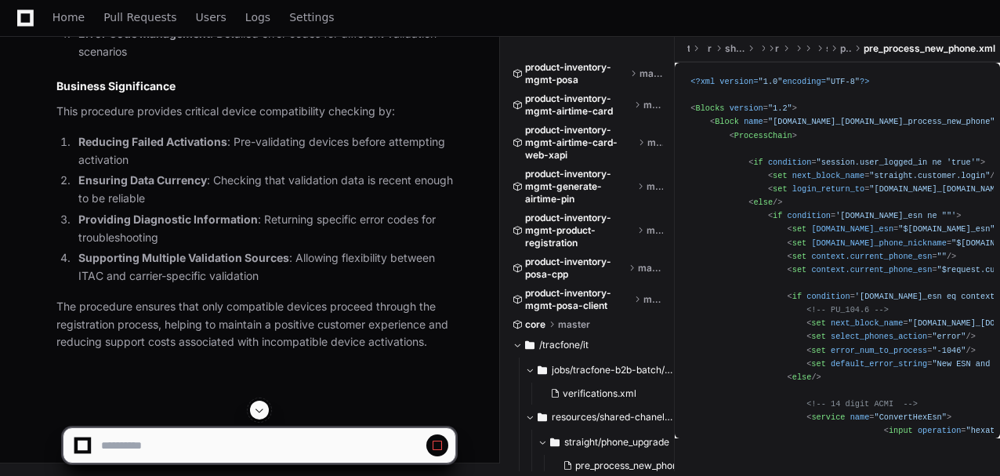
drag, startPoint x: 141, startPoint y: 265, endPoint x: 178, endPoint y: 266, distance: 36.8
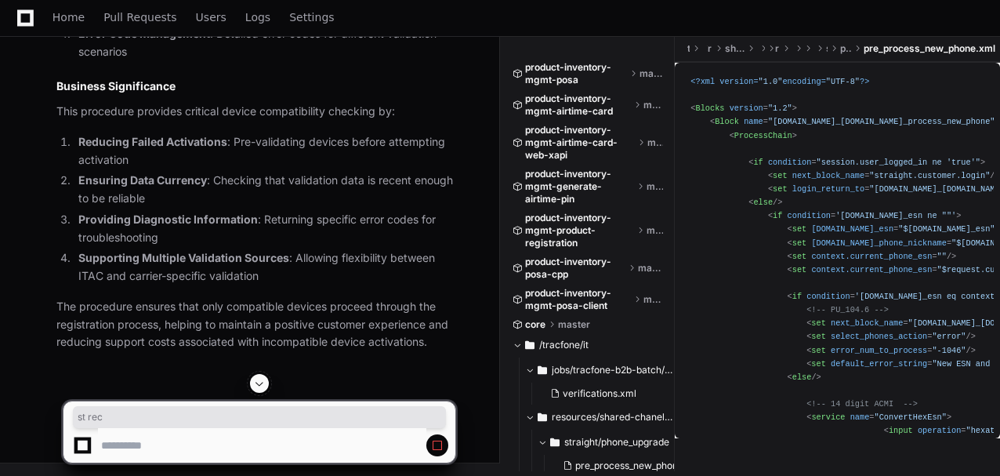
click at [180, 407] on app-app-chat-input "e" at bounding box center [259, 418] width 393 height 89
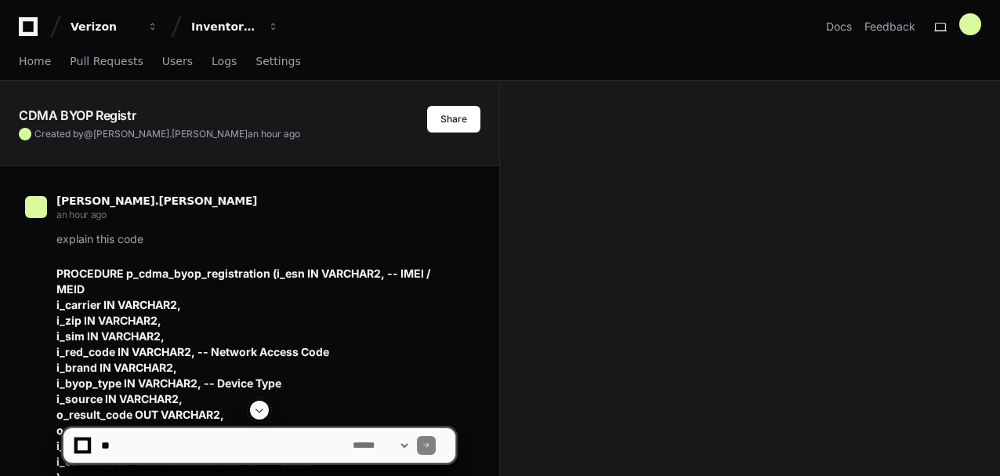
click at [158, 440] on textarea at bounding box center [224, 445] width 252 height 34
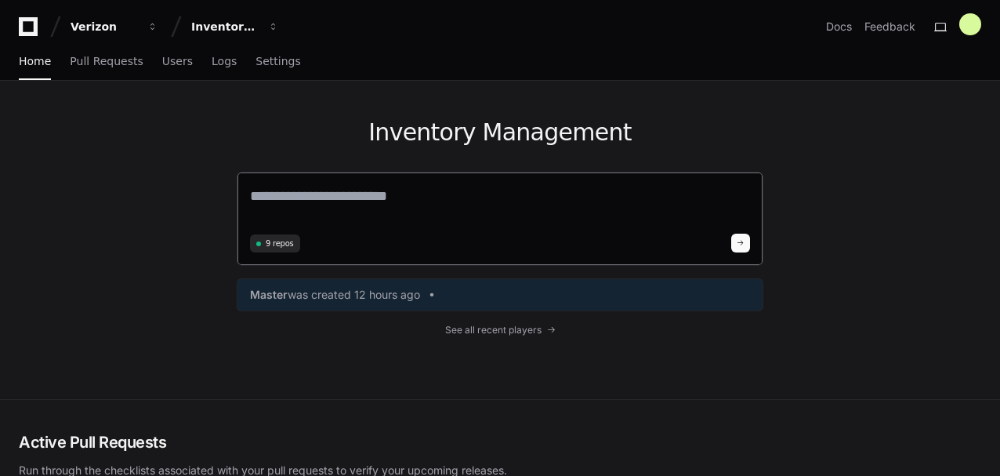
click at [335, 197] on textarea at bounding box center [500, 207] width 500 height 44
paste textarea "********"
type textarea "**********"
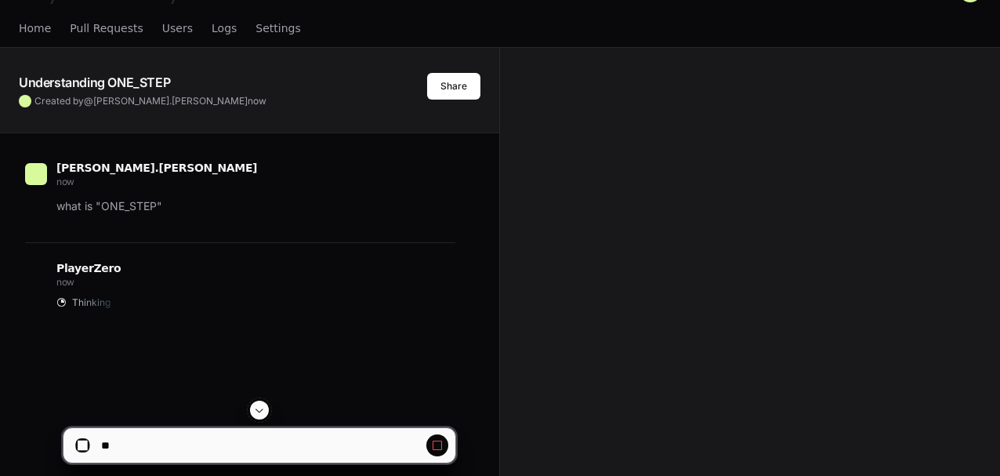
scroll to position [52, 0]
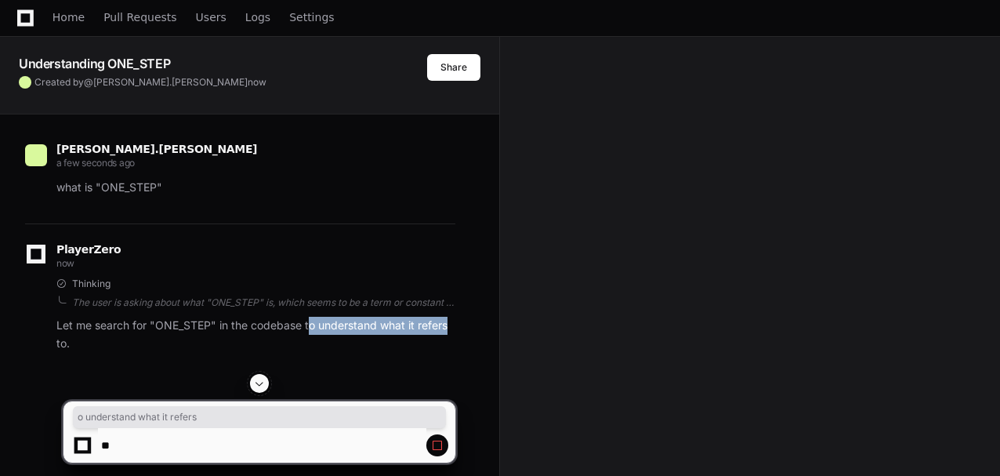
drag, startPoint x: 309, startPoint y: 325, endPoint x: 490, endPoint y: 329, distance: 181.0
click at [490, 329] on div "saravanan.jayavelu a few seconds ago what is "ONE_STEP" PlayerZero now Thinking…" at bounding box center [249, 390] width 499 height 552
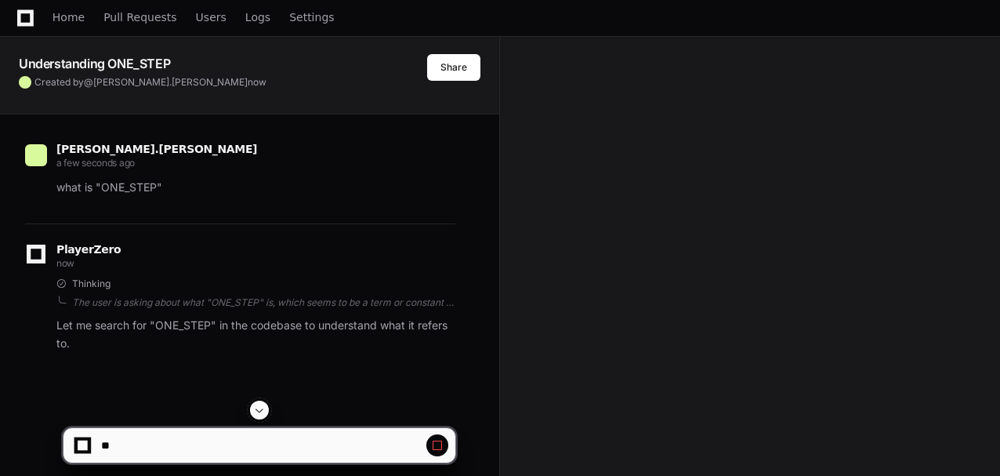
click at [260, 409] on span at bounding box center [259, 410] width 13 height 13
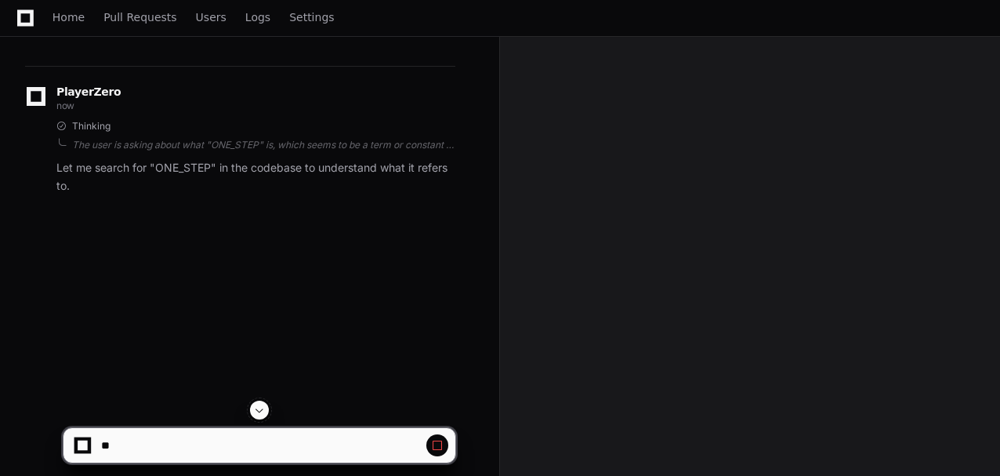
scroll to position [149, 0]
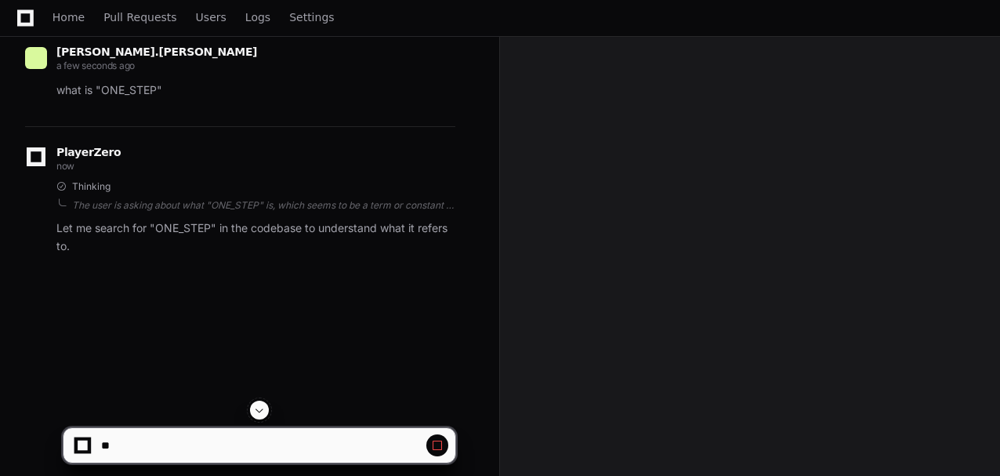
click at [239, 230] on p "Let me search for "ONE_STEP" in the codebase to understand what it refers to." at bounding box center [255, 237] width 399 height 36
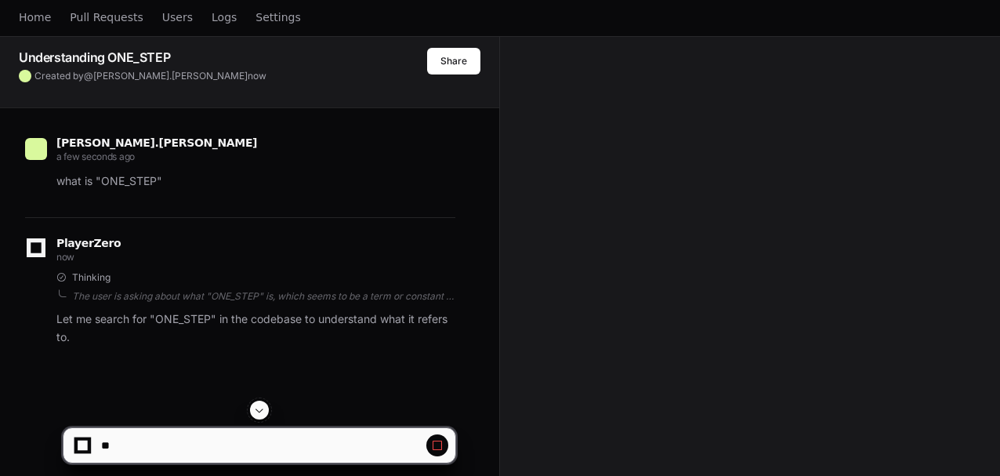
scroll to position [157, 0]
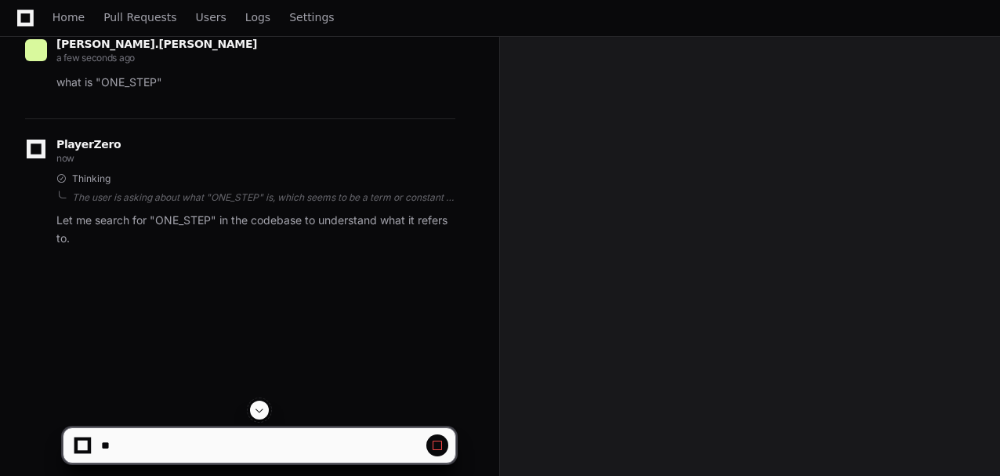
click at [436, 447] on span at bounding box center [437, 445] width 13 height 13
click at [434, 443] on span at bounding box center [437, 445] width 13 height 13
click at [438, 447] on span at bounding box center [437, 445] width 13 height 13
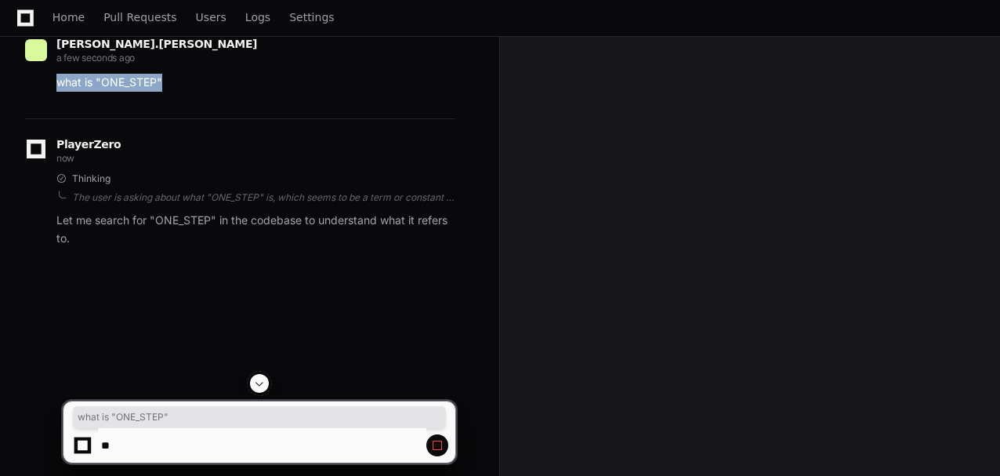
drag, startPoint x: 58, startPoint y: 83, endPoint x: 180, endPoint y: 72, distance: 122.7
click at [180, 72] on div "saravanan.jayavelu a few seconds ago what is "ONE_STEP"" at bounding box center [240, 65] width 430 height 52
copy p "what is "ONE_STEP""
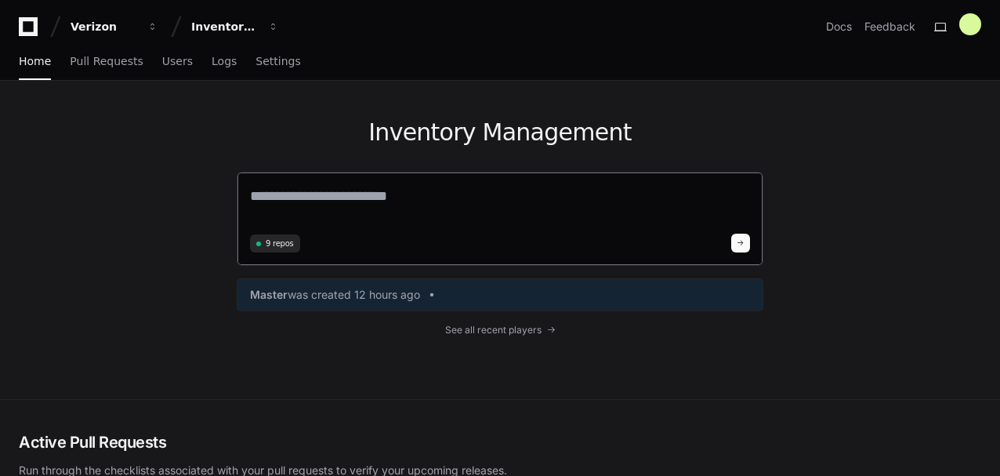
click at [439, 193] on textarea at bounding box center [500, 207] width 500 height 44
paste textarea "**********"
type textarea "**********"
click at [741, 243] on button at bounding box center [740, 240] width 19 height 19
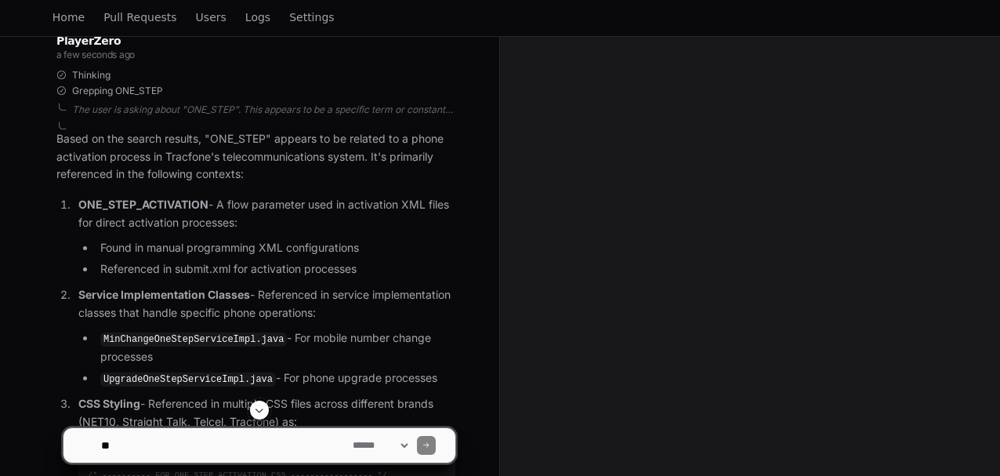
scroll to position [271, 0]
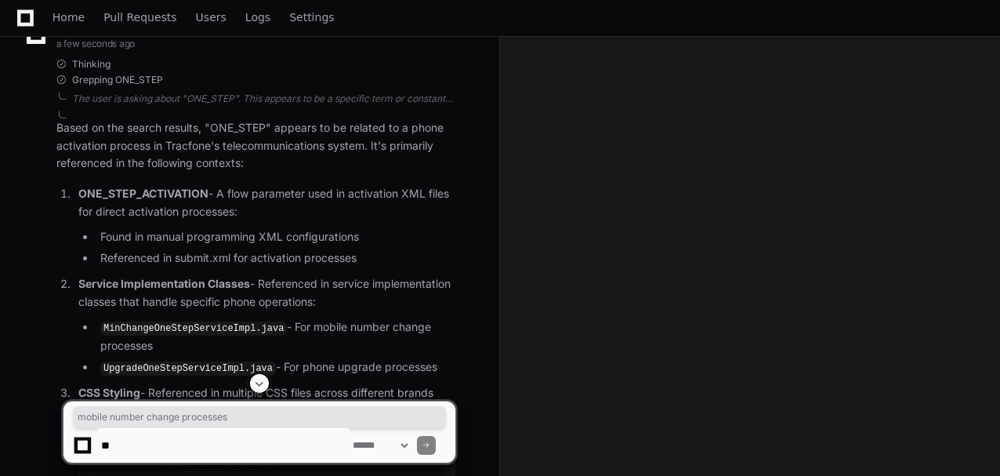
drag, startPoint x: 304, startPoint y: 329, endPoint x: 384, endPoint y: 335, distance: 80.2
click at [384, 335] on li "MinChangeOneStepServiceImpl.java - For mobile number change processes" at bounding box center [276, 336] width 360 height 36
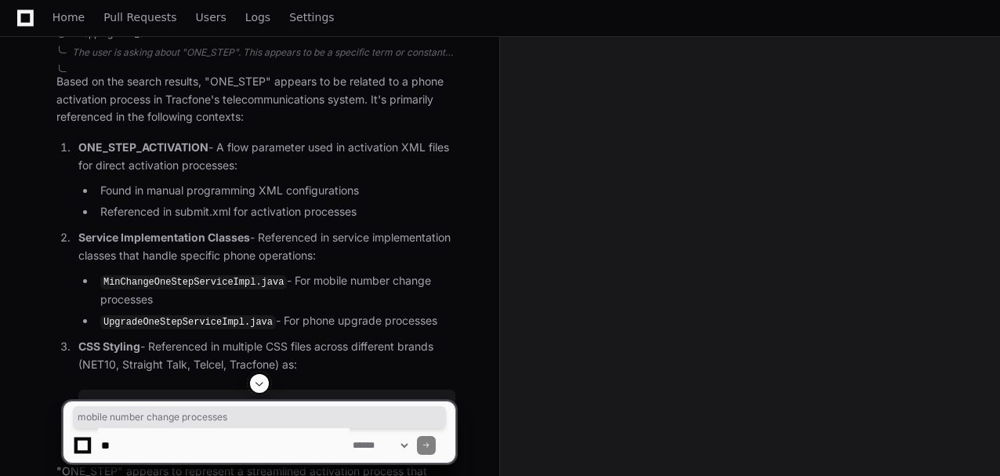
scroll to position [376, 0]
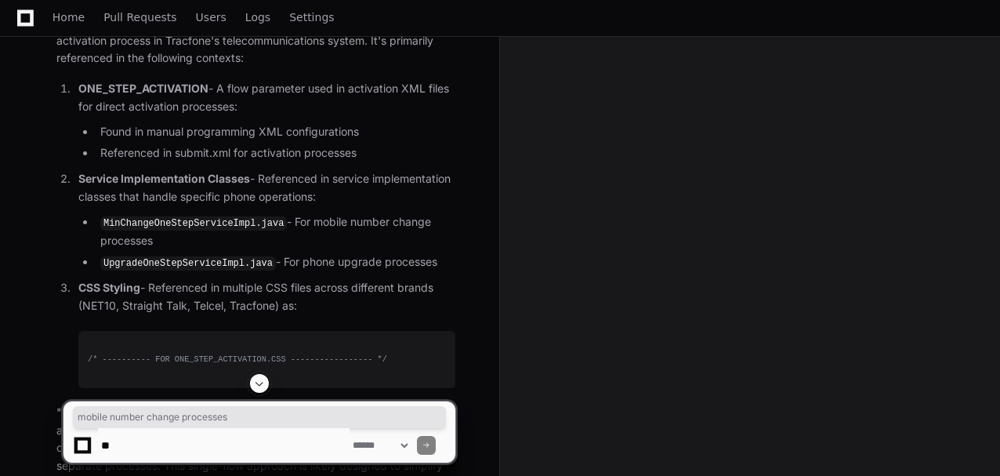
click at [196, 256] on code "UpgradeOneStepServiceImpl.java" at bounding box center [188, 263] width 176 height 14
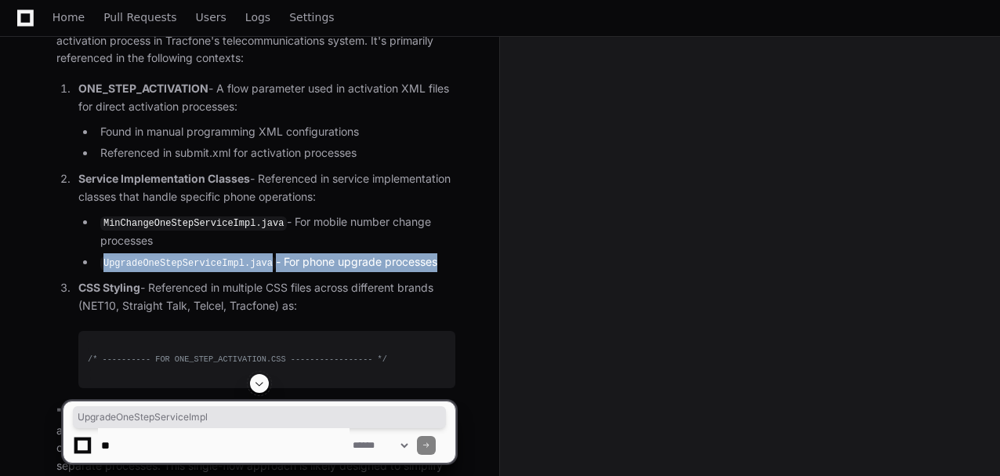
click at [196, 256] on code "UpgradeOneStepServiceImpl.java" at bounding box center [188, 263] width 176 height 14
click at [179, 292] on p "CSS Styling - Referenced in multiple CSS files across different brands (NET10, …" at bounding box center [266, 297] width 377 height 36
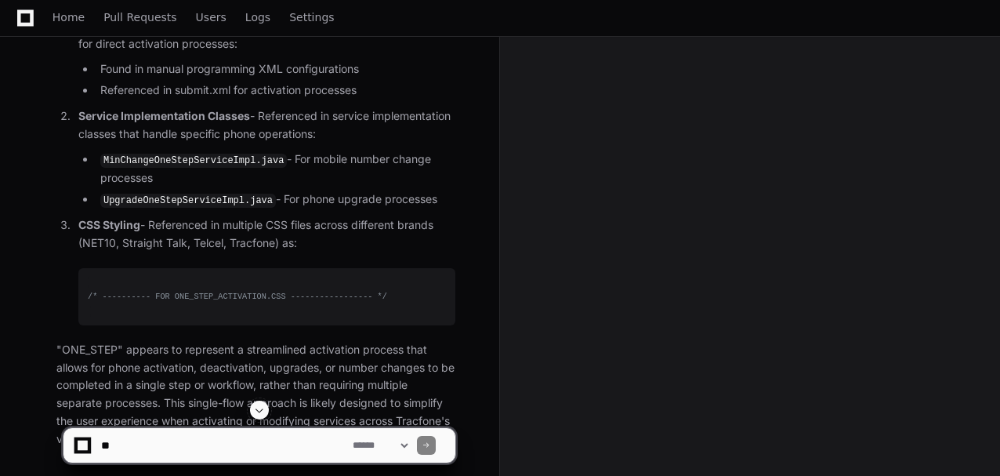
scroll to position [533, 0]
